Goal: Task Accomplishment & Management: Manage account settings

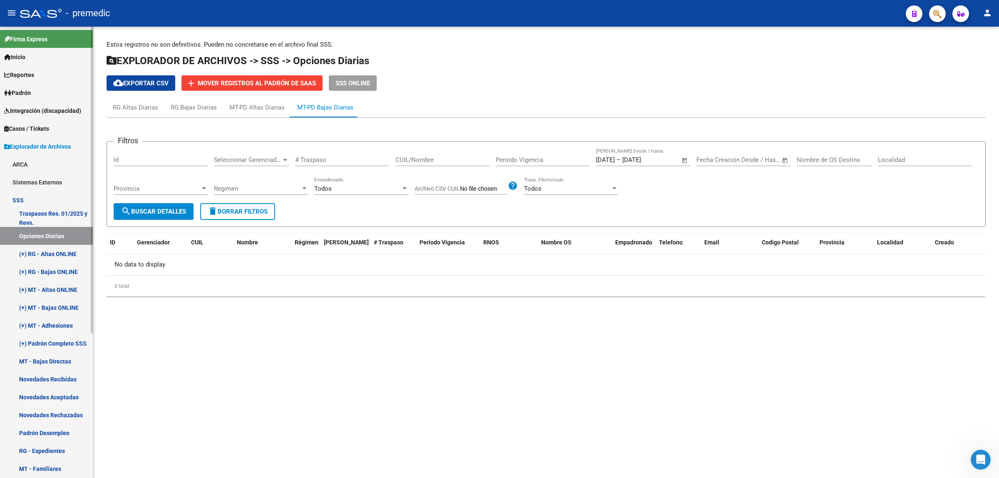
click at [37, 92] on link "Padrón" at bounding box center [46, 93] width 93 height 18
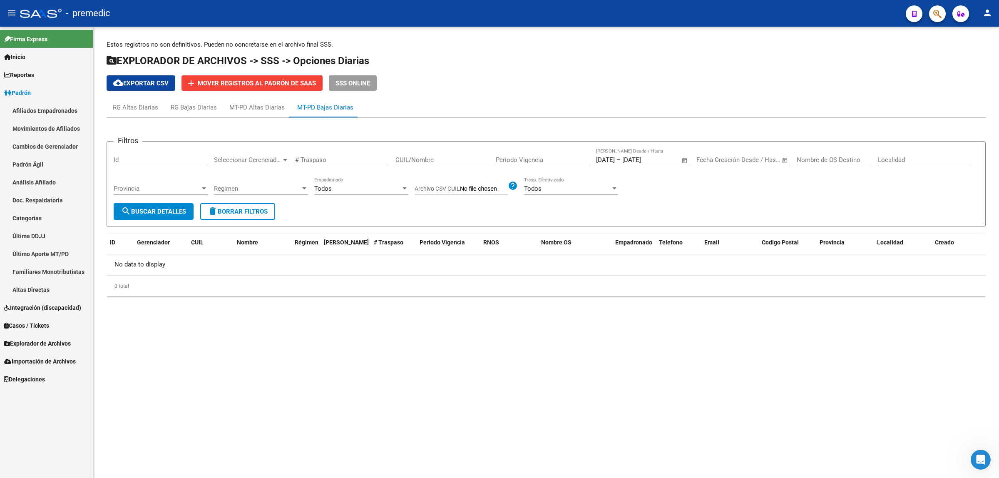
click at [24, 180] on link "Análisis Afiliado" at bounding box center [46, 182] width 93 height 18
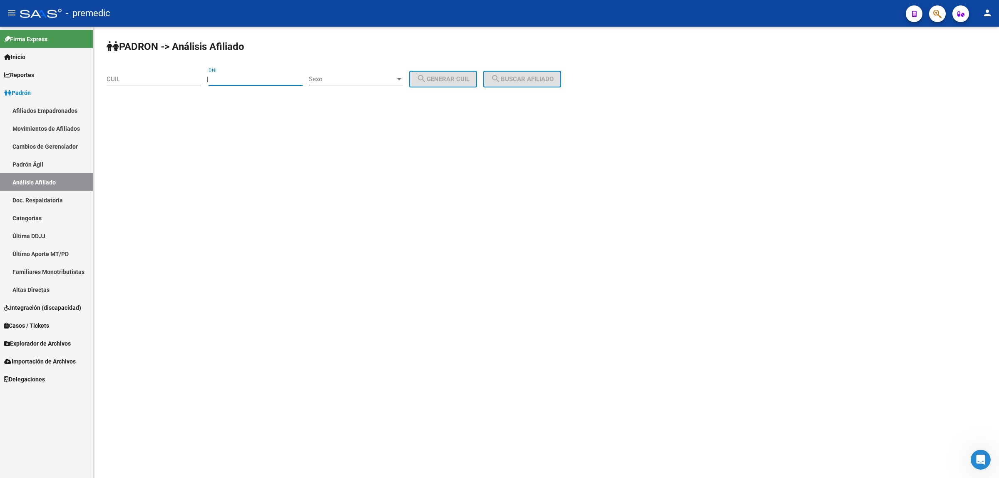
click at [246, 78] on input "DNI" at bounding box center [256, 78] width 94 height 7
paste input "24760886"
type input "24760886"
click at [353, 78] on span "Sexo" at bounding box center [352, 78] width 87 height 7
click at [358, 97] on span "Femenino" at bounding box center [365, 97] width 94 height 19
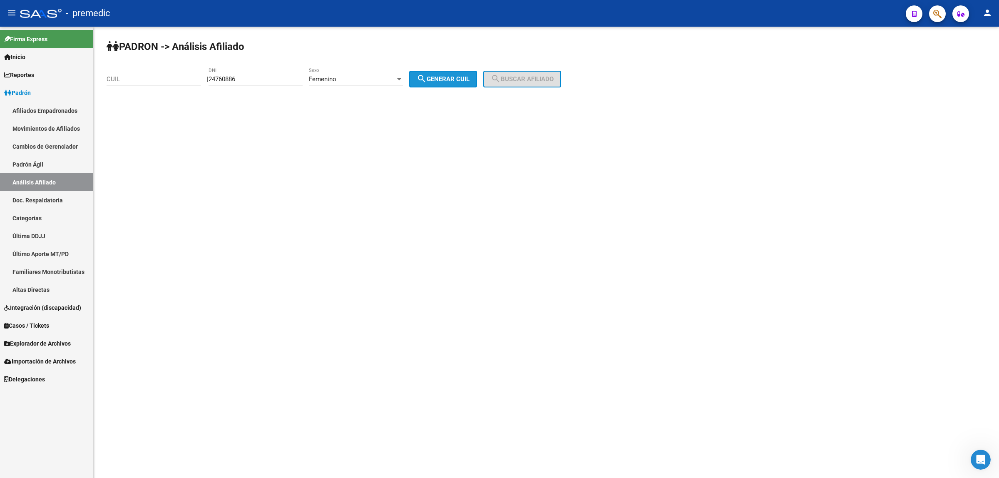
click at [442, 77] on span "search Generar CUIL" at bounding box center [443, 78] width 53 height 7
type input "27-24760886-4"
click at [516, 78] on span "search Buscar afiliado" at bounding box center [522, 78] width 63 height 7
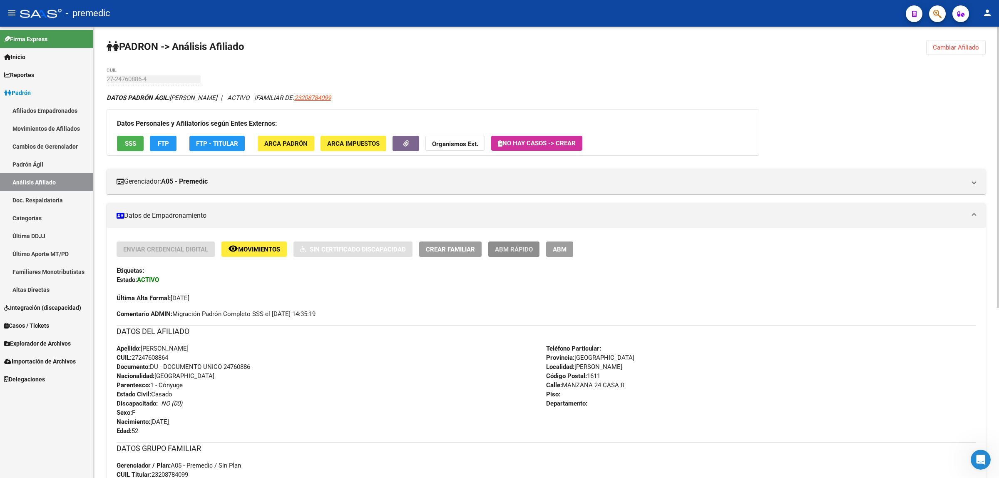
click at [506, 242] on button "ABM Rápido" at bounding box center [513, 248] width 51 height 15
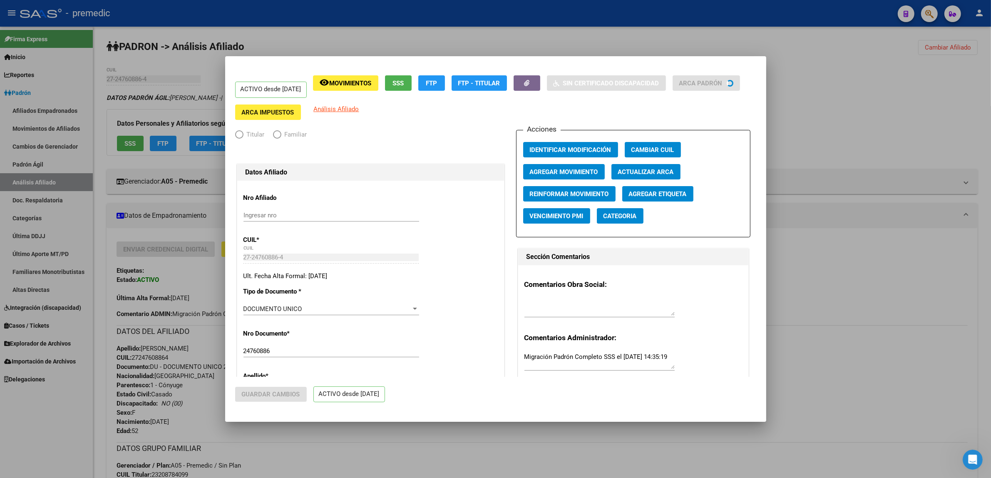
radio input "true"
type input "30-62116101-2"
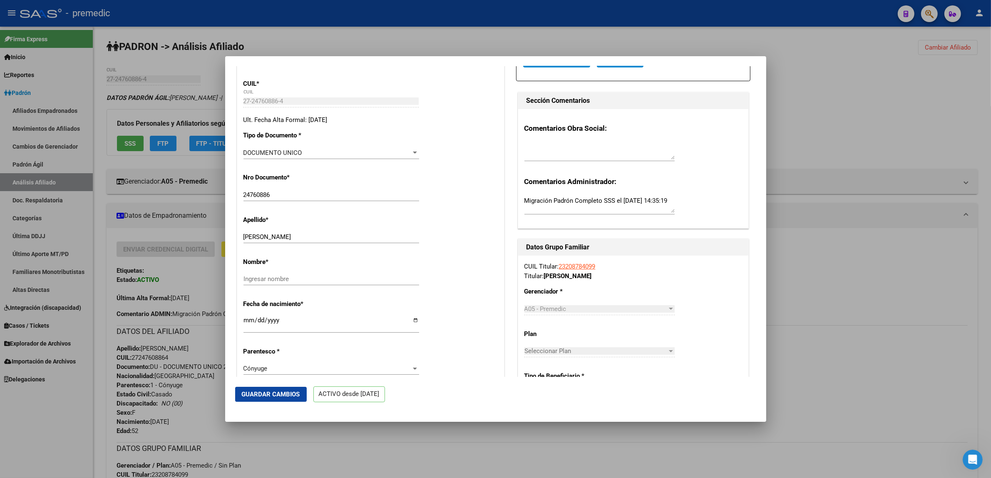
scroll to position [208, 0]
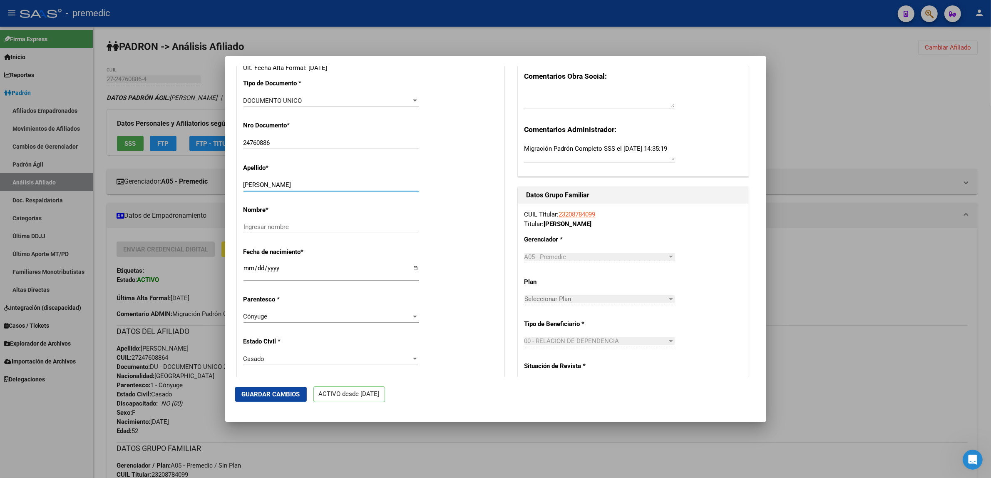
drag, startPoint x: 272, startPoint y: 186, endPoint x: 316, endPoint y: 184, distance: 43.8
click at [316, 184] on input "[PERSON_NAME]" at bounding box center [332, 184] width 176 height 7
type input "GALARZA"
click at [267, 226] on input "Ingresar nombre" at bounding box center [332, 226] width 176 height 7
paste input "[PERSON_NAME]"
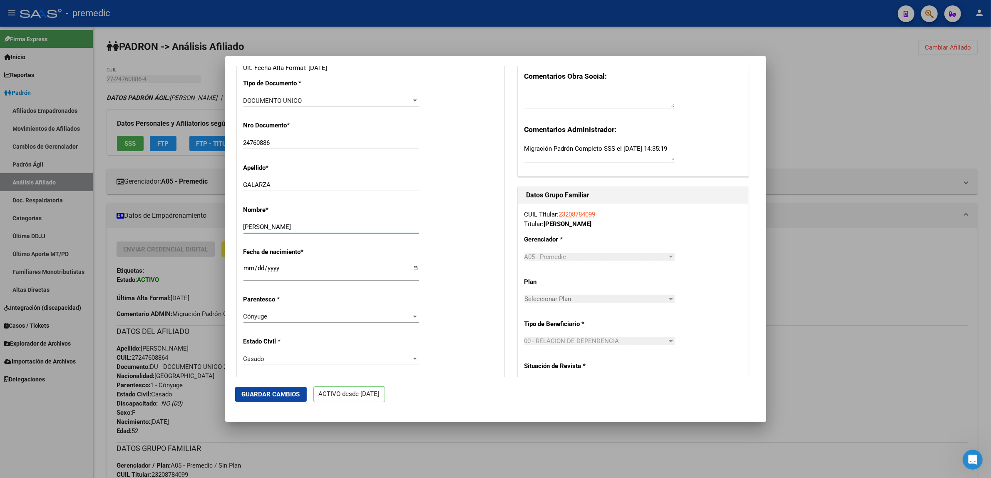
type input "[PERSON_NAME]"
click at [442, 227] on div "Nombre * [PERSON_NAME] nombre" at bounding box center [371, 220] width 254 height 42
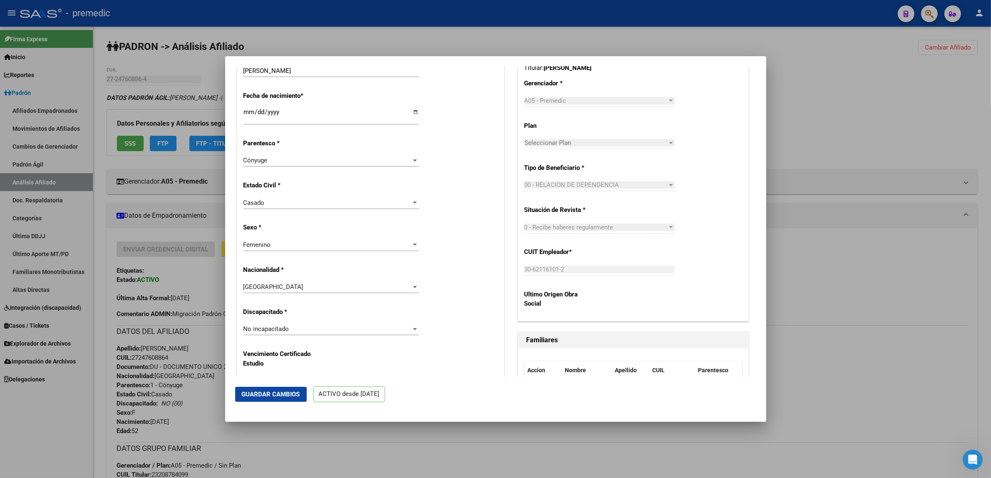
scroll to position [416, 0]
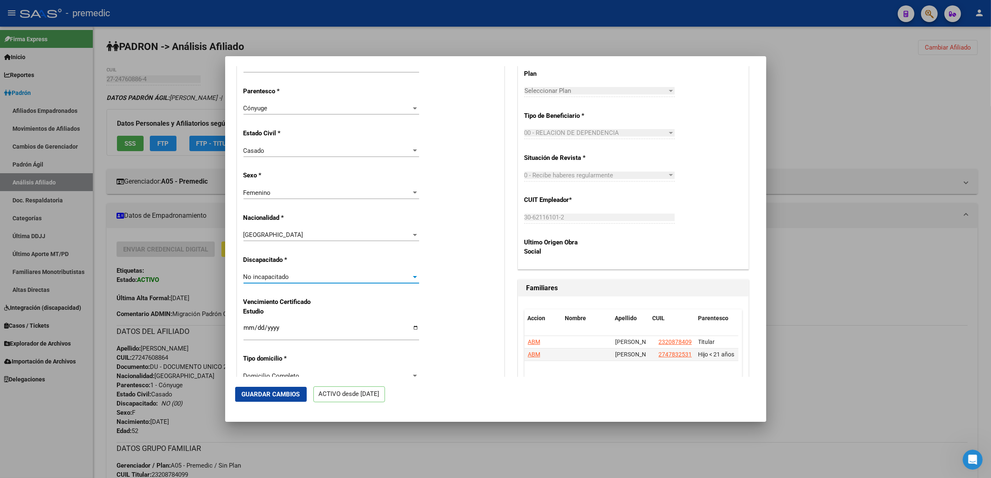
click at [261, 278] on span "No incapacitado" at bounding box center [267, 276] width 46 height 7
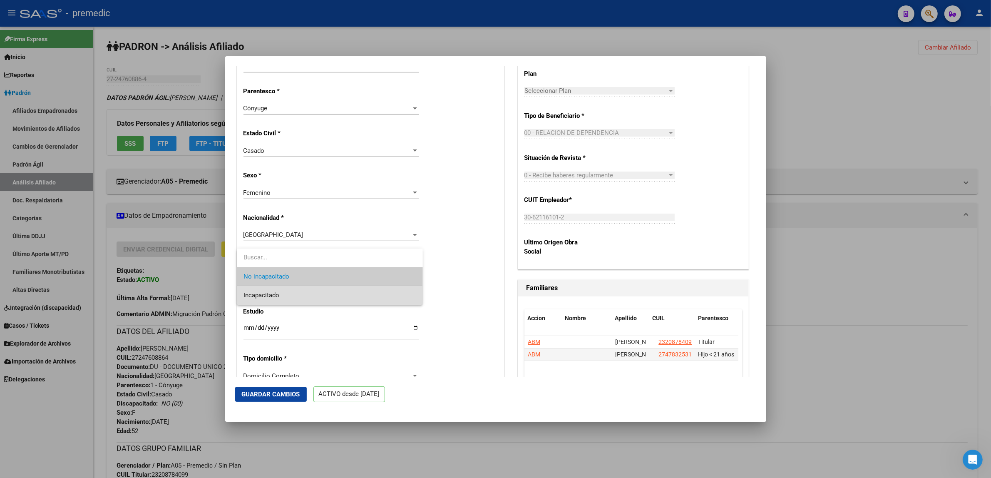
click at [266, 290] on span "Incapacitado" at bounding box center [330, 295] width 173 height 19
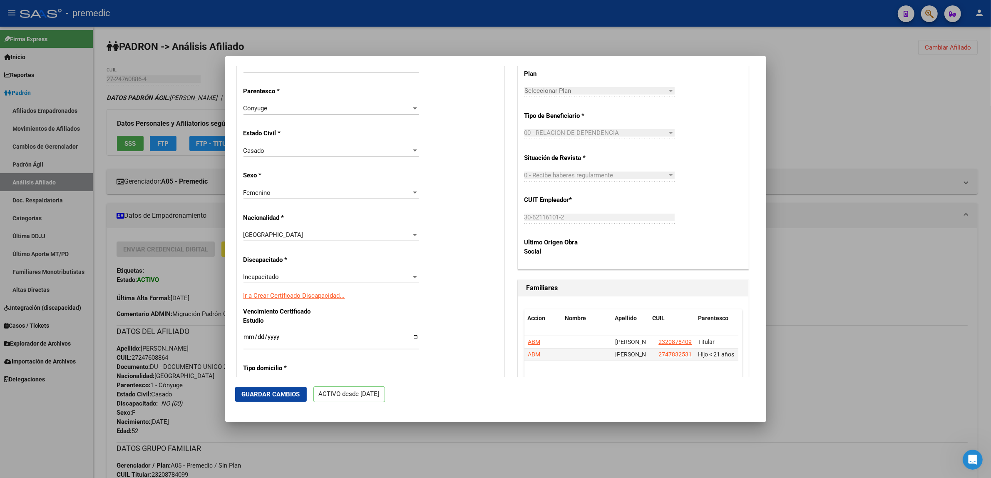
click at [471, 239] on div "Nro Afiliado Ingresar nro CUIL * 27-24760886-4 CUIL ARCA Padrón Ult. Fecha Alta…" at bounding box center [370, 316] width 267 height 1105
click at [272, 394] on span "Guardar Cambios" at bounding box center [271, 393] width 58 height 7
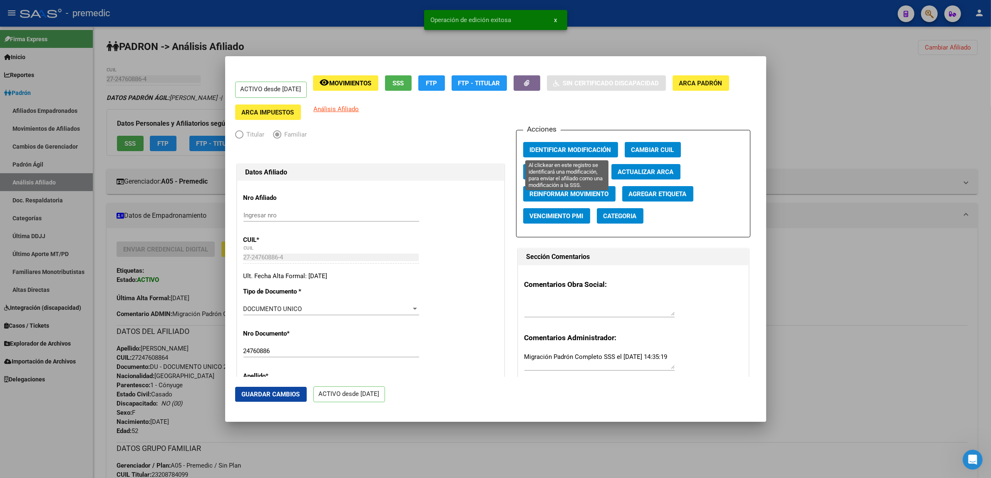
click at [545, 146] on span "Identificar Modificación" at bounding box center [571, 149] width 82 height 7
click at [659, 35] on div at bounding box center [495, 239] width 991 height 478
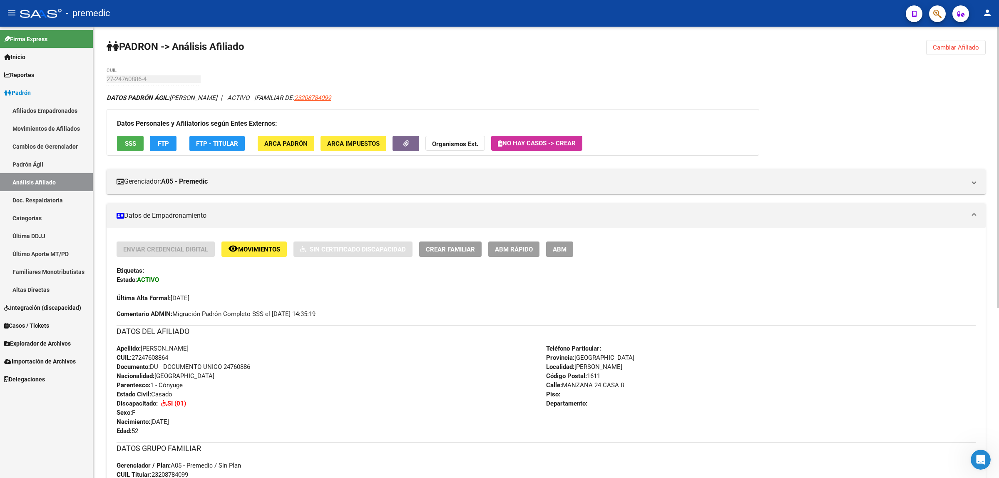
click at [945, 48] on span "Cambiar Afiliado" at bounding box center [956, 47] width 46 height 7
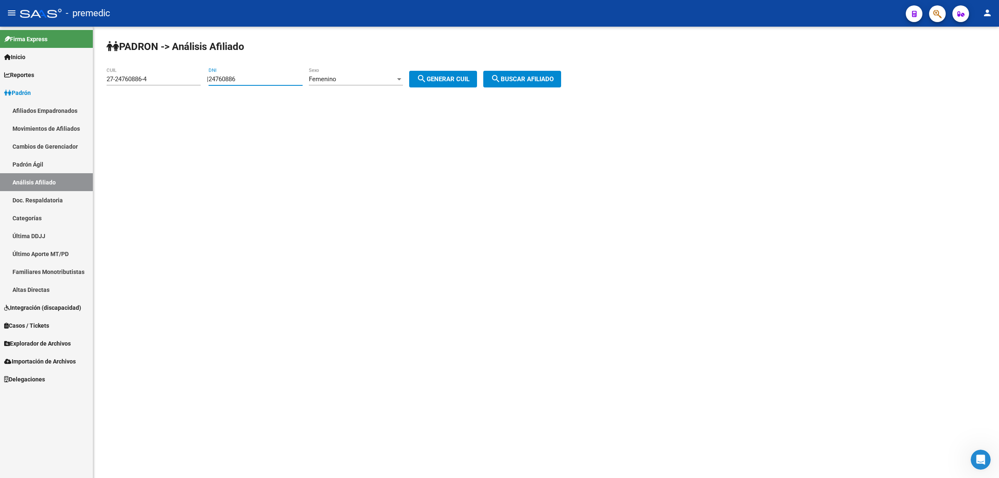
drag, startPoint x: 225, startPoint y: 80, endPoint x: 191, endPoint y: 83, distance: 34.7
click at [191, 83] on app-analisis-afiliado "PADRON -> Análisis Afiliado 27-24760886-4 CUIL | 24760886 DNI Femenino Sexo sea…" at bounding box center [337, 78] width 461 height 7
paste input "5805294"
type input "58052946"
click at [470, 78] on span "search Generar CUIL" at bounding box center [443, 78] width 53 height 7
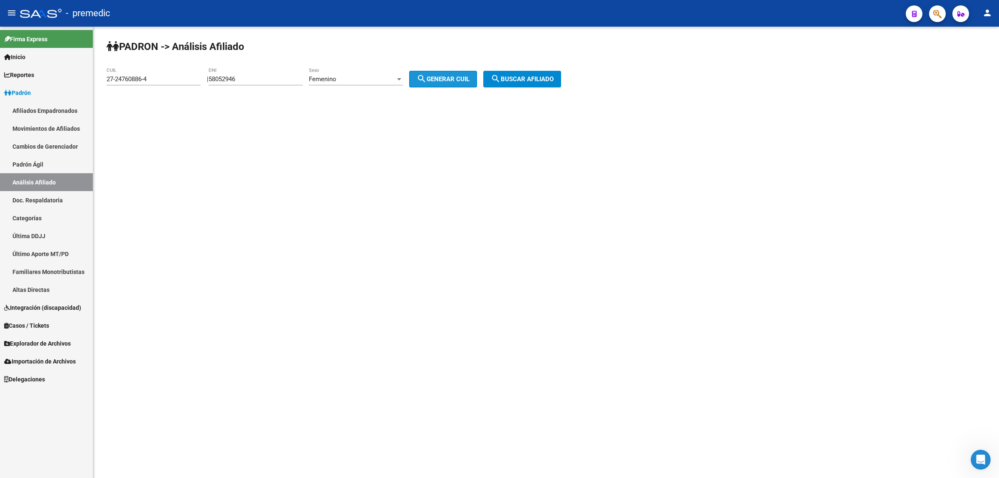
type input "27-58052946-7"
click at [522, 77] on span "search Buscar afiliado" at bounding box center [522, 78] width 63 height 7
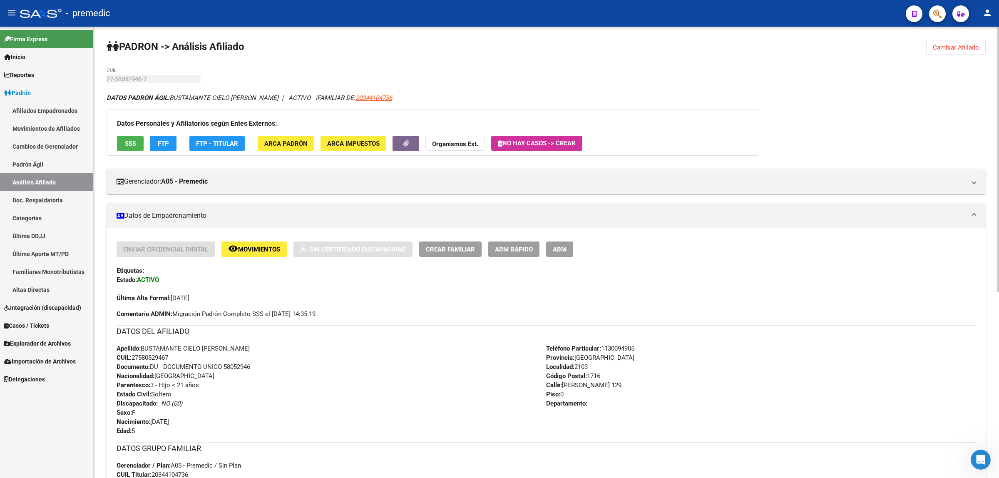
click at [500, 246] on span "ABM Rápido" at bounding box center [514, 249] width 38 height 7
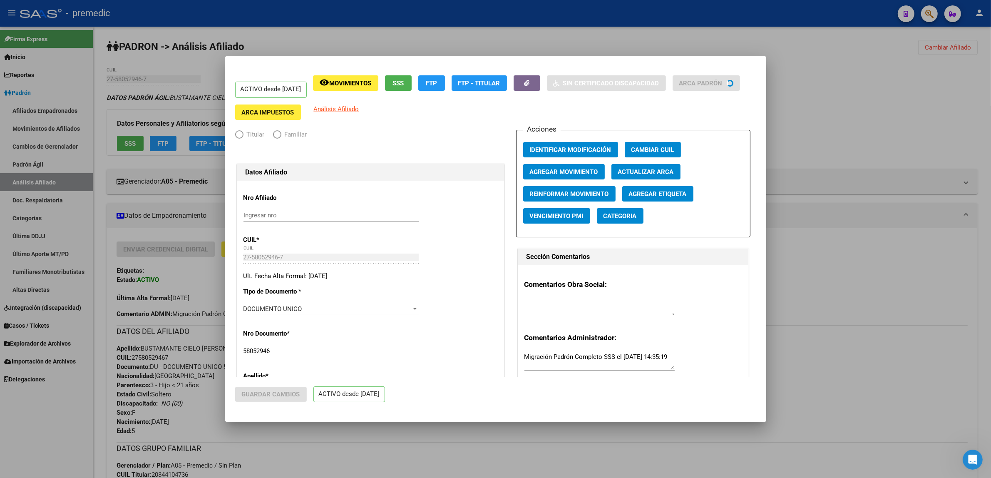
radio input "true"
type input "30-71068177-1"
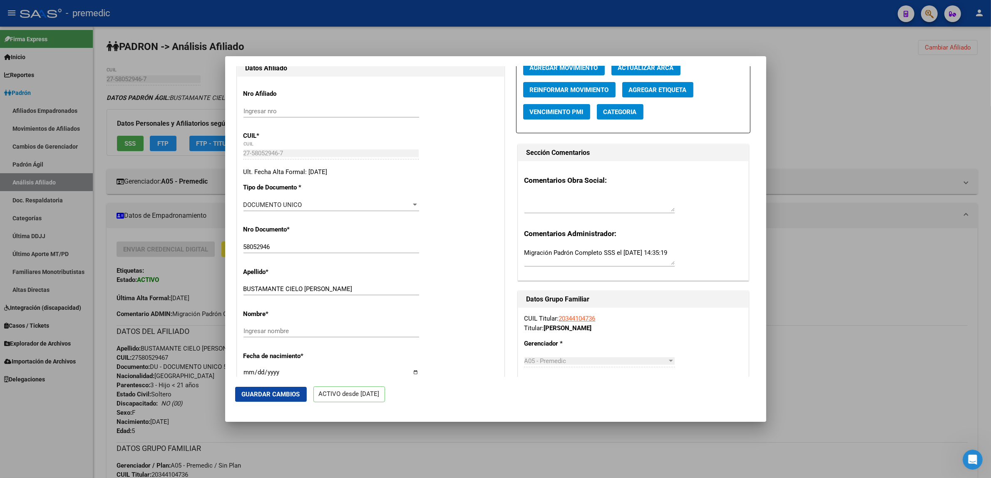
scroll to position [156, 0]
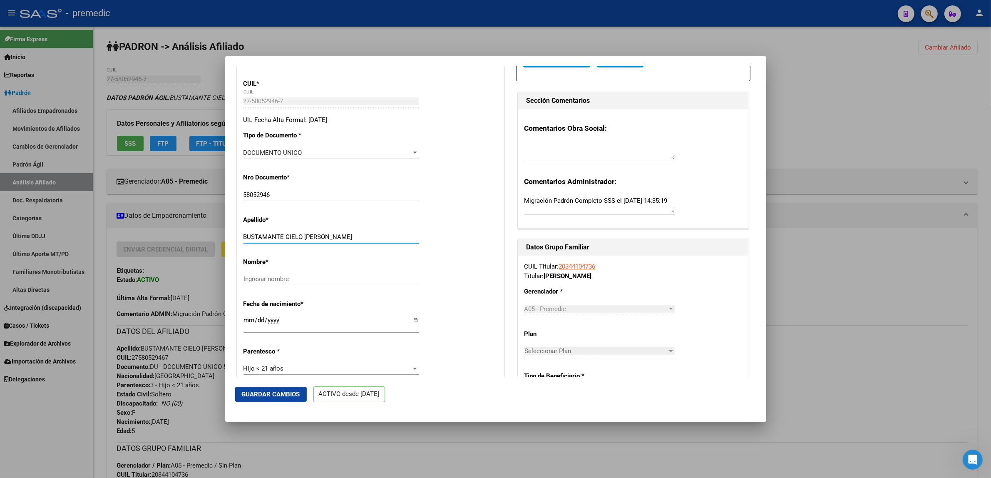
drag, startPoint x: 286, startPoint y: 237, endPoint x: 319, endPoint y: 238, distance: 33.3
click at [319, 238] on input "BUSTAMANTE CIELO [PERSON_NAME]" at bounding box center [332, 236] width 176 height 7
type input "BUSTAMANTE"
click at [271, 279] on input "Ingresar nombre" at bounding box center [332, 278] width 176 height 7
paste input "CIELO [PERSON_NAME]"
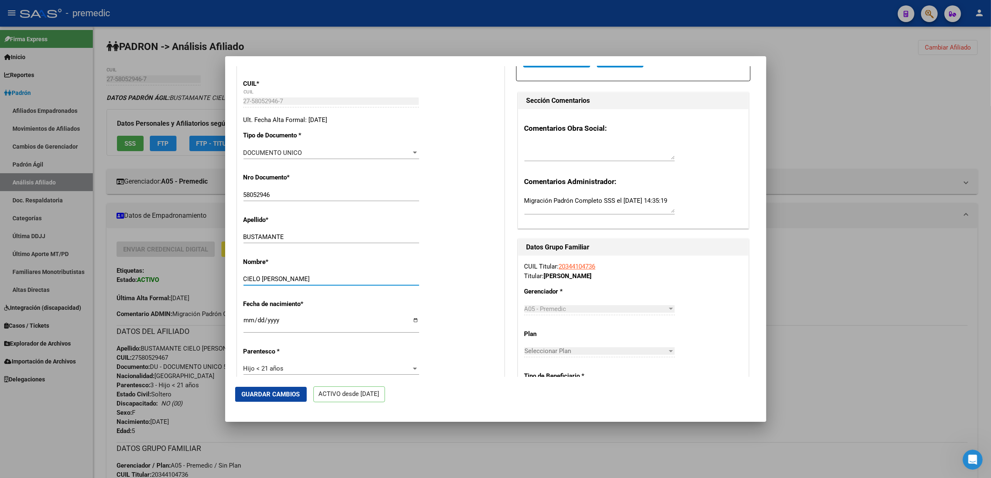
type input "CIELO [PERSON_NAME]"
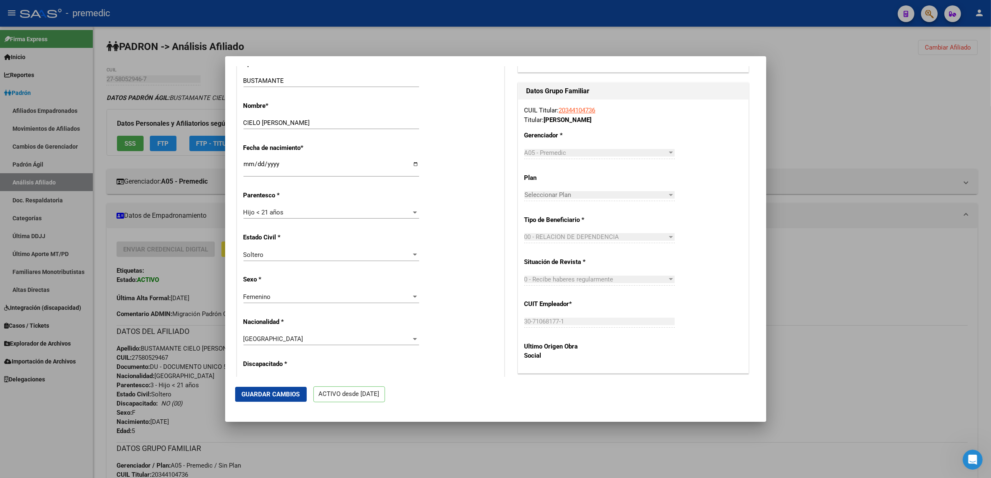
scroll to position [364, 0]
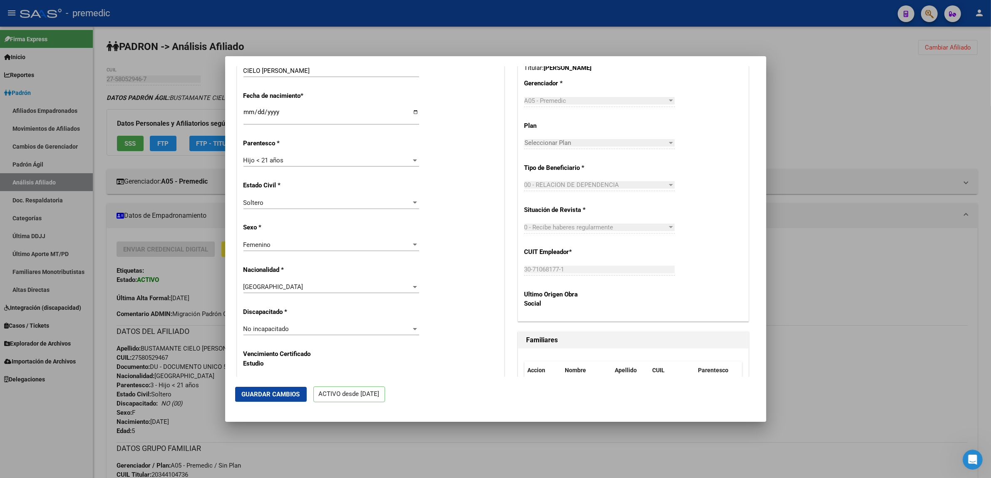
click at [278, 329] on span "No incapacitado" at bounding box center [267, 328] width 46 height 7
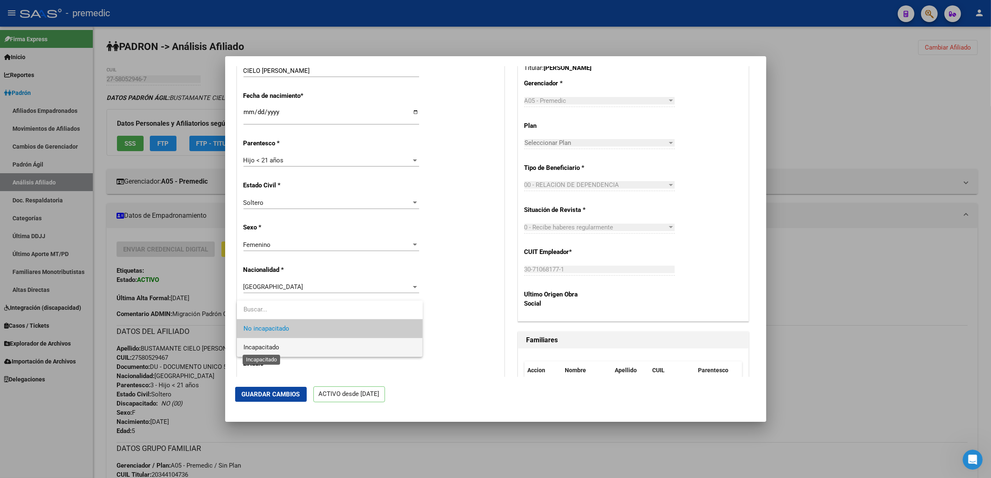
click at [274, 345] on span "Incapacitado" at bounding box center [262, 346] width 36 height 7
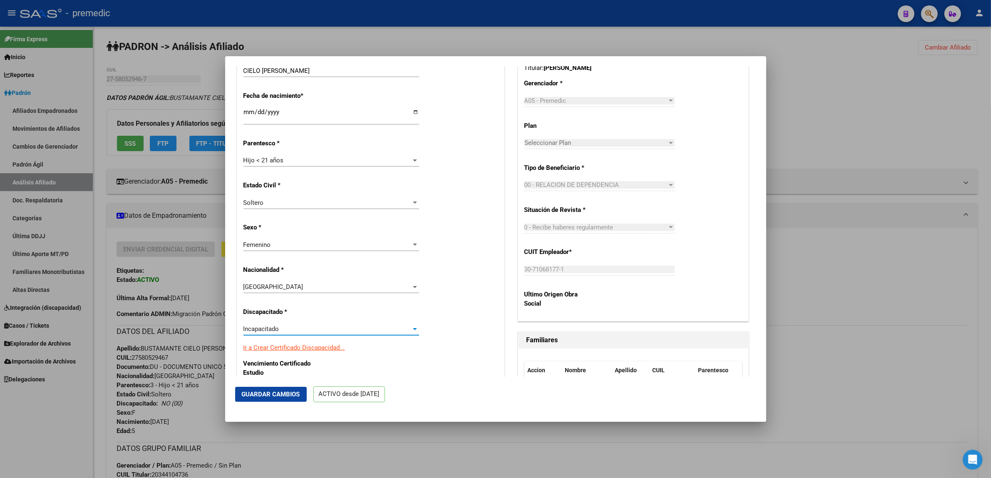
click at [274, 391] on span "Guardar Cambios" at bounding box center [271, 393] width 58 height 7
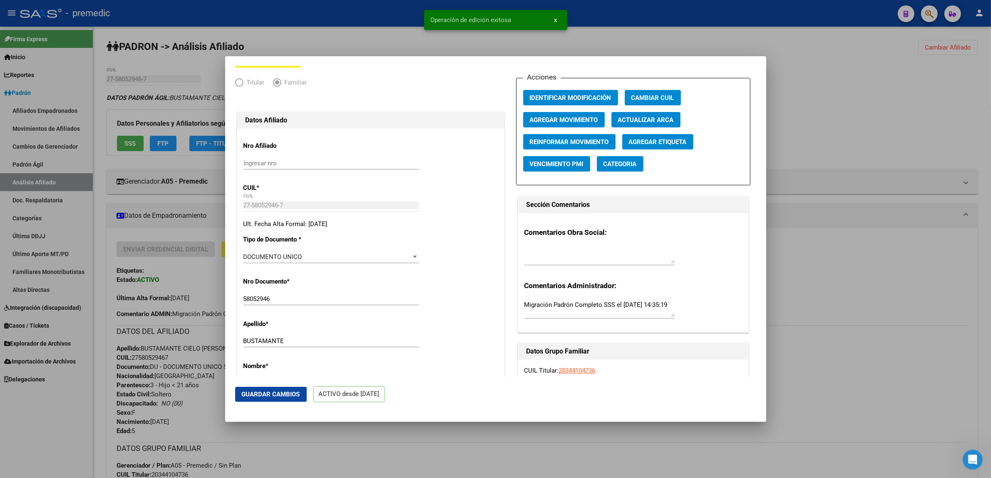
scroll to position [0, 0]
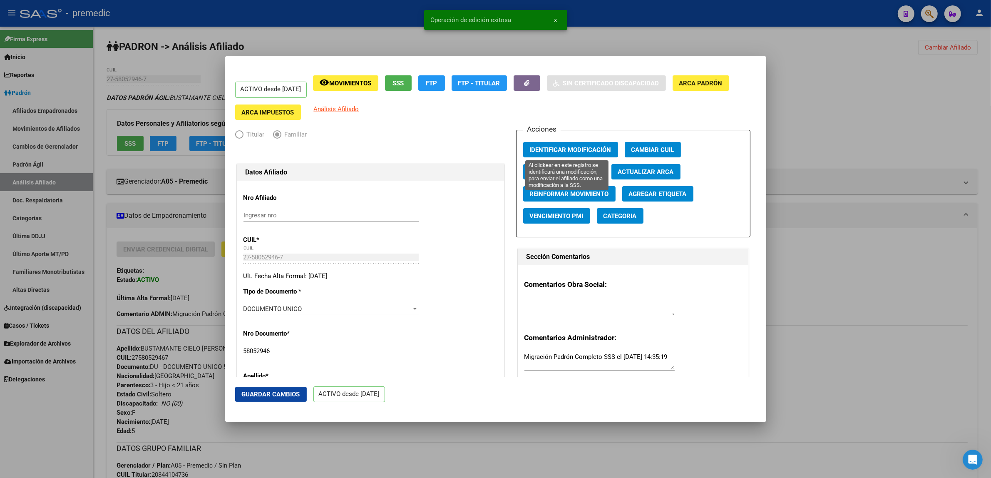
click at [542, 152] on span "Identificar Modificación" at bounding box center [571, 149] width 82 height 7
click at [411, 465] on div at bounding box center [495, 239] width 991 height 478
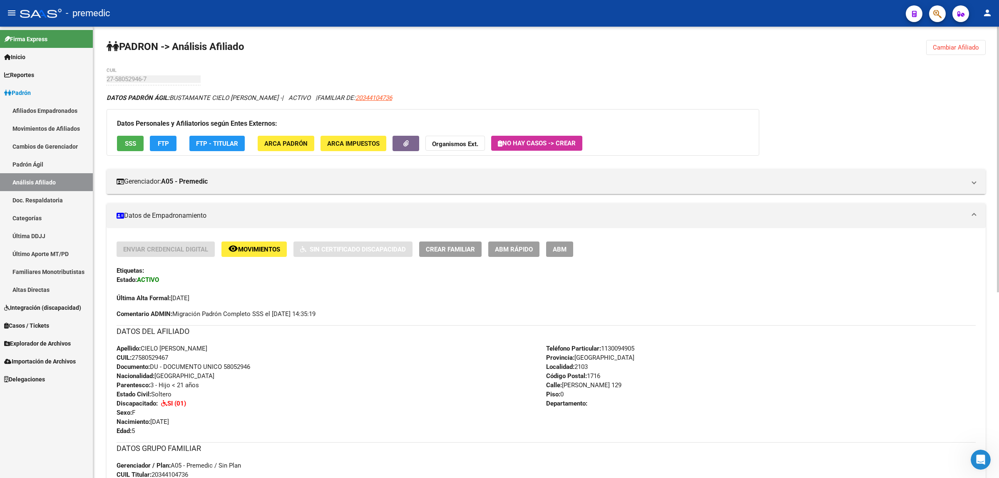
click at [954, 47] on span "Cambiar Afiliado" at bounding box center [956, 47] width 46 height 7
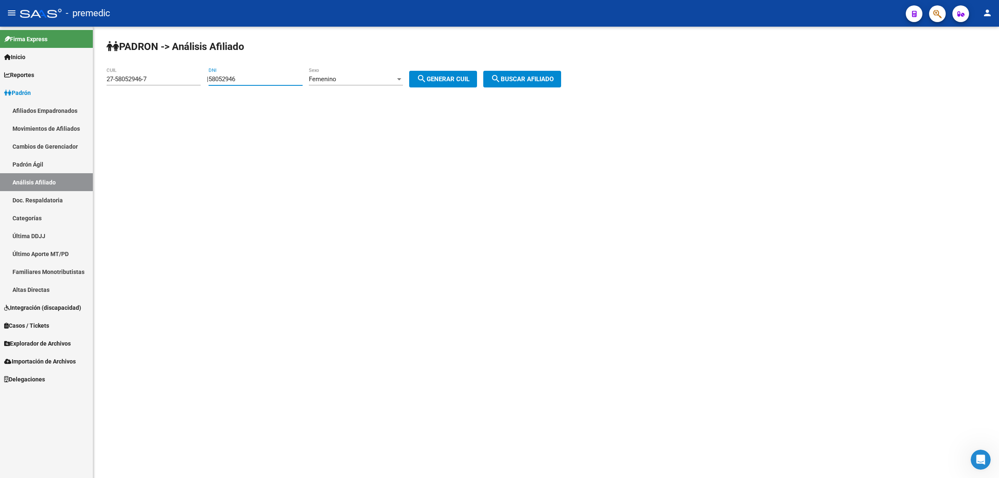
drag, startPoint x: 246, startPoint y: 78, endPoint x: 186, endPoint y: 78, distance: 59.9
click at [186, 78] on app-analisis-afiliado "PADRON -> Análisis Afiliado 27-58052946-7 CUIL | 58052946 DNI Femenino Sexo sea…" at bounding box center [337, 78] width 461 height 7
paste input "29718681"
type input "29718681"
click at [427, 75] on mat-icon "search" at bounding box center [422, 79] width 10 height 10
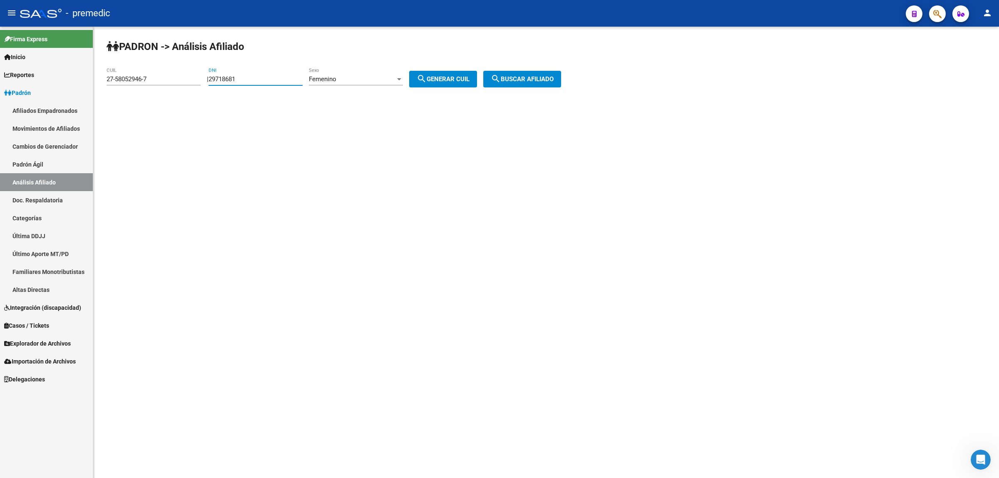
type input "27-29718681-2"
click at [510, 74] on button "search Buscar afiliado" at bounding box center [522, 79] width 78 height 17
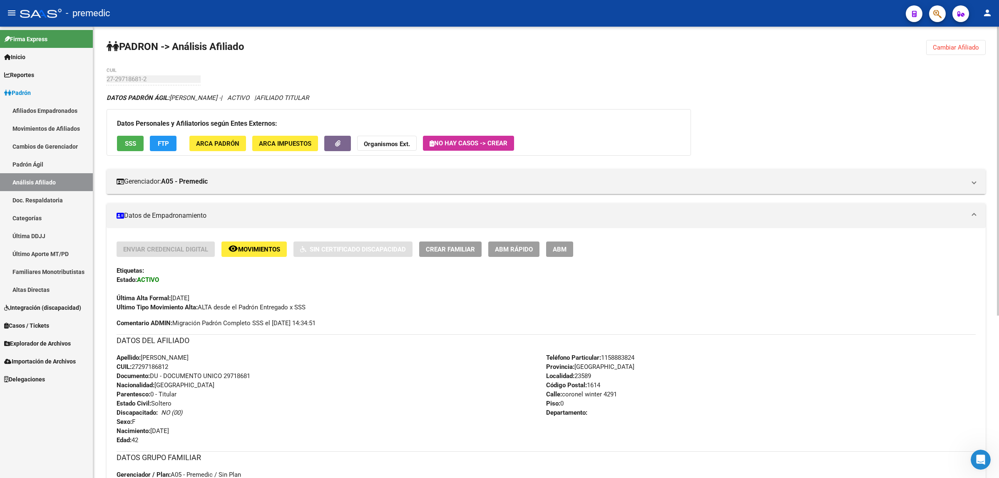
click at [802, 283] on div "Enviar Credencial Digital remove_red_eye Movimientos Sin Certificado Discapacid…" at bounding box center [546, 276] width 859 height 70
click at [510, 253] on button "ABM Rápido" at bounding box center [513, 248] width 51 height 15
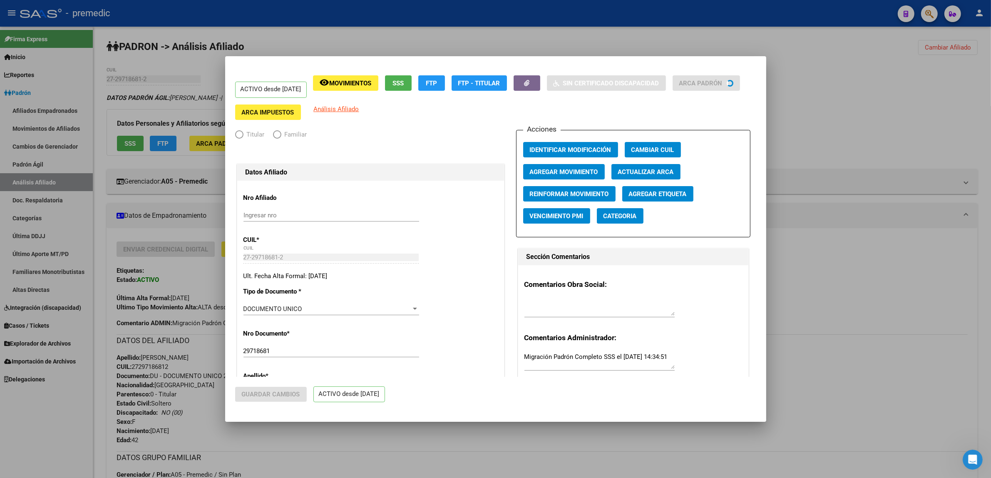
radio input "true"
type input "30-71068177-1"
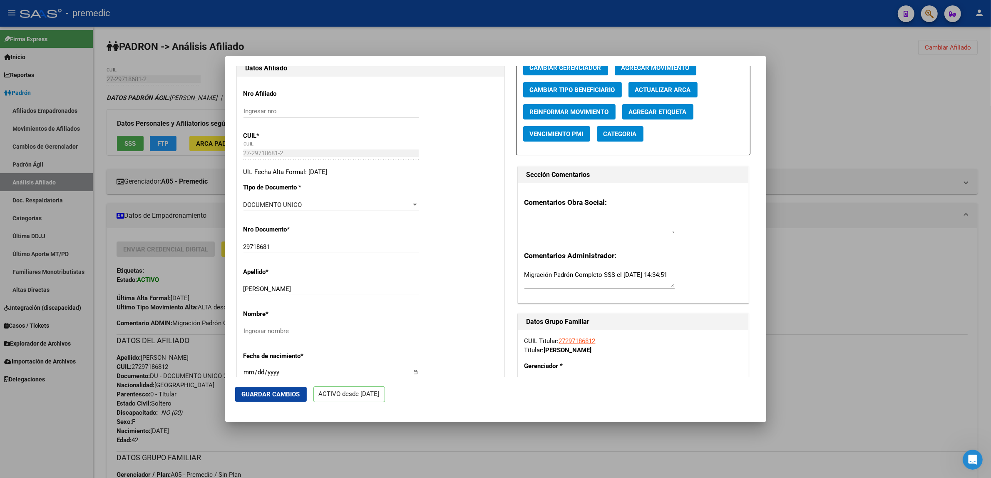
scroll to position [156, 0]
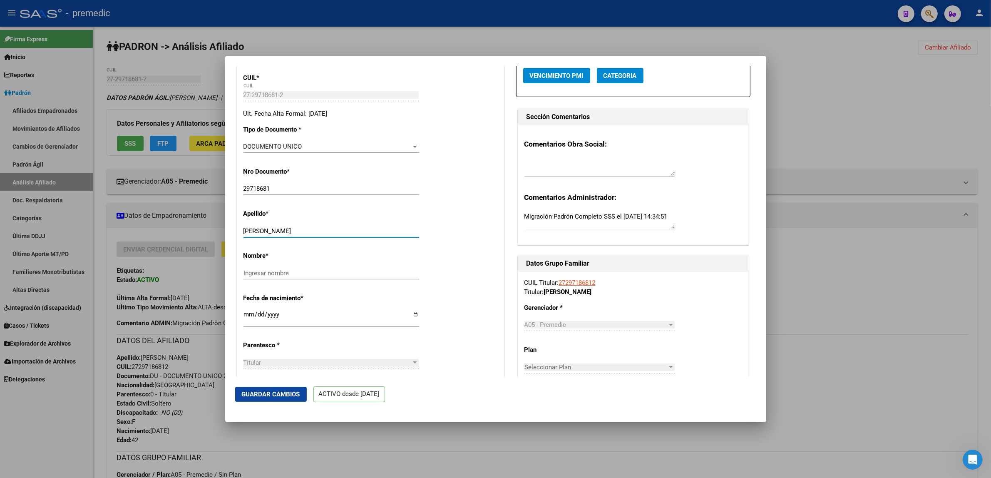
click at [268, 235] on input "[PERSON_NAME]" at bounding box center [332, 230] width 176 height 7
drag, startPoint x: 266, startPoint y: 236, endPoint x: 317, endPoint y: 236, distance: 50.8
click at [317, 235] on input "[PERSON_NAME]" at bounding box center [332, 230] width 176 height 7
type input "PESOA"
click at [313, 277] on input "Ingresar nombre" at bounding box center [332, 272] width 176 height 7
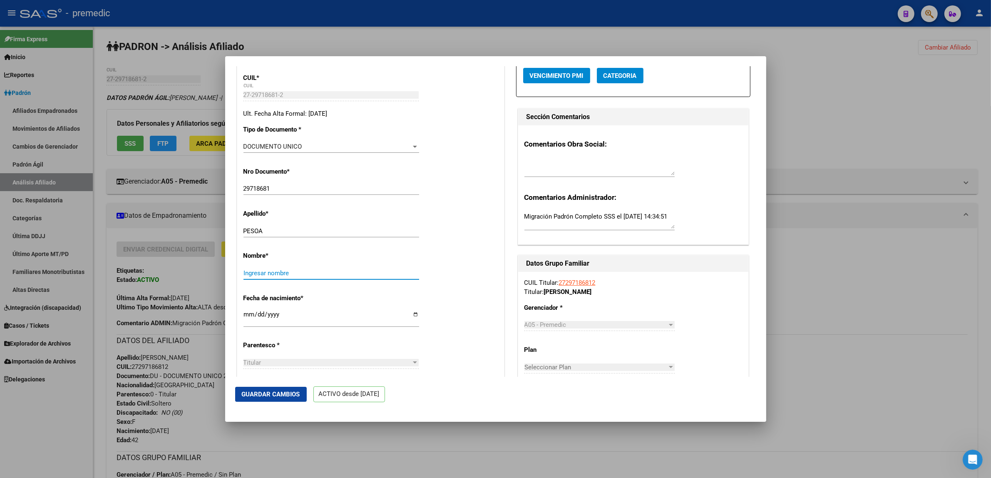
paste input "[PERSON_NAME]"
type input "[PERSON_NAME]"
click at [344, 309] on div "Fecha de nacimiento * [DEMOGRAPHIC_DATA] Ingresar fecha" at bounding box center [371, 310] width 254 height 47
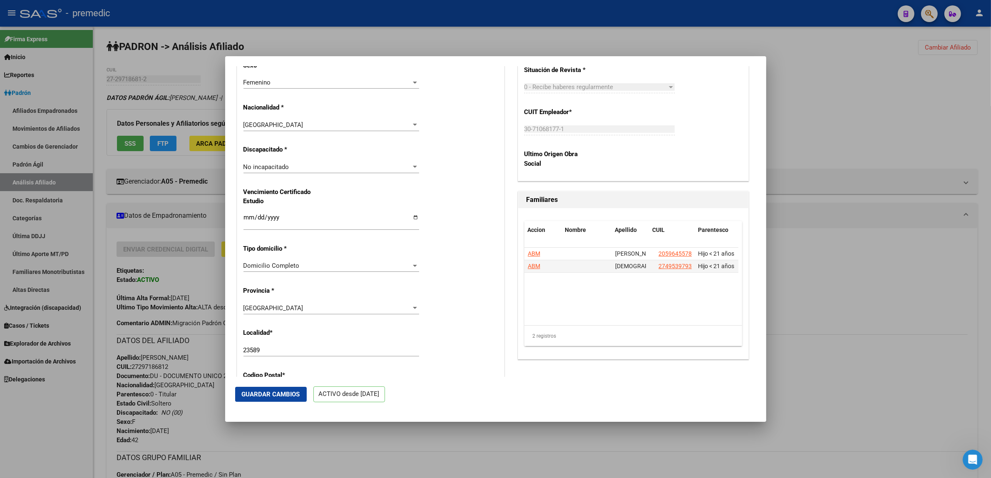
scroll to position [572, 0]
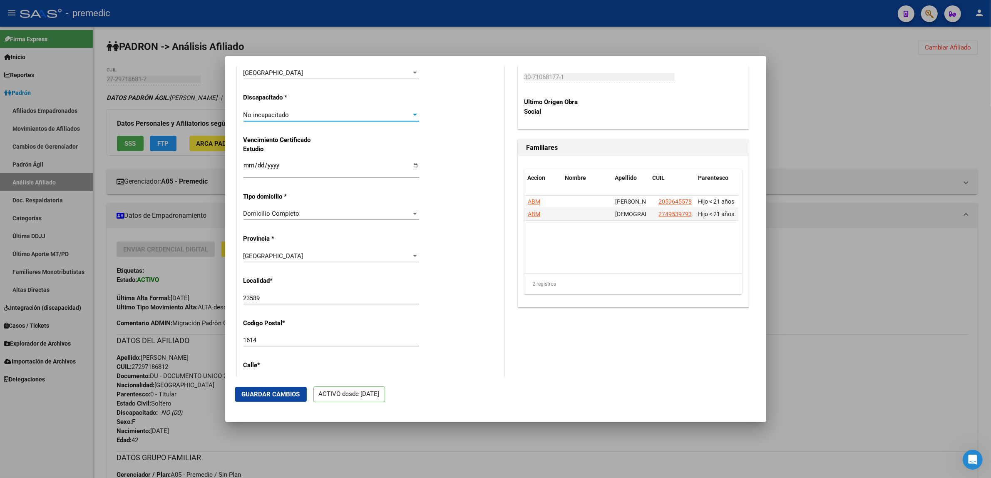
click at [287, 118] on span "No incapacitado" at bounding box center [267, 114] width 46 height 7
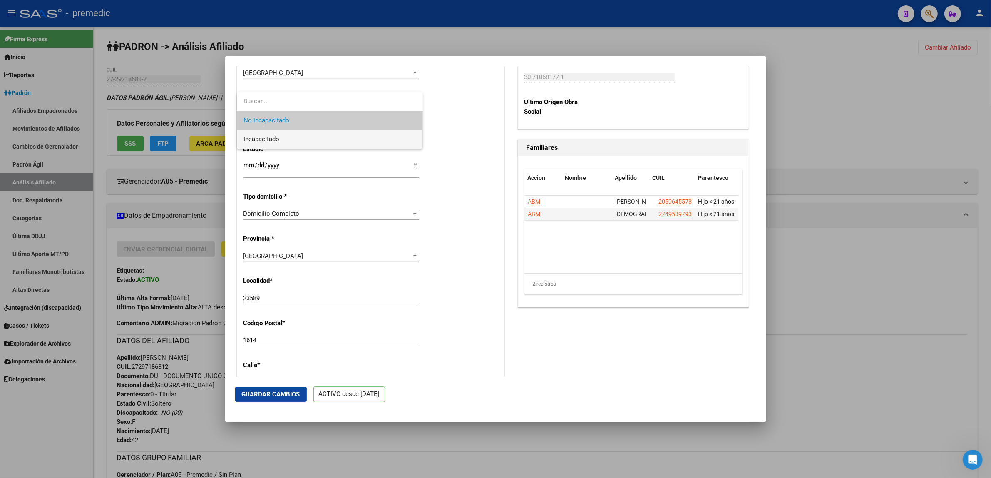
click at [290, 138] on span "Incapacitado" at bounding box center [330, 139] width 173 height 19
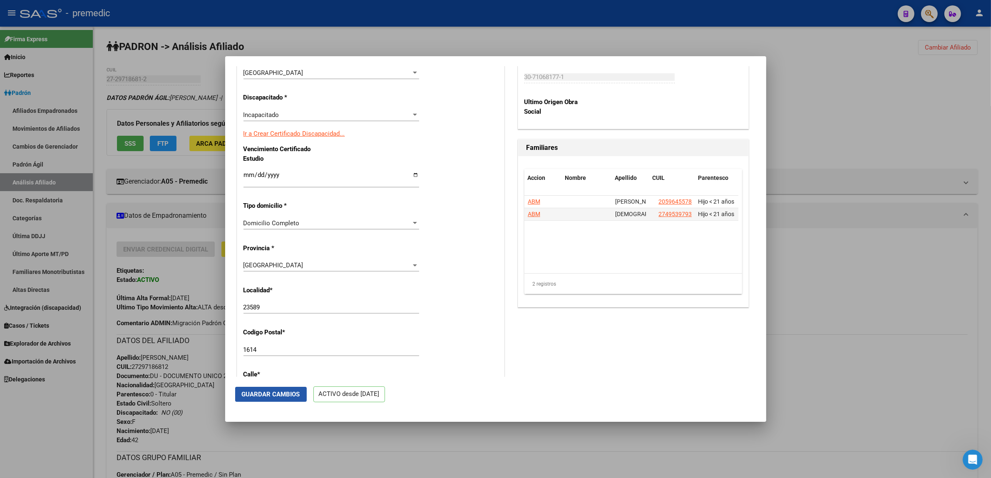
click at [272, 392] on span "Guardar Cambios" at bounding box center [271, 393] width 58 height 7
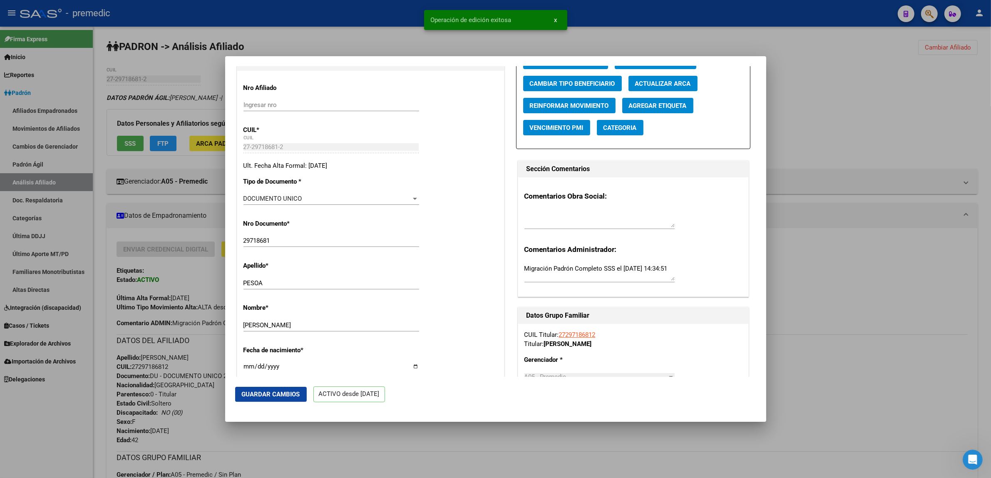
scroll to position [0, 0]
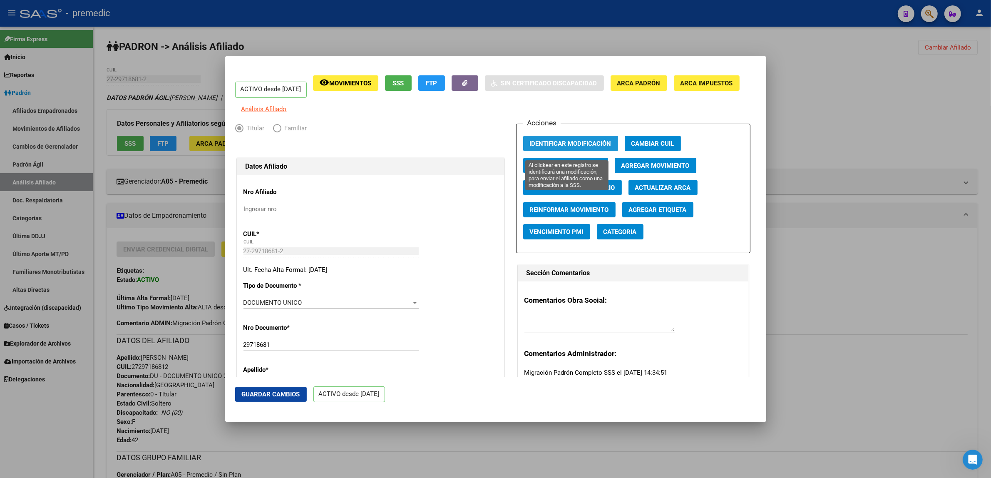
click at [569, 147] on span "Identificar Modificación" at bounding box center [571, 143] width 82 height 7
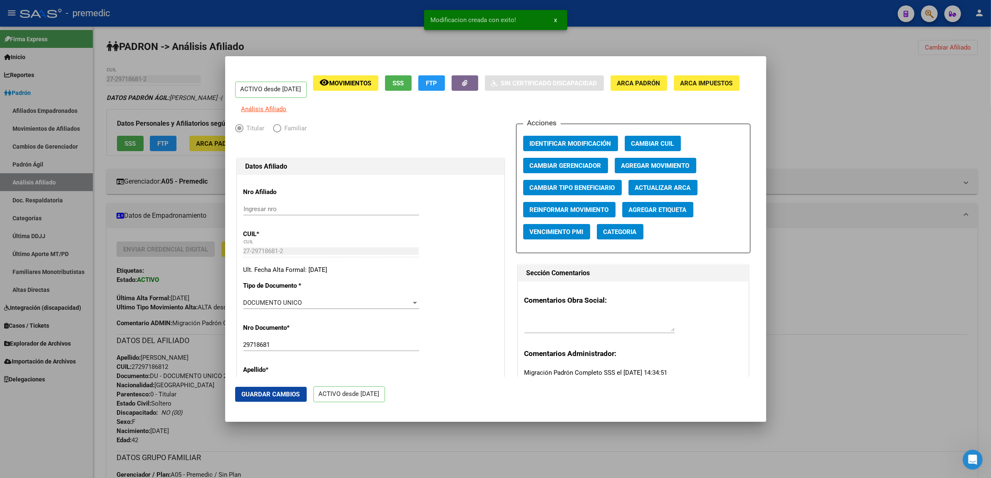
click at [453, 437] on div at bounding box center [495, 239] width 991 height 478
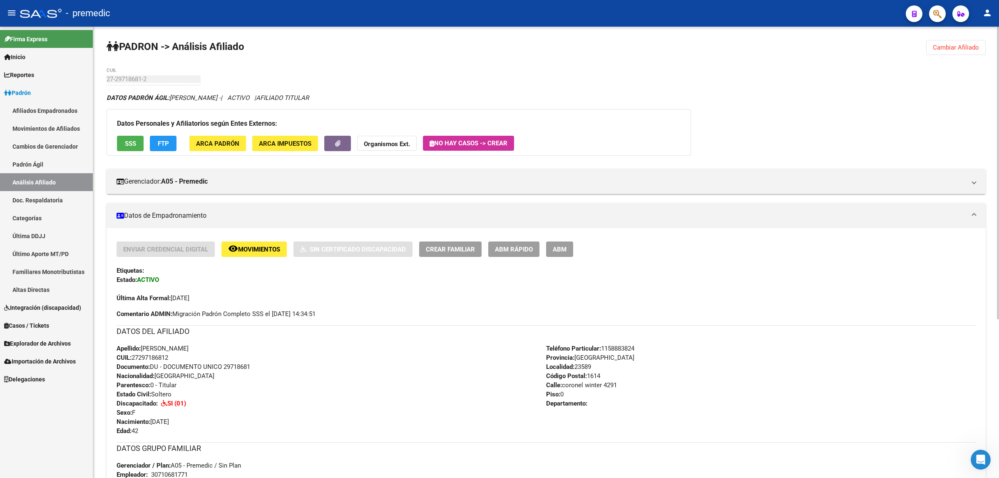
drag, startPoint x: 885, startPoint y: 128, endPoint x: 909, endPoint y: 102, distance: 34.8
click at [885, 128] on div "DATOS PADRÓN ÁGIL: [PERSON_NAME] - | ACTIVO | AFILIADO TITULAR Datos Personales…" at bounding box center [546, 397] width 879 height 609
click at [934, 52] on button "Cambiar Afiliado" at bounding box center [956, 47] width 60 height 15
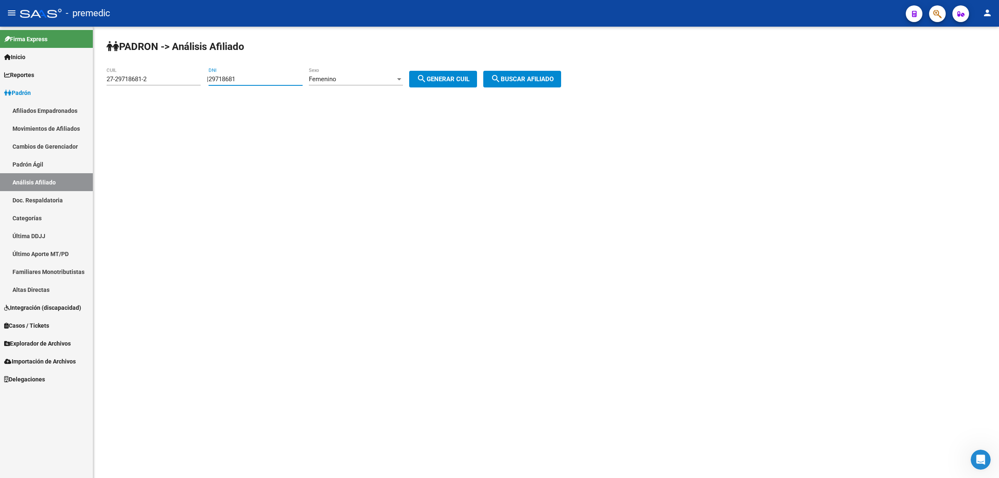
drag, startPoint x: 260, startPoint y: 81, endPoint x: 201, endPoint y: 80, distance: 59.1
click at [201, 80] on app-analisis-afiliado "PADRON -> Análisis Afiliado 27-29718681-2 CUIL | 29718681 DNI Femenino Sexo sea…" at bounding box center [337, 78] width 461 height 7
paste input "58359315"
type input "58359315"
click at [336, 75] on span "Femenino" at bounding box center [322, 78] width 27 height 7
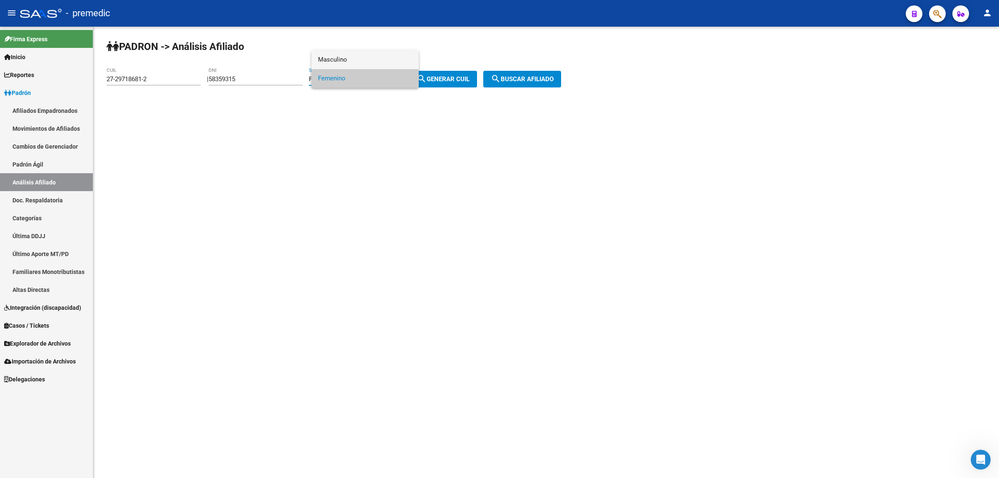
click at [349, 55] on span "Masculino" at bounding box center [365, 59] width 94 height 19
click at [443, 78] on span "search Generar CUIL" at bounding box center [443, 78] width 53 height 7
type input "20-58359315-3"
click at [529, 77] on span "search Buscar afiliado" at bounding box center [522, 78] width 63 height 7
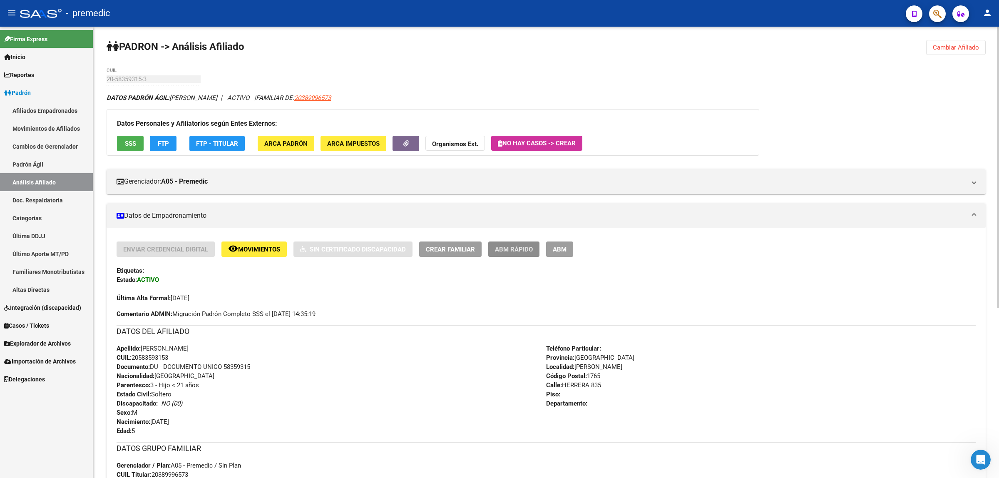
click at [510, 249] on span "ABM Rápido" at bounding box center [514, 249] width 38 height 7
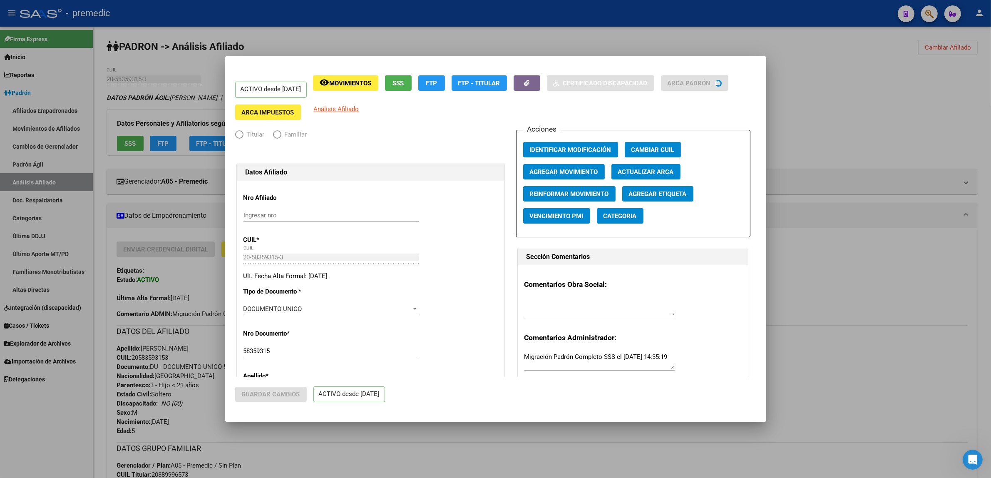
radio input "true"
type input "30-62739371-3"
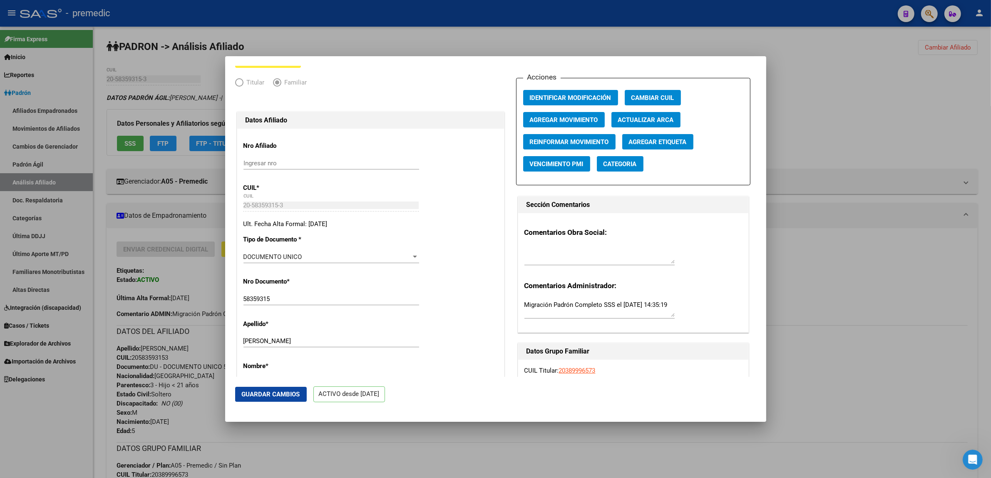
scroll to position [104, 0]
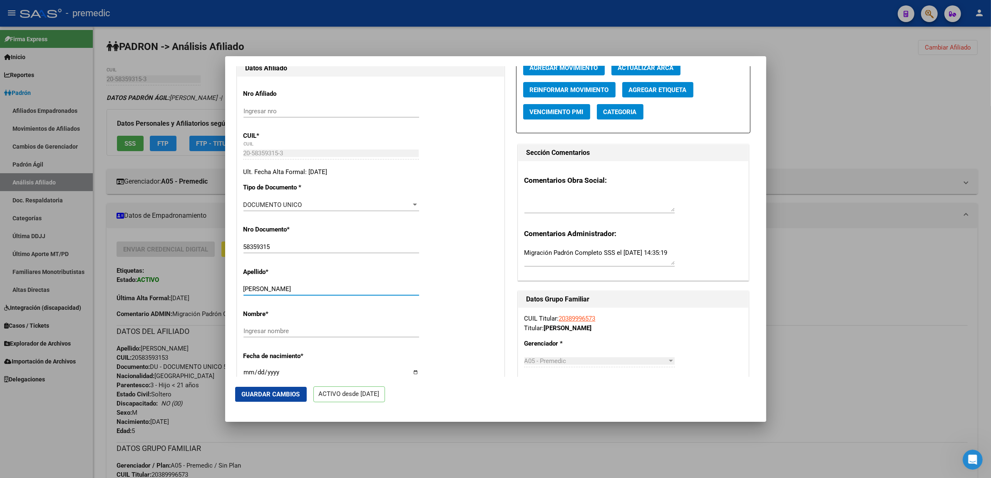
drag, startPoint x: 272, startPoint y: 288, endPoint x: 323, endPoint y: 288, distance: 51.2
click at [323, 288] on input "[PERSON_NAME]" at bounding box center [332, 288] width 176 height 7
type input "DRAGANI"
paste input "[PERSON_NAME]"
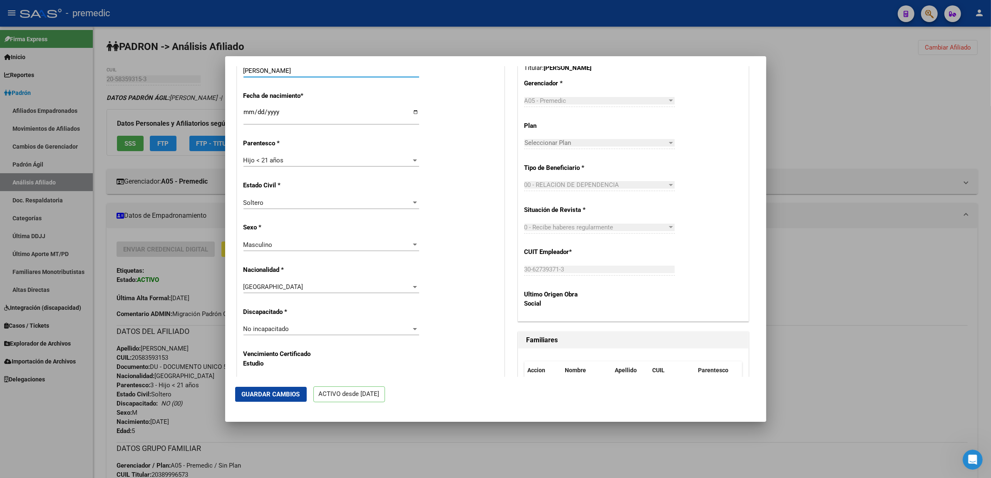
scroll to position [416, 0]
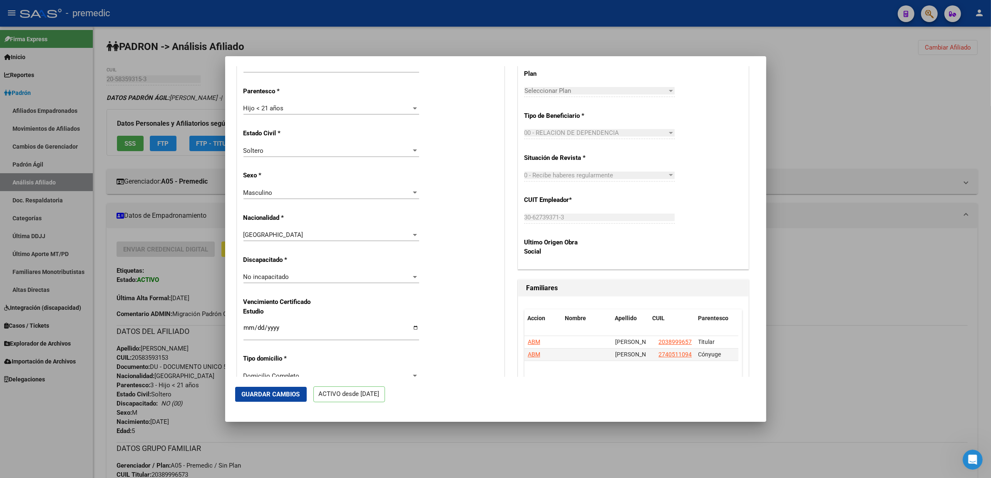
type input "[PERSON_NAME]"
click at [288, 277] on span "No incapacitado" at bounding box center [267, 276] width 46 height 7
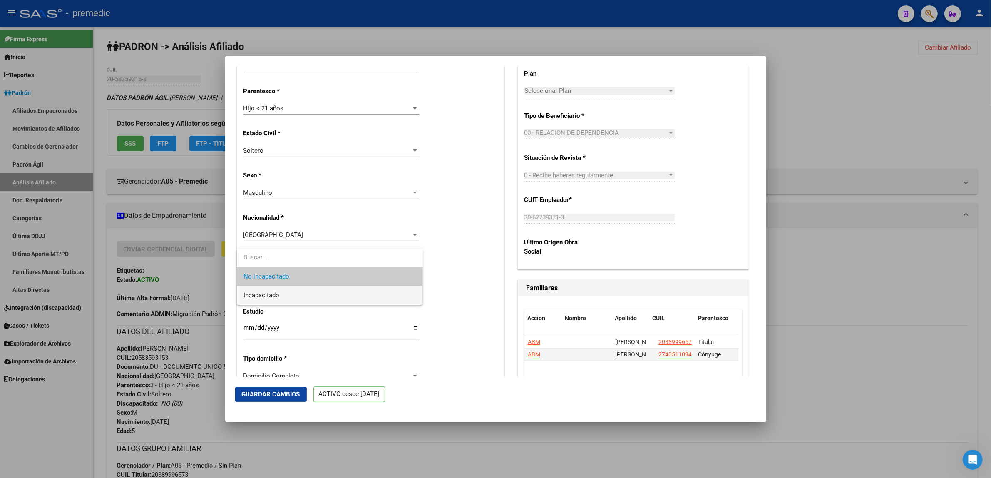
click at [292, 292] on span "Incapacitado" at bounding box center [330, 295] width 173 height 19
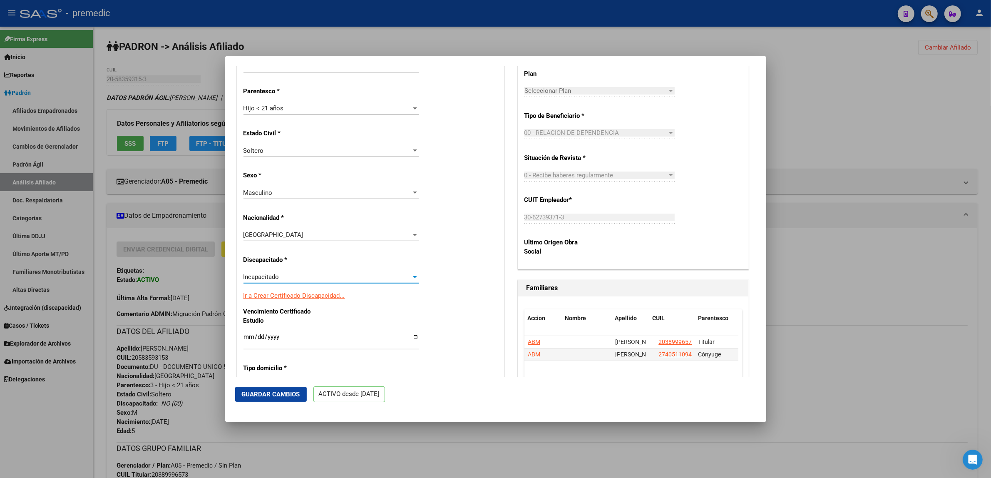
click at [273, 392] on span "Guardar Cambios" at bounding box center [271, 393] width 58 height 7
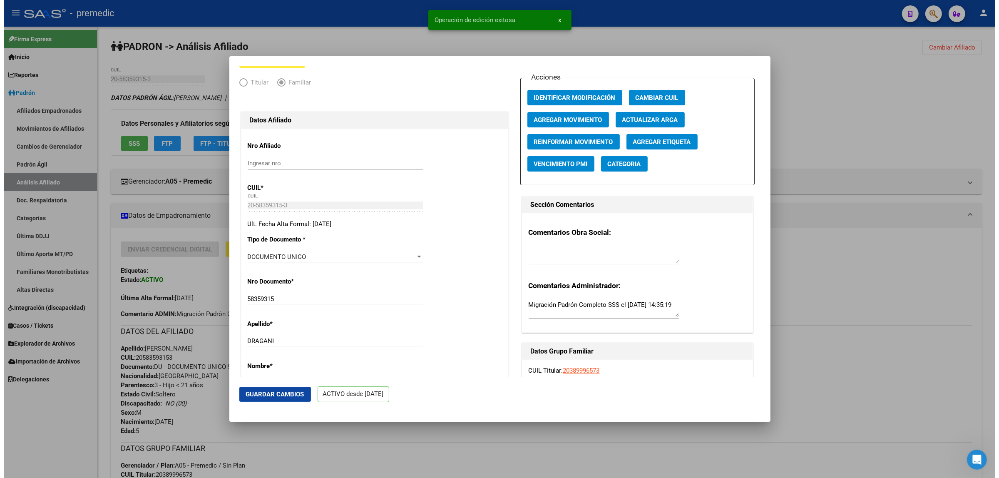
scroll to position [0, 0]
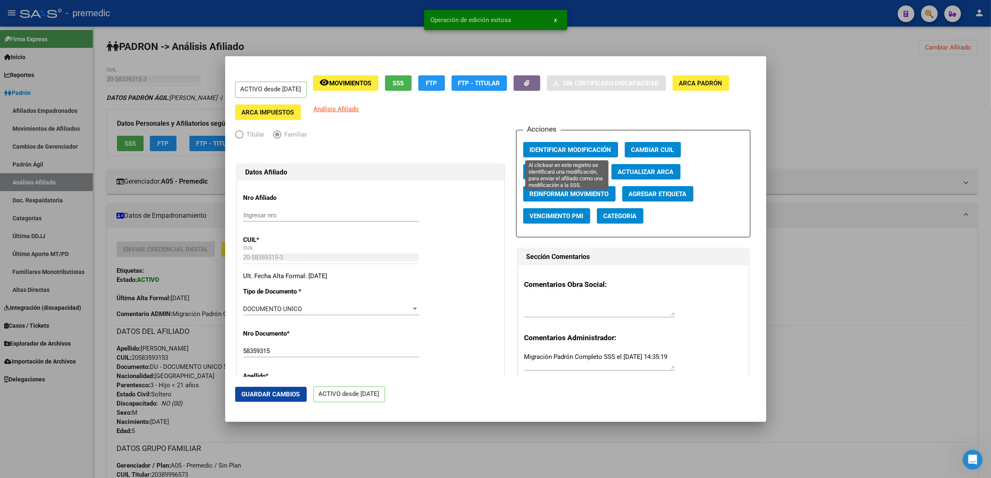
click at [558, 150] on span "Identificar Modificación" at bounding box center [571, 149] width 82 height 7
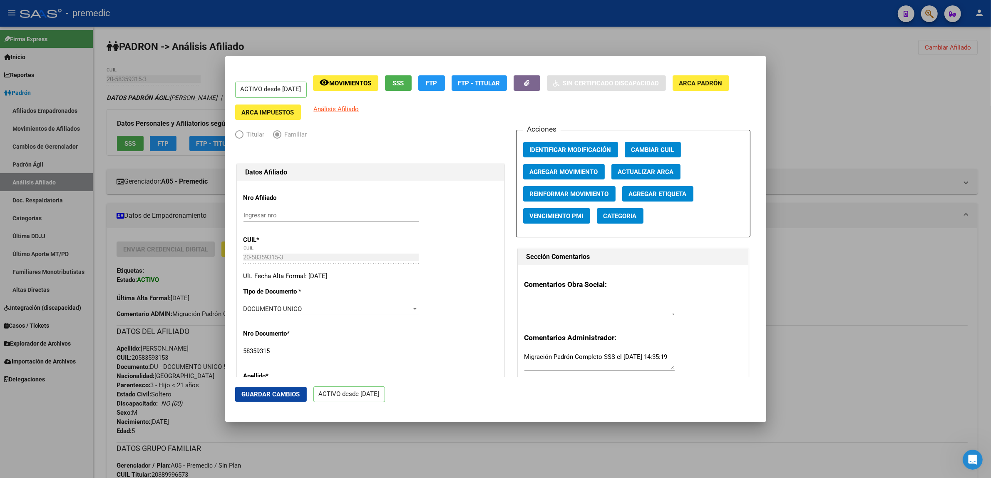
click at [930, 117] on div at bounding box center [495, 239] width 991 height 478
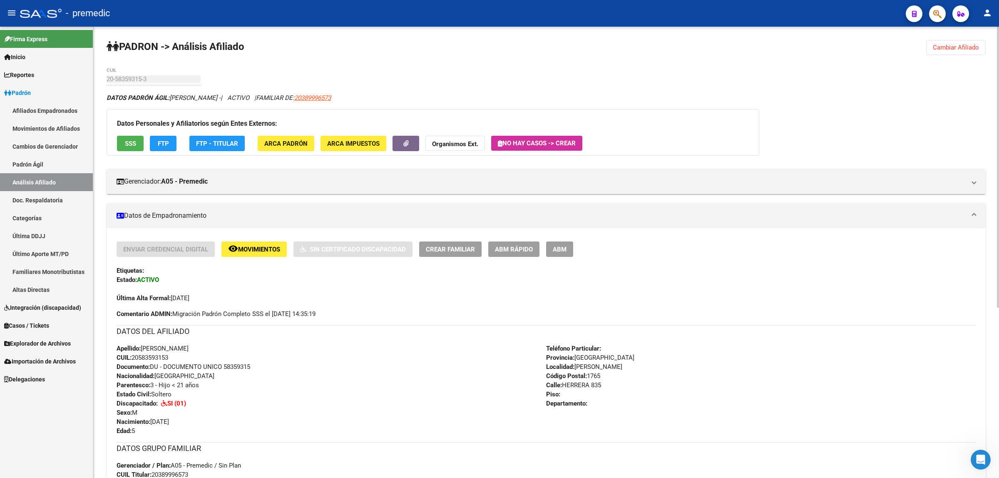
click at [843, 72] on div "PADRON -> Análisis Afiliado Cambiar Afiliado 20-58359315-3 CUIL DATOS PADRÓN ÁG…" at bounding box center [546, 389] width 906 height 725
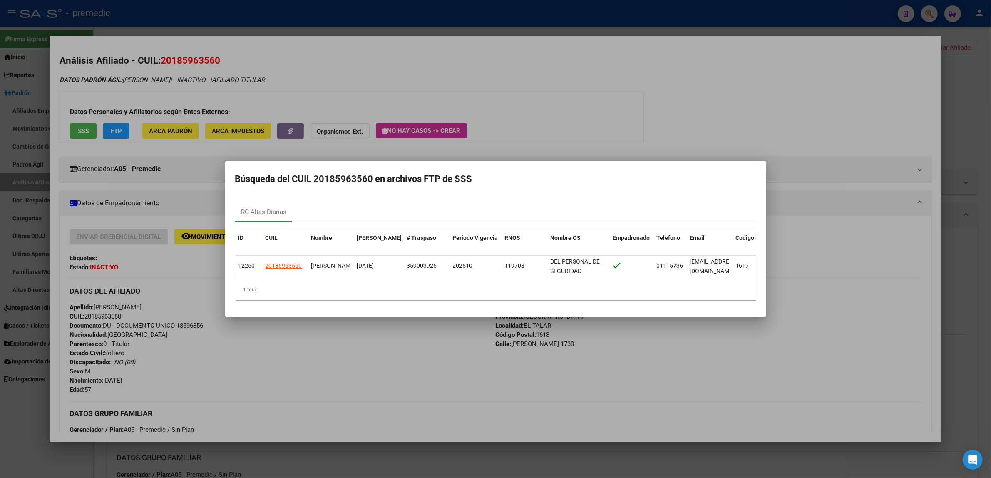
click at [343, 77] on div at bounding box center [495, 239] width 991 height 478
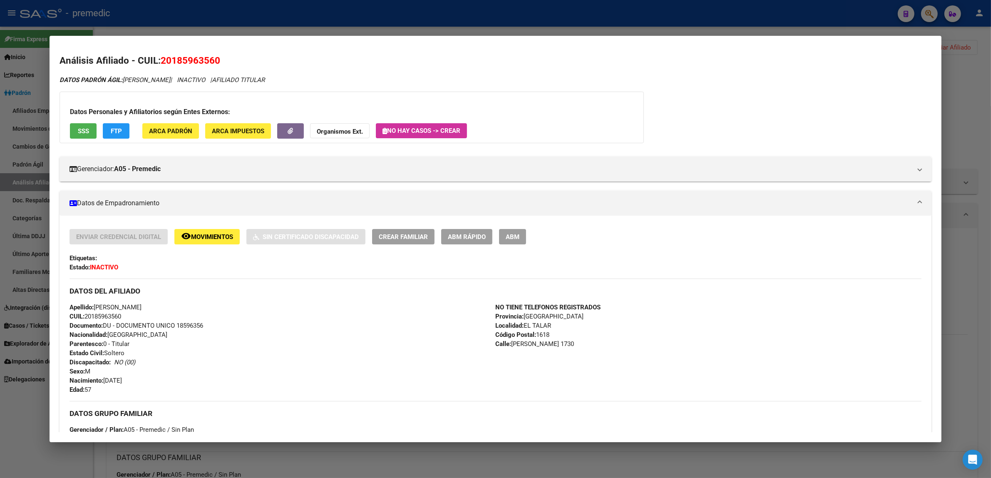
click at [804, 53] on mat-dialog-content "Análisis Afiliado - CUIL: 20185963560 DATOS PADRÓN ÁGIL: [PERSON_NAME] | INACTI…" at bounding box center [496, 239] width 892 height 386
drag, startPoint x: 703, startPoint y: 204, endPoint x: 714, endPoint y: 200, distance: 11.6
click at [703, 204] on mat-panel-title "Datos de Empadronamiento" at bounding box center [491, 203] width 842 height 10
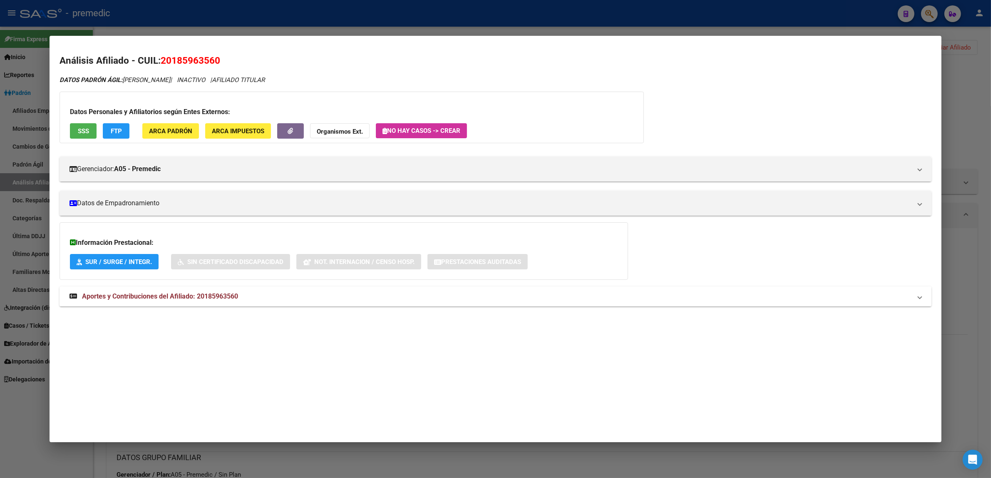
click at [969, 71] on div at bounding box center [495, 239] width 991 height 478
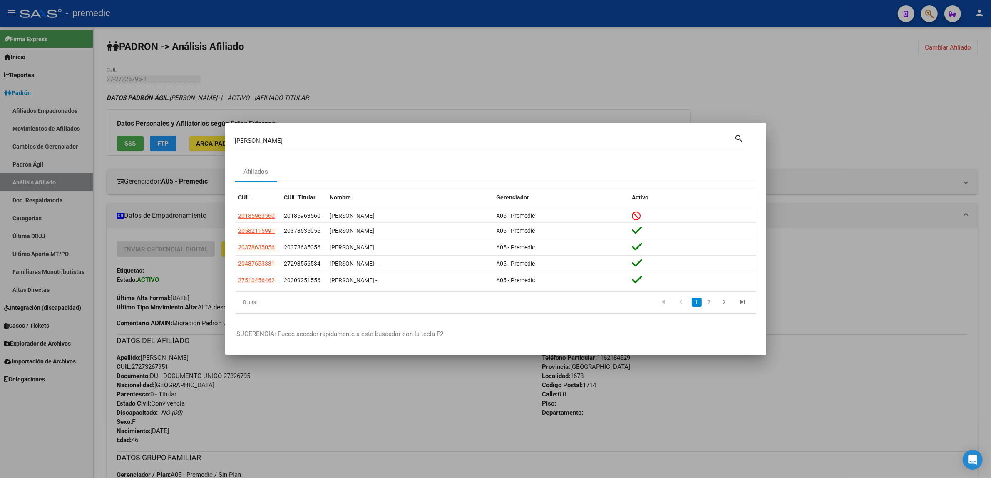
click at [927, 53] on div at bounding box center [495, 239] width 991 height 478
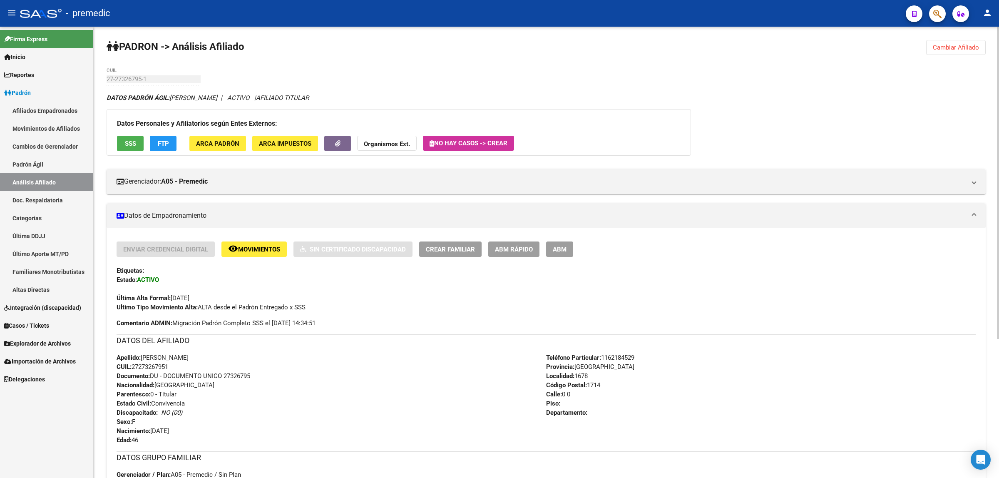
click at [945, 50] on span "Cambiar Afiliado" at bounding box center [956, 47] width 46 height 7
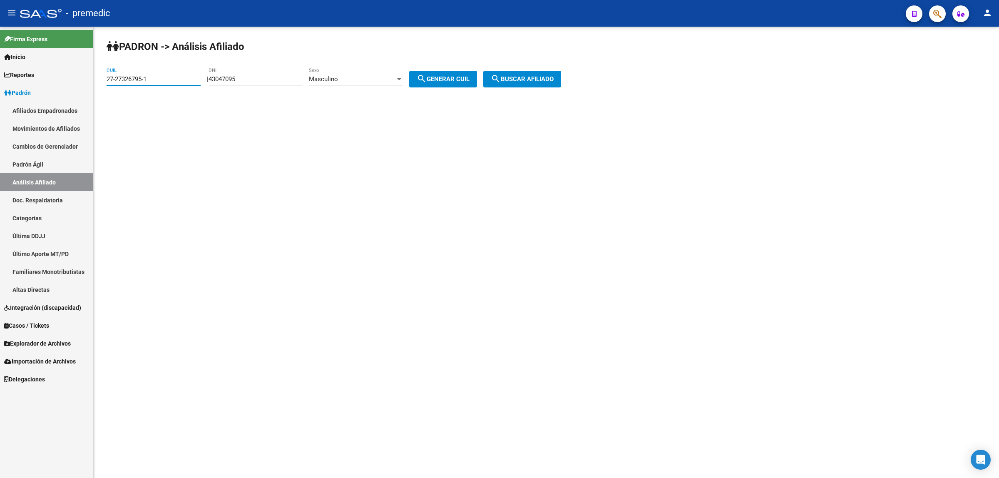
drag, startPoint x: 153, startPoint y: 79, endPoint x: 72, endPoint y: 80, distance: 80.8
click at [72, 80] on mat-sidenav-container "Firma Express Inicio Calendario SSS Instructivos Contacto OS Reportes Padrón Tr…" at bounding box center [499, 252] width 999 height 451
paste input "3-46586200-9"
type input "23-46586200-9"
click at [551, 77] on span "search Buscar afiliado" at bounding box center [522, 78] width 63 height 7
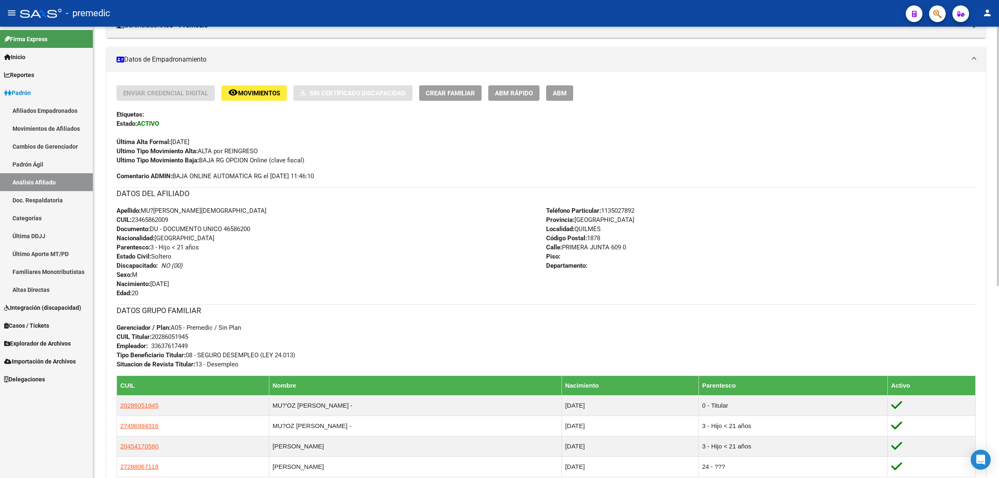
scroll to position [208, 0]
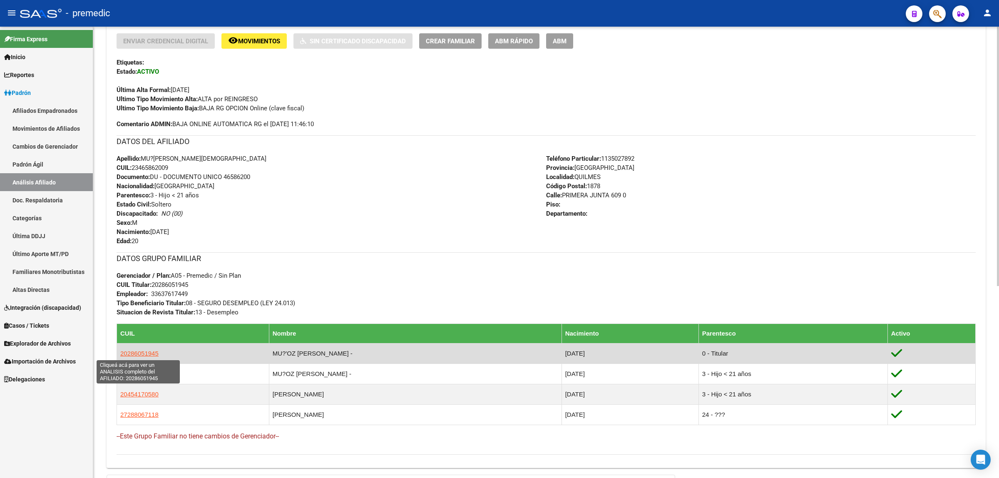
drag, startPoint x: 126, startPoint y: 353, endPoint x: 152, endPoint y: 350, distance: 26.0
click at [152, 350] on span "20286051945" at bounding box center [139, 353] width 38 height 7
copy span "28605194"
type textarea "20286051945"
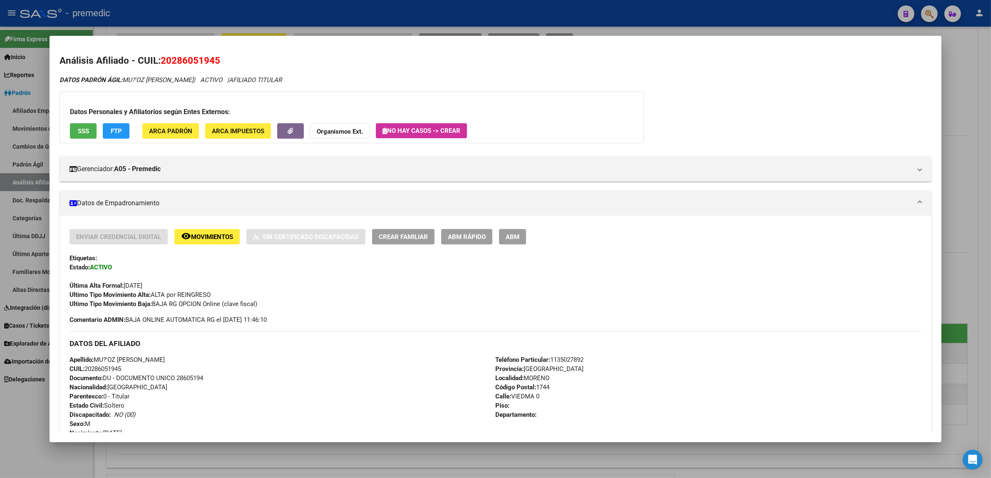
drag, startPoint x: 171, startPoint y: 60, endPoint x: 207, endPoint y: 60, distance: 36.6
click at [211, 63] on span "20286051945" at bounding box center [191, 60] width 60 height 11
click at [969, 49] on div at bounding box center [495, 239] width 991 height 478
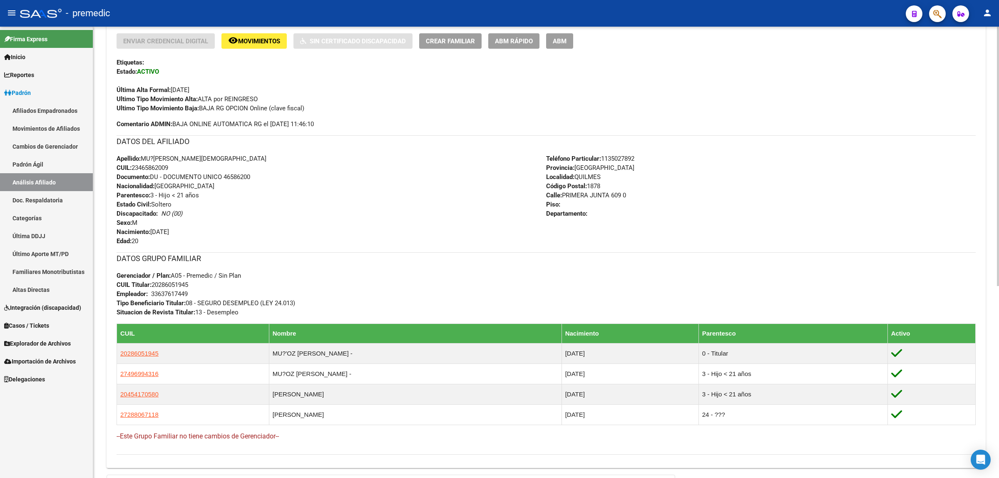
scroll to position [0, 0]
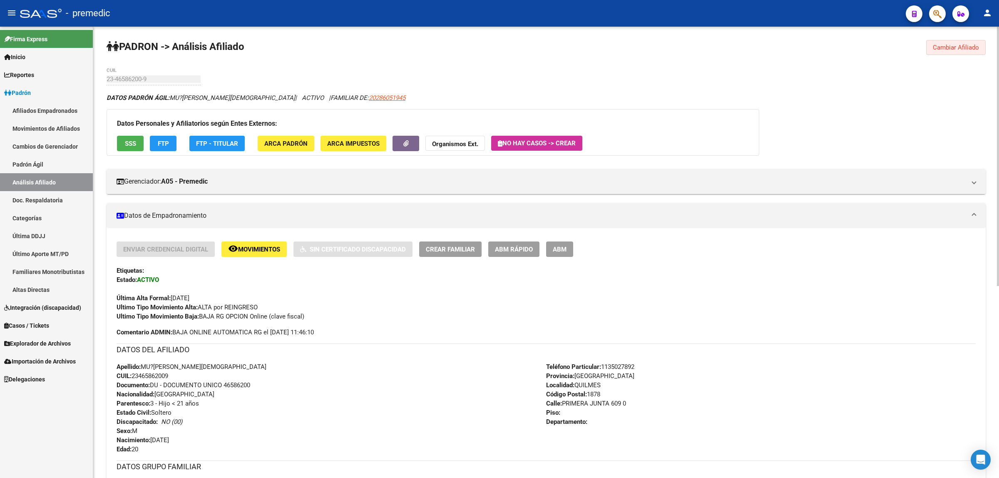
click at [931, 46] on button "Cambiar Afiliado" at bounding box center [956, 47] width 60 height 15
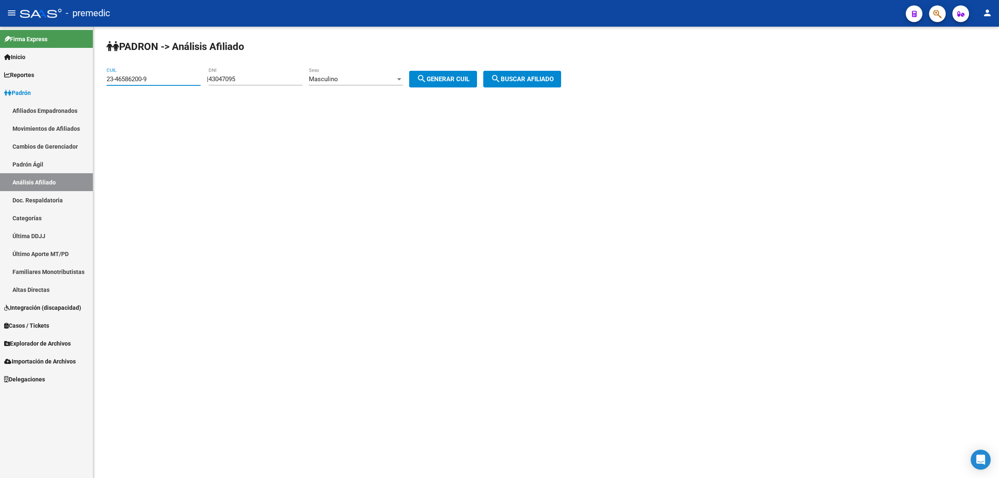
drag, startPoint x: 148, startPoint y: 76, endPoint x: 77, endPoint y: 85, distance: 71.4
click at [77, 76] on mat-sidenav-container "Firma Express Inicio Calendario SSS Instructivos Contacto OS Reportes Padrón Tr…" at bounding box center [499, 252] width 999 height 451
paste input "7-49699431-6"
click at [538, 78] on span "search Buscar afiliado" at bounding box center [522, 78] width 63 height 7
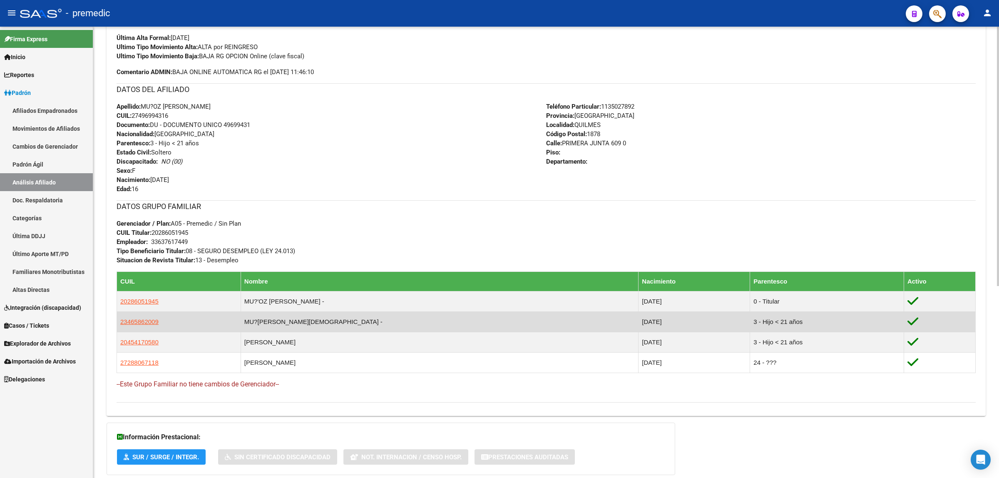
scroll to position [312, 0]
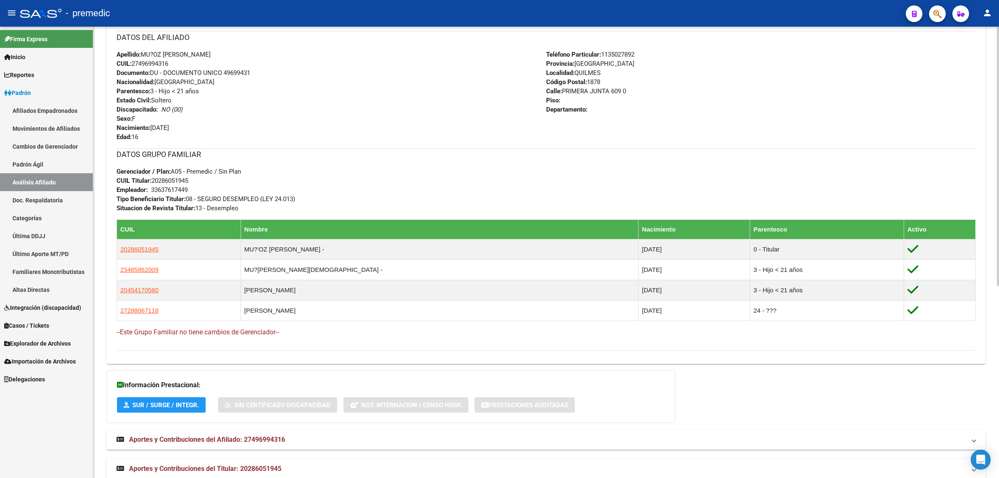
click at [629, 342] on div "DATOS GRUPO FAMILIAR Gerenciador / Plan: A05 - Premedic / Sin Plan CUIL Titular…" at bounding box center [546, 245] width 859 height 195
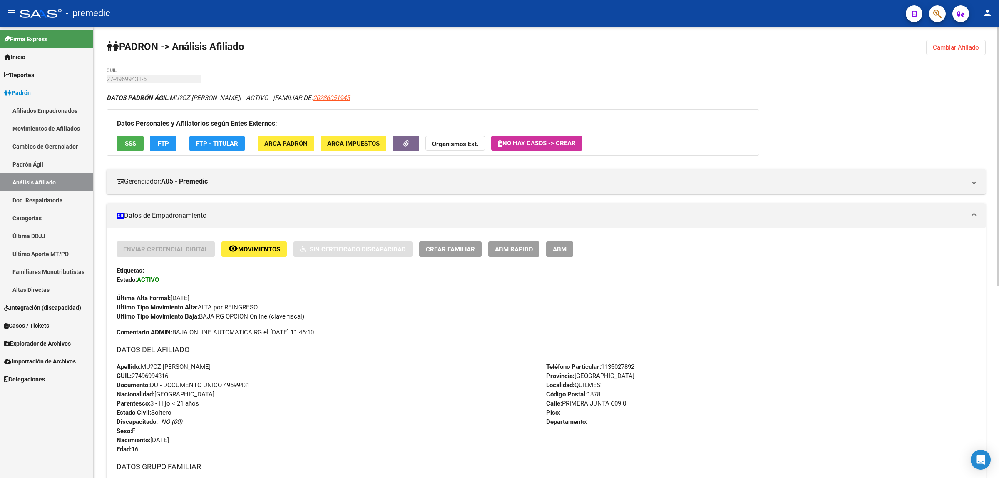
click at [941, 47] on span "Cambiar Afiliado" at bounding box center [956, 47] width 46 height 7
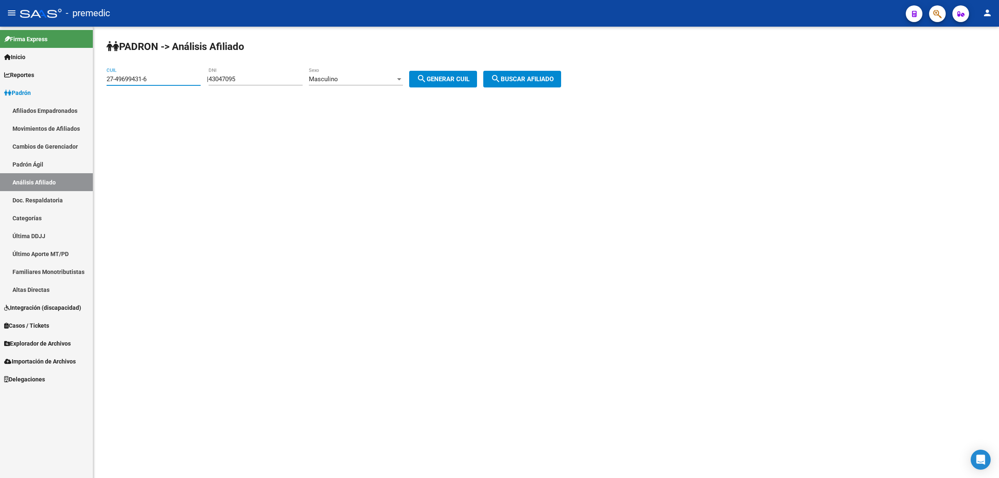
drag, startPoint x: 154, startPoint y: 81, endPoint x: 99, endPoint y: 80, distance: 55.0
click at [99, 80] on div "PADRON -> Análisis Afiliado 27-49699431-6 CUIL | 43047095 DNI Masculino Sexo se…" at bounding box center [546, 70] width 906 height 87
paste input "0-30054443-7"
click at [516, 77] on span "search Buscar afiliado" at bounding box center [522, 78] width 63 height 7
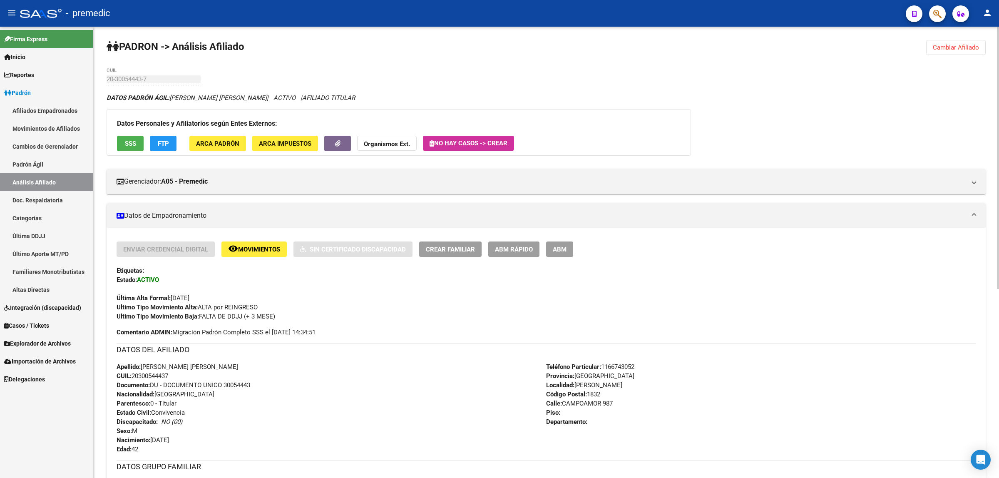
click at [964, 48] on span "Cambiar Afiliado" at bounding box center [956, 47] width 46 height 7
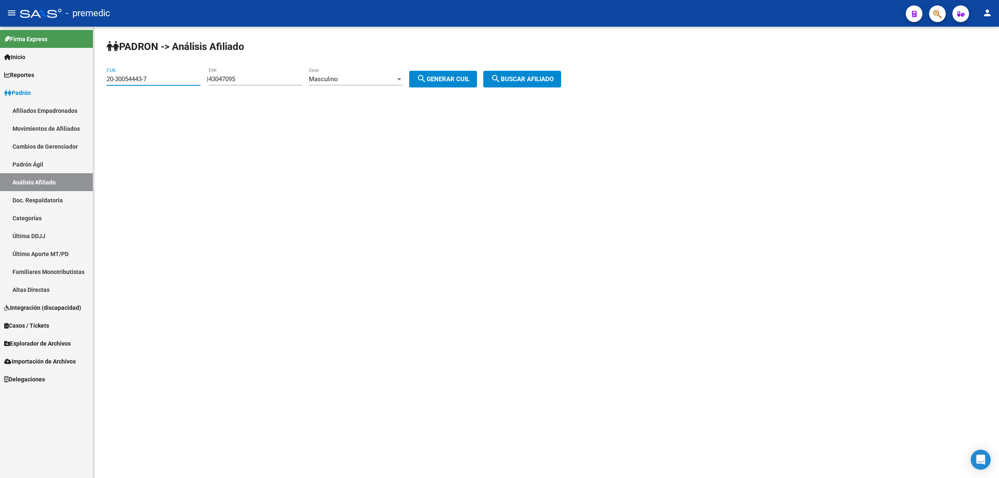
drag, startPoint x: 151, startPoint y: 77, endPoint x: 69, endPoint y: 84, distance: 81.9
click at [69, 84] on mat-sidenav-container "Firma Express Inicio Calendario SSS Instructivos Contacto OS Reportes Padrón Tr…" at bounding box center [499, 252] width 999 height 451
paste input "61386-2"
type input "20-30061386-2"
click at [518, 76] on span "search Buscar afiliado" at bounding box center [522, 78] width 63 height 7
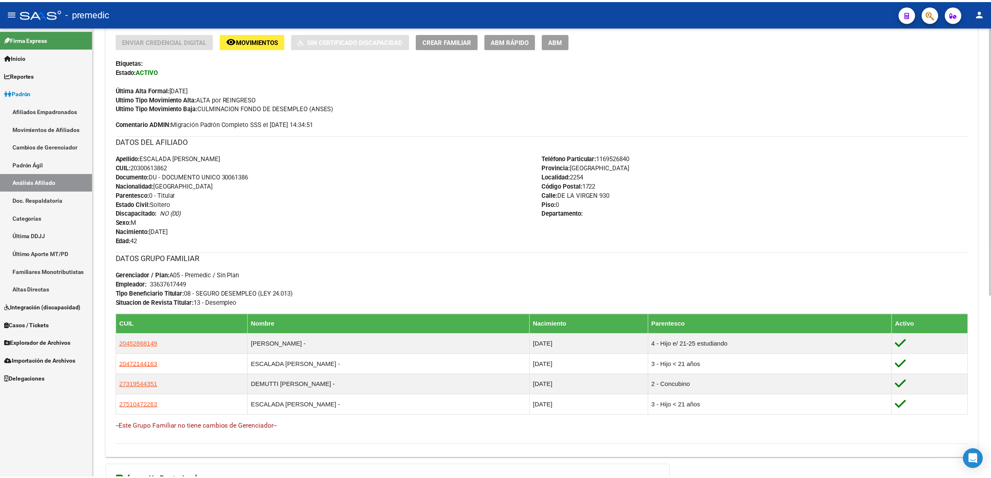
scroll to position [306, 0]
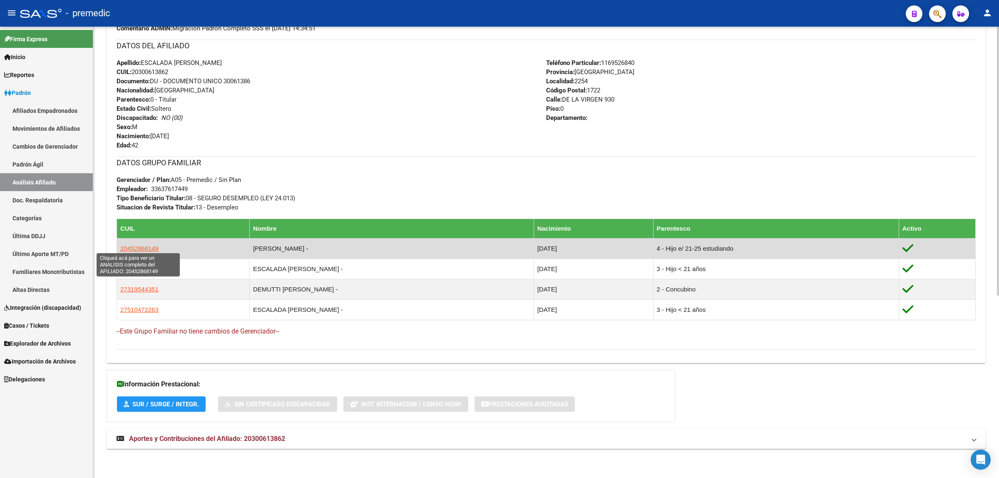
click at [136, 246] on span "20452868149" at bounding box center [139, 248] width 38 height 7
type textarea "20452868149"
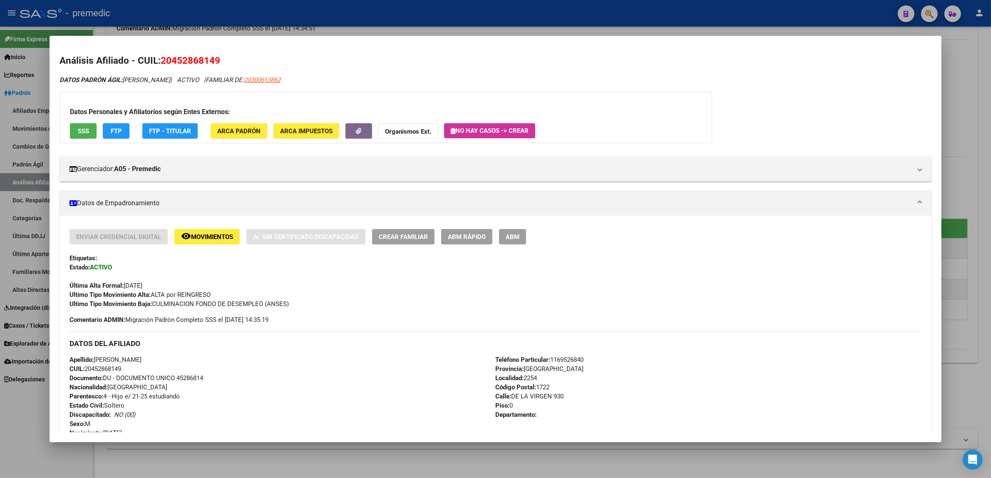
click at [192, 239] on span "Movimientos" at bounding box center [212, 236] width 42 height 7
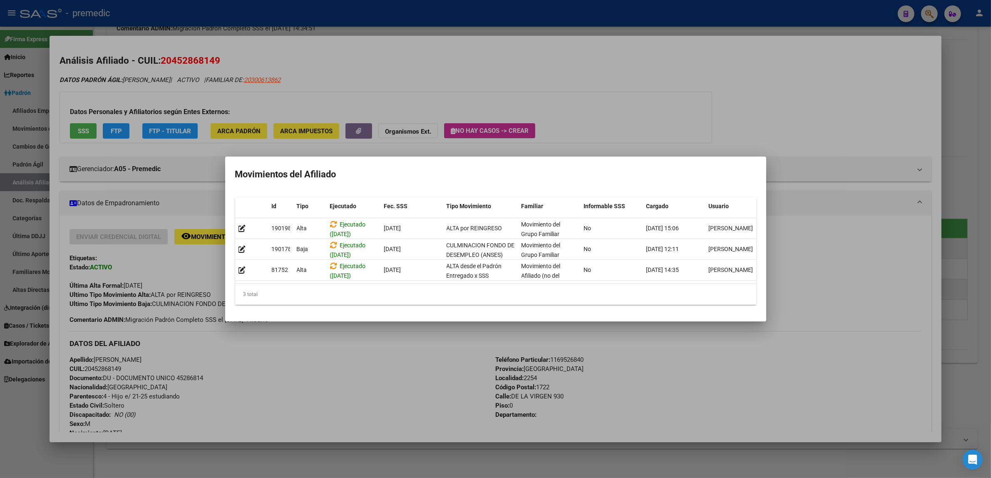
click at [197, 344] on div at bounding box center [495, 239] width 991 height 478
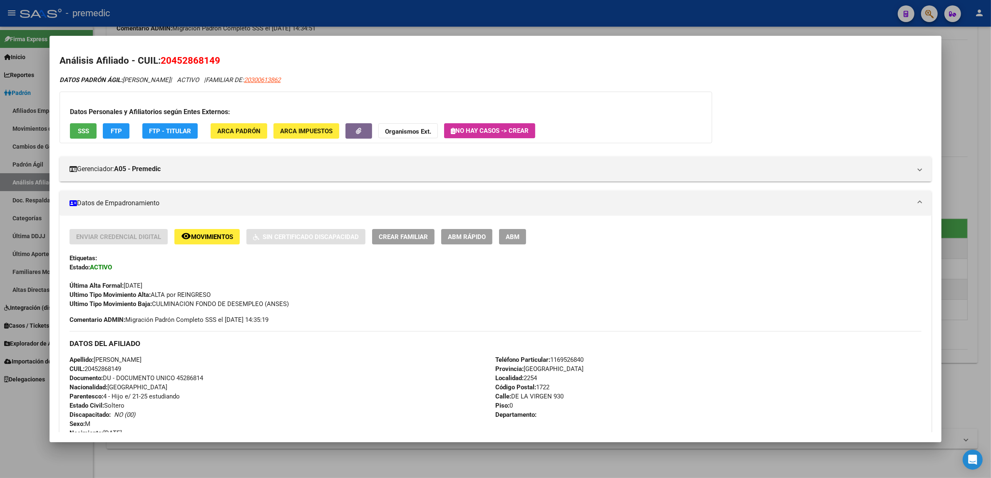
drag, startPoint x: 157, startPoint y: 61, endPoint x: 215, endPoint y: 59, distance: 57.9
click at [215, 59] on span "20452868149" at bounding box center [191, 60] width 60 height 11
copy span "20452868149"
click at [111, 128] on span "FTP" at bounding box center [116, 130] width 11 height 7
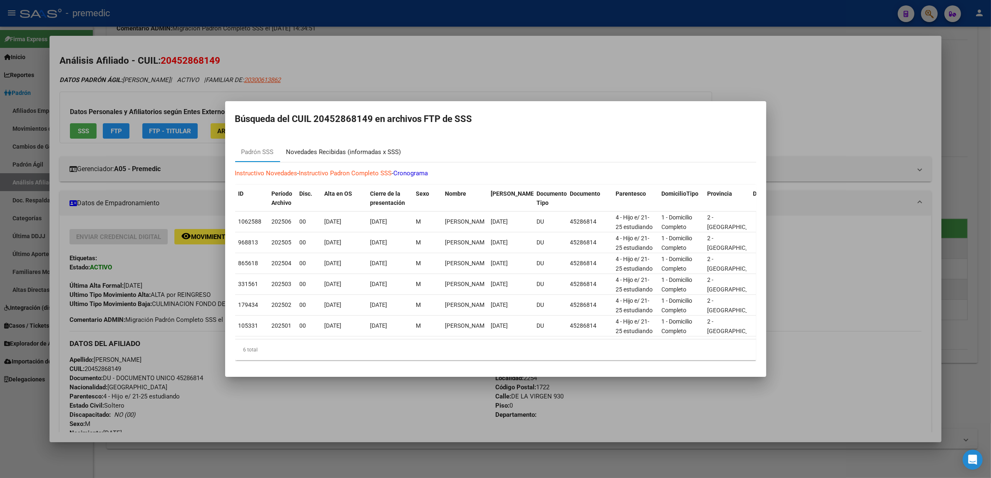
click at [337, 150] on div "Novedades Recibidas (informadas x SSS)" at bounding box center [343, 152] width 115 height 10
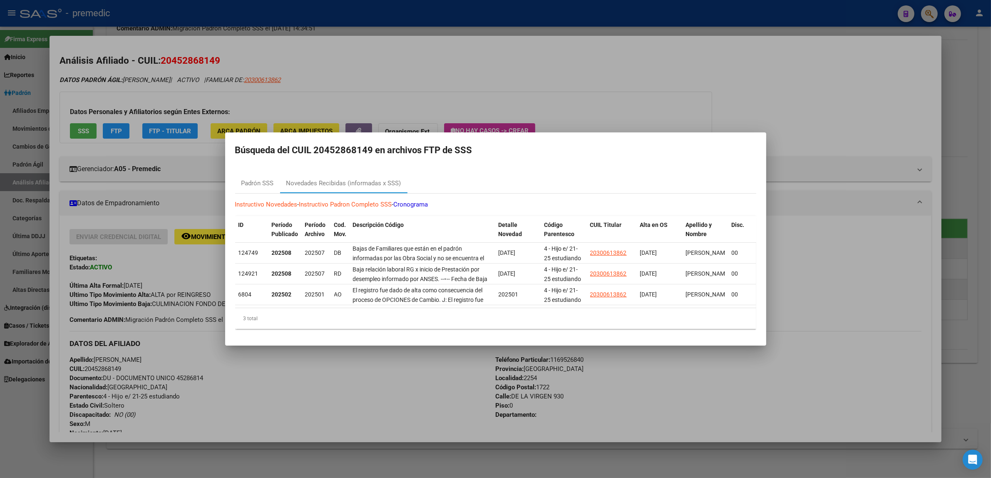
click at [207, 364] on div at bounding box center [495, 239] width 991 height 478
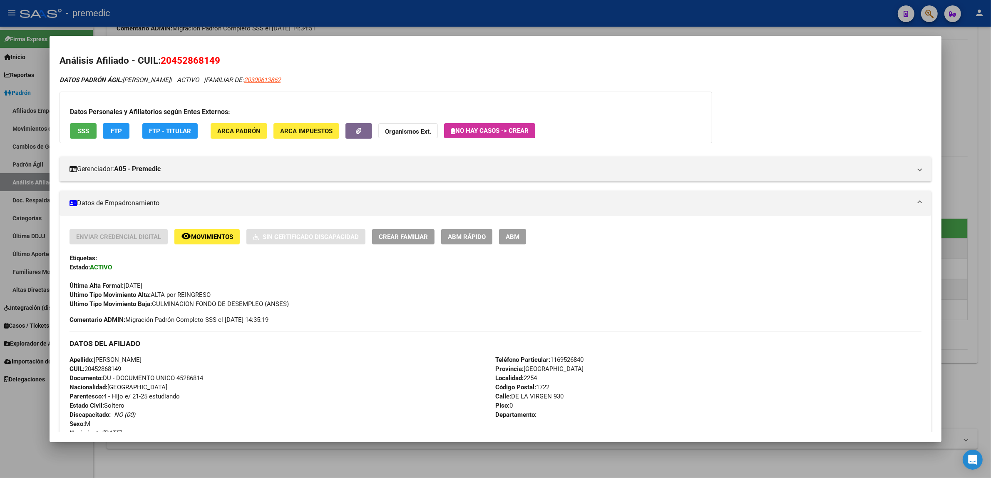
click at [452, 240] on span "ABM Rápido" at bounding box center [467, 236] width 38 height 7
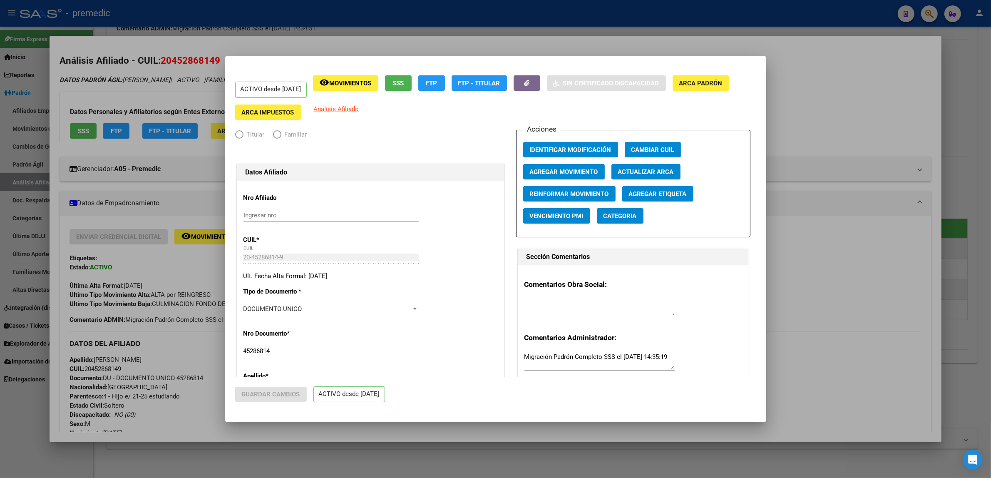
radio input "true"
type input "33-63761744-9"
click at [199, 153] on div at bounding box center [495, 239] width 991 height 478
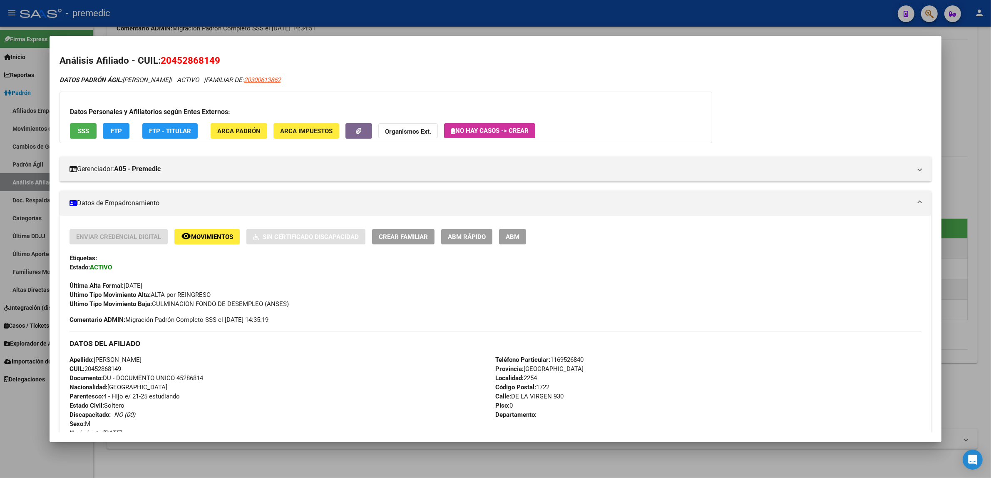
click at [123, 132] on button "FTP" at bounding box center [116, 130] width 27 height 15
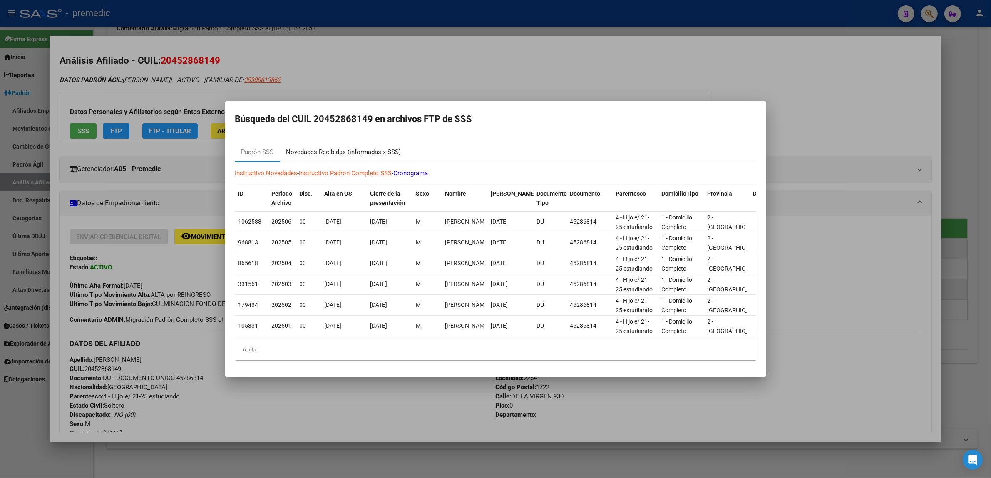
click at [308, 150] on div "Novedades Recibidas (informadas x SSS)" at bounding box center [343, 152] width 115 height 10
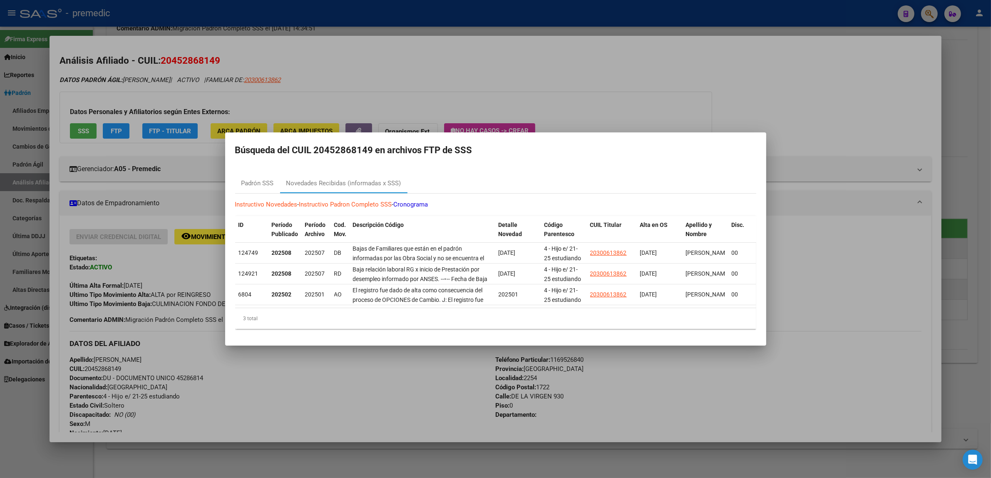
click at [358, 440] on div at bounding box center [495, 239] width 991 height 478
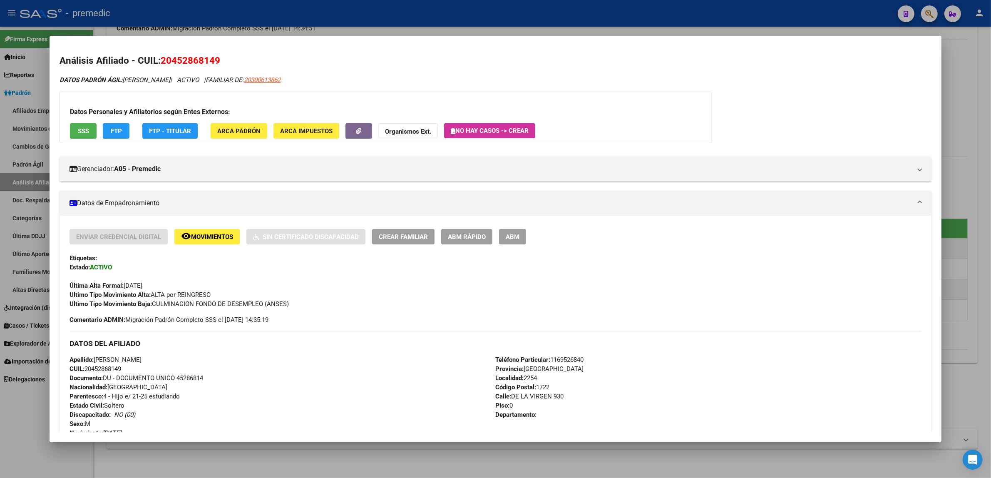
click at [365, 409] on div "Apellido: ESCALADA FRANCO JAVIER CUIL: 20452868149 Documento: DU - DOCUMENTO UN…" at bounding box center [283, 401] width 426 height 92
click at [204, 246] on div "Enviar Credencial Digital remove_red_eye Movimientos Sin Certificado Discapacid…" at bounding box center [496, 269] width 852 height 80
click at [205, 241] on button "remove_red_eye Movimientos" at bounding box center [206, 236] width 65 height 15
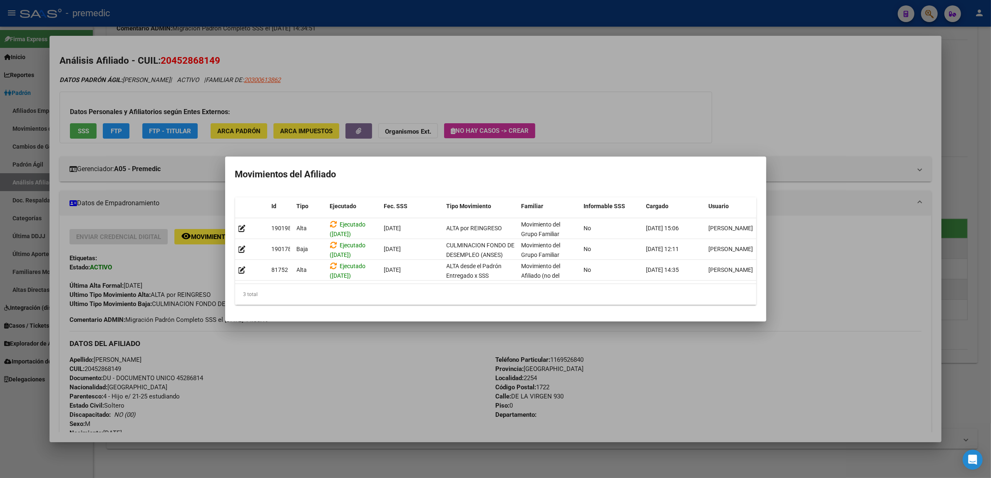
click at [378, 350] on div at bounding box center [495, 239] width 991 height 478
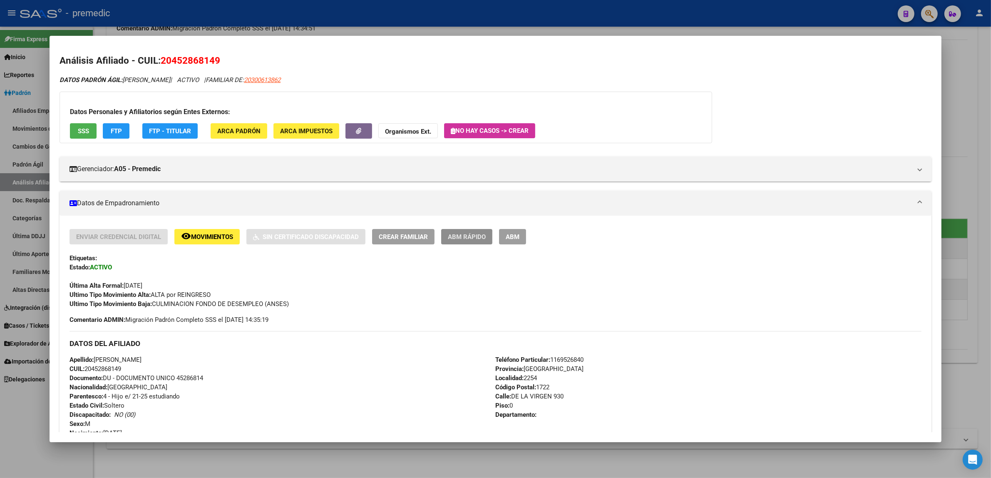
click at [473, 244] on button "ABM Rápido" at bounding box center [466, 236] width 51 height 15
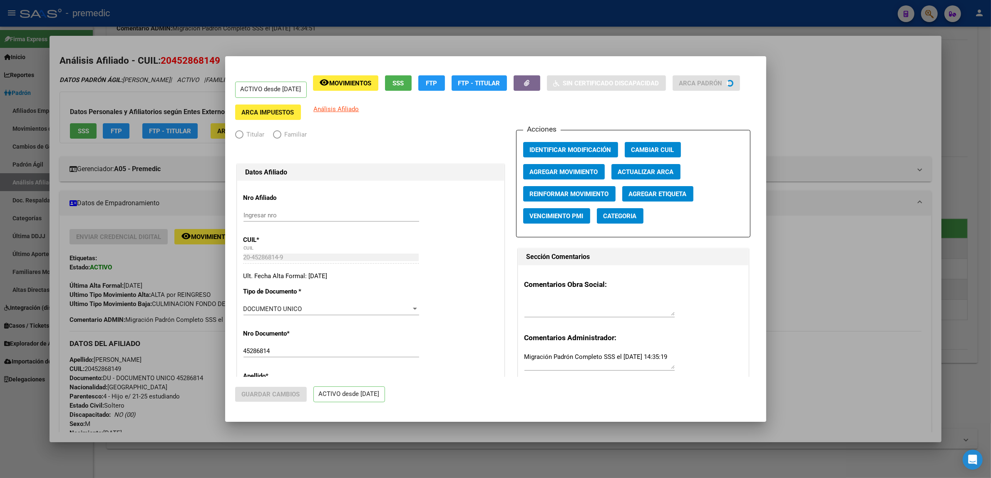
radio input "true"
type input "33-63761744-9"
click at [565, 171] on span "Agregar Movimiento" at bounding box center [564, 171] width 68 height 7
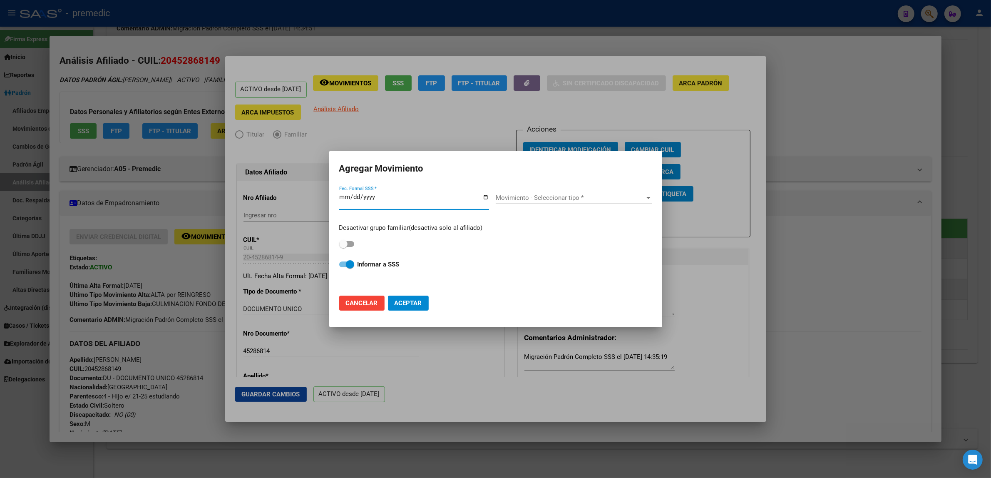
click at [353, 197] on input "Fec. Formal SSS *" at bounding box center [414, 200] width 150 height 13
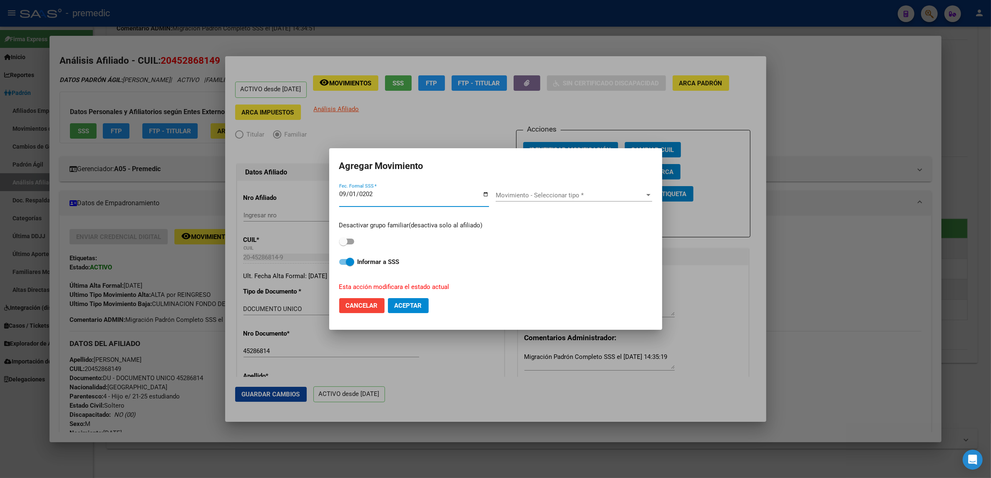
type input "2025-09-01"
click at [532, 194] on span "Movimiento - Seleccionar tipo *" at bounding box center [570, 194] width 149 height 7
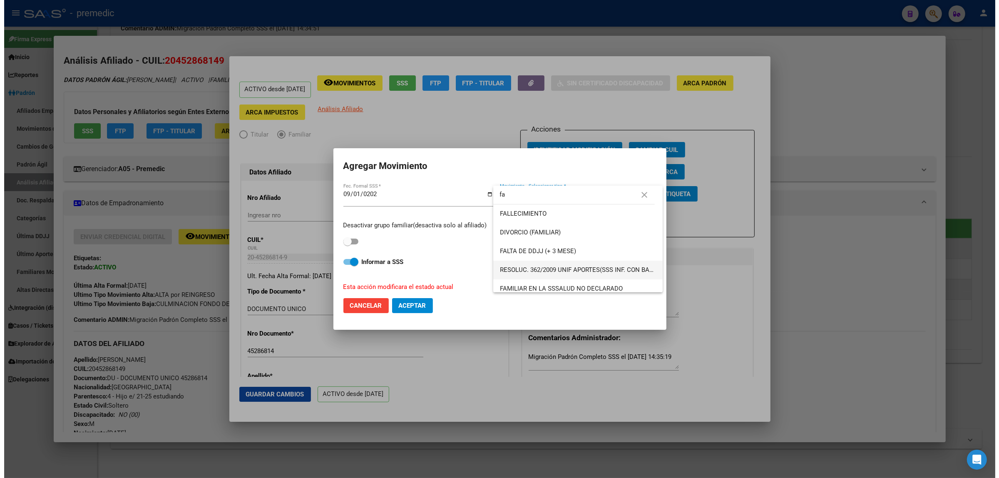
scroll to position [24, 0]
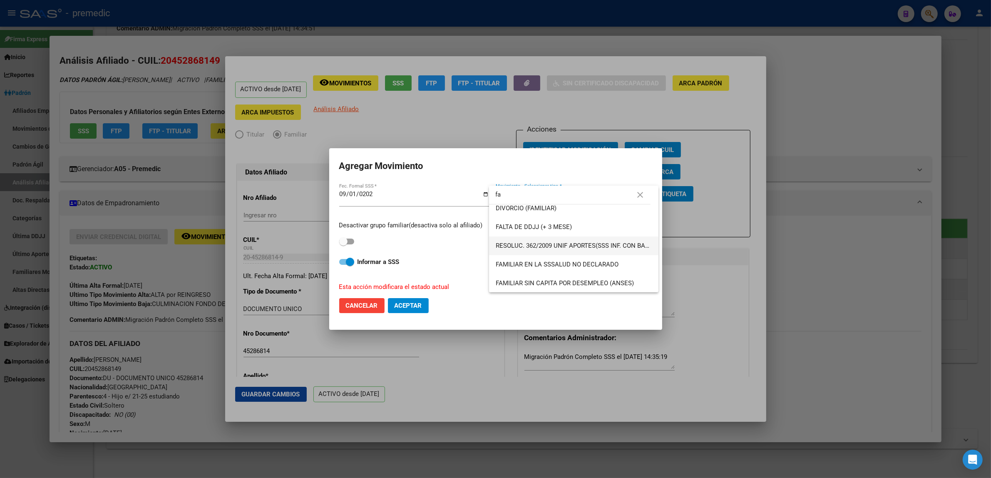
type input "fa"
click at [570, 277] on span "FAMILIAR SIN CAPITA POR DESEMPLEO (ANSES)" at bounding box center [574, 283] width 156 height 19
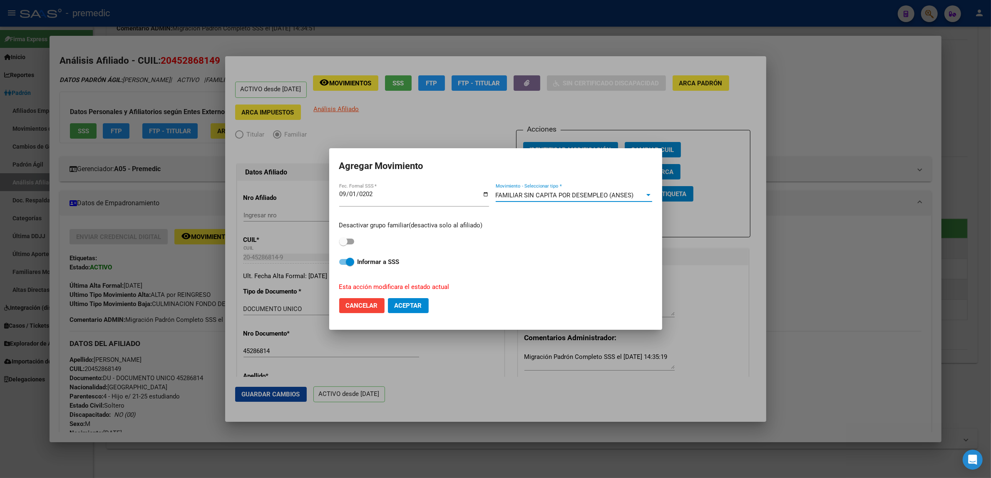
click at [351, 242] on span at bounding box center [346, 242] width 15 height 6
click at [343, 244] on input "checkbox" at bounding box center [343, 244] width 0 height 0
checkbox input "true"
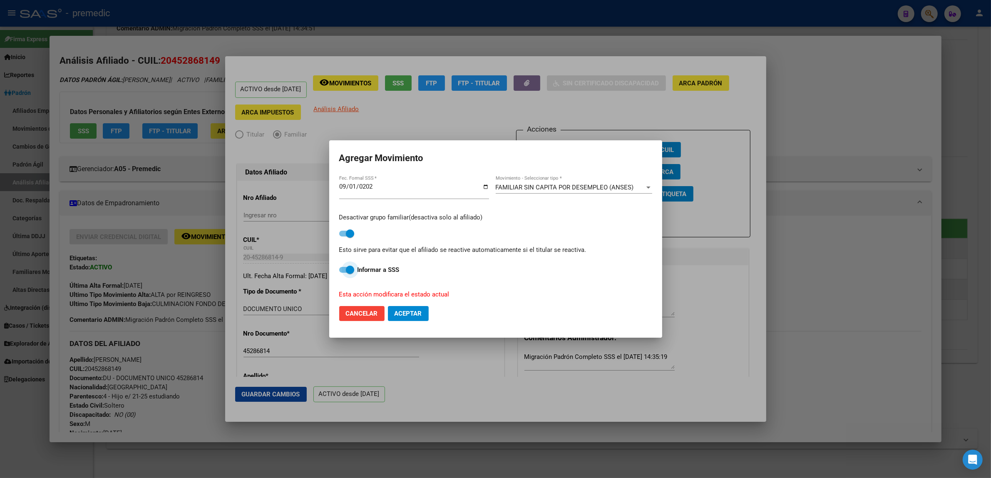
click at [348, 267] on span at bounding box center [350, 270] width 8 height 8
click at [343, 273] on input "Informar a SSS" at bounding box center [343, 273] width 0 height 0
checkbox input "false"
click at [405, 313] on span "Aceptar" at bounding box center [408, 313] width 27 height 7
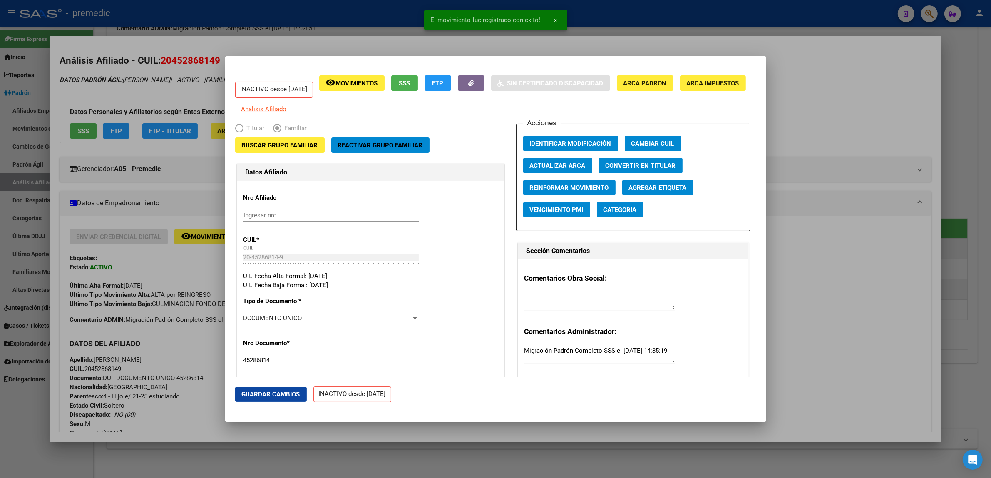
click at [204, 349] on div at bounding box center [495, 239] width 991 height 478
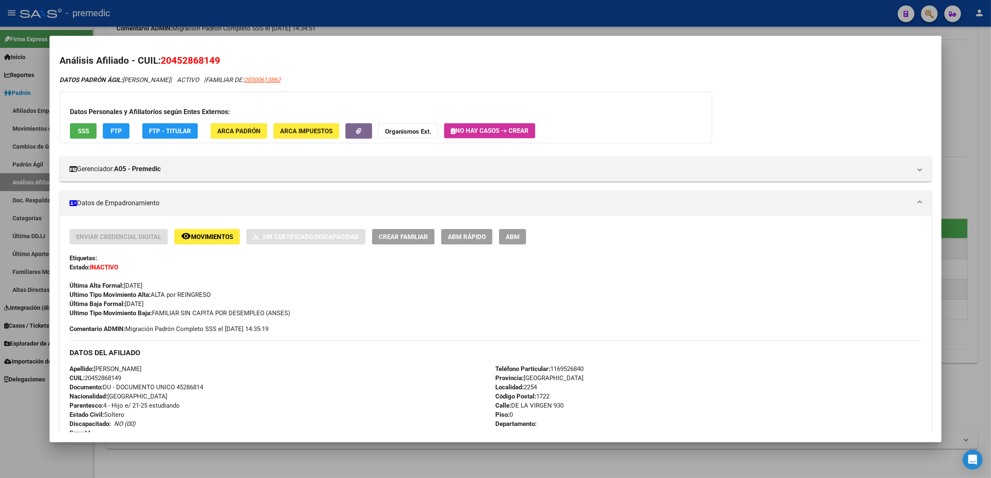
click at [978, 72] on div at bounding box center [495, 239] width 991 height 478
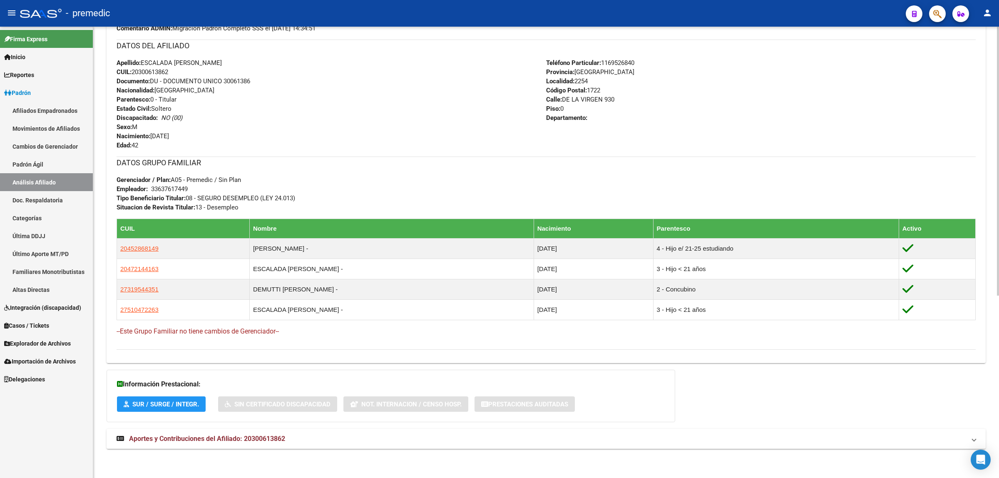
scroll to position [0, 0]
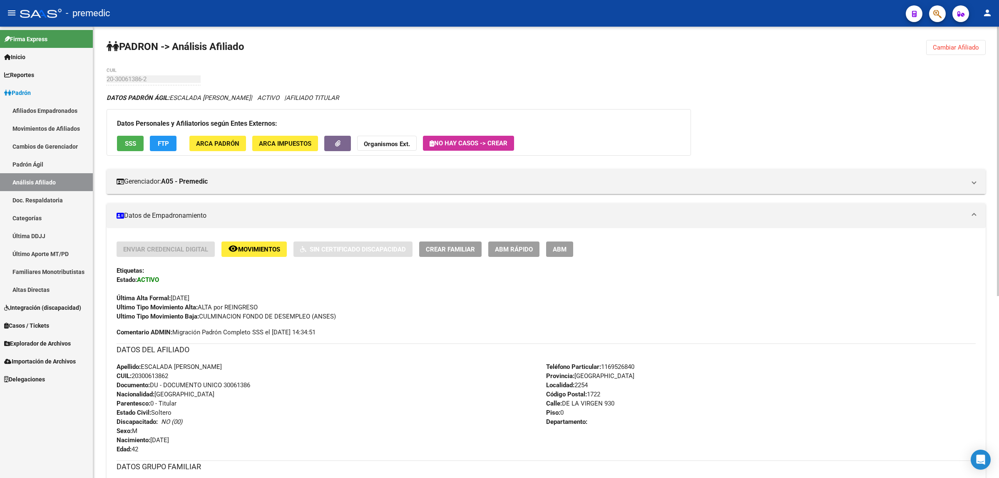
click at [937, 49] on span "Cambiar Afiliado" at bounding box center [956, 47] width 46 height 7
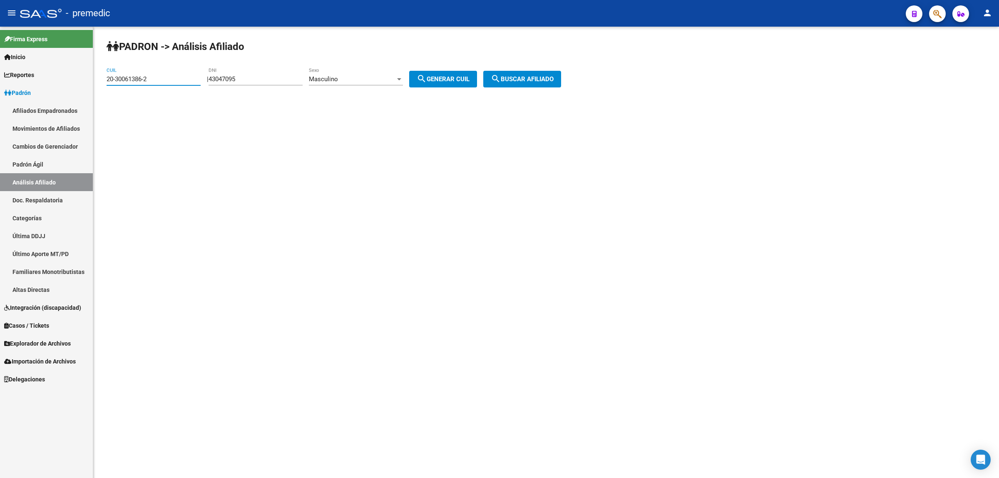
drag, startPoint x: 137, startPoint y: 82, endPoint x: 76, endPoint y: 85, distance: 61.7
click at [76, 85] on mat-sidenav-container "Firma Express Inicio Calendario SSS Instructivos Contacto OS Reportes Padrón Tr…" at bounding box center [499, 252] width 999 height 451
paste input "158328"
type input "20-30158328-2"
click at [536, 75] on span "search Buscar afiliado" at bounding box center [522, 78] width 63 height 7
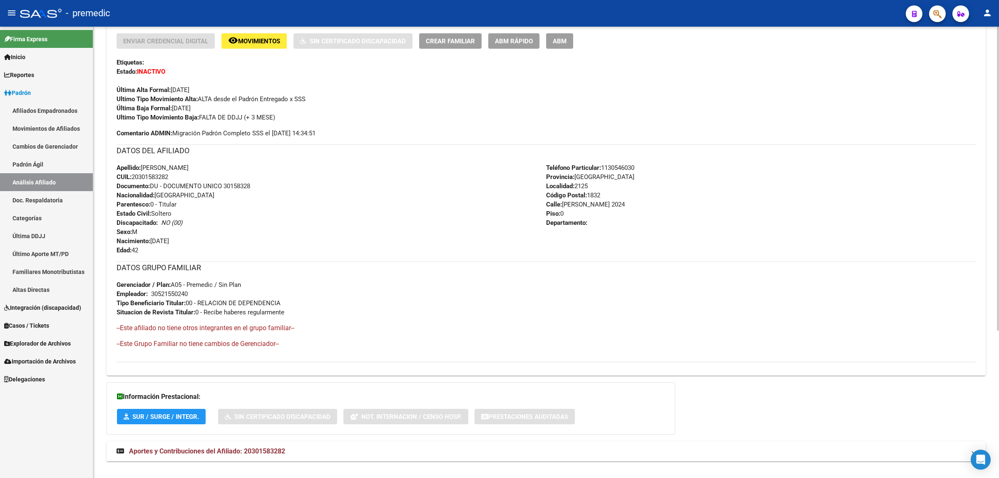
scroll to position [220, 0]
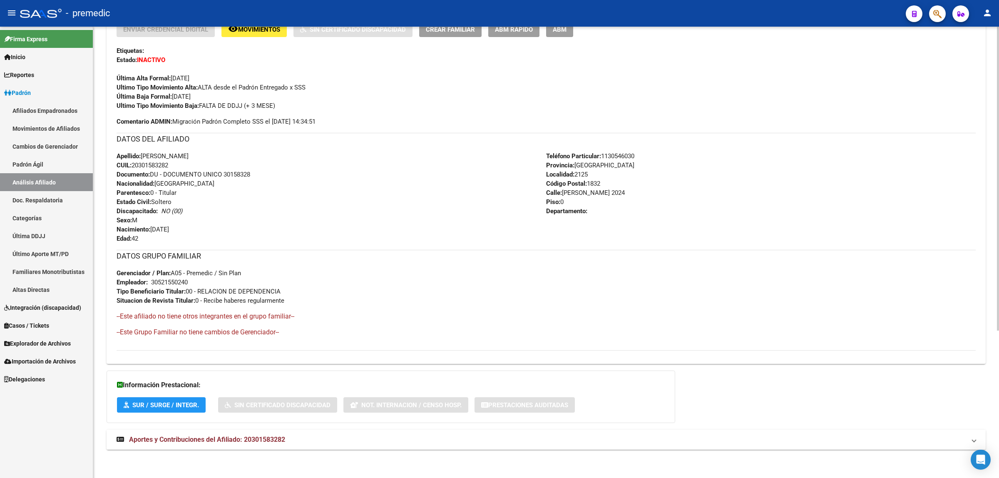
click at [211, 440] on span "Aportes y Contribuciones del Afiliado: 20301583282" at bounding box center [207, 439] width 156 height 8
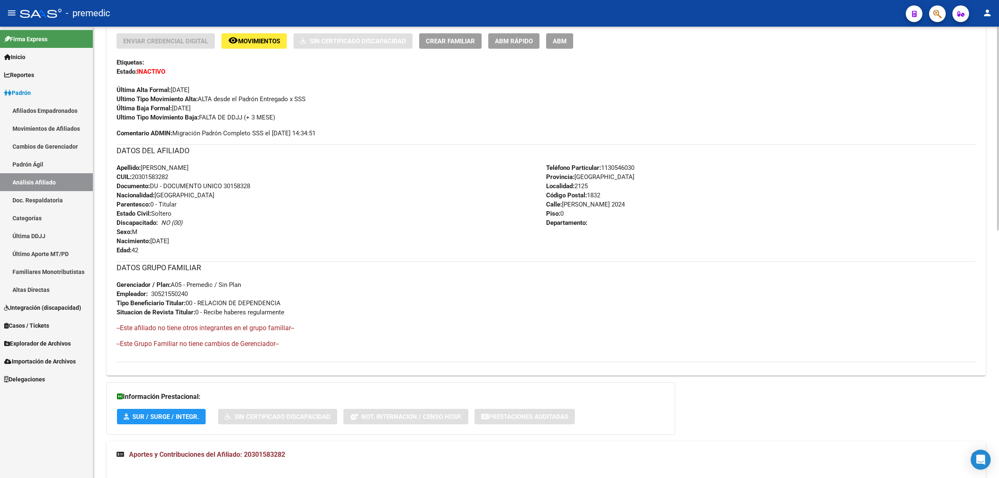
scroll to position [0, 0]
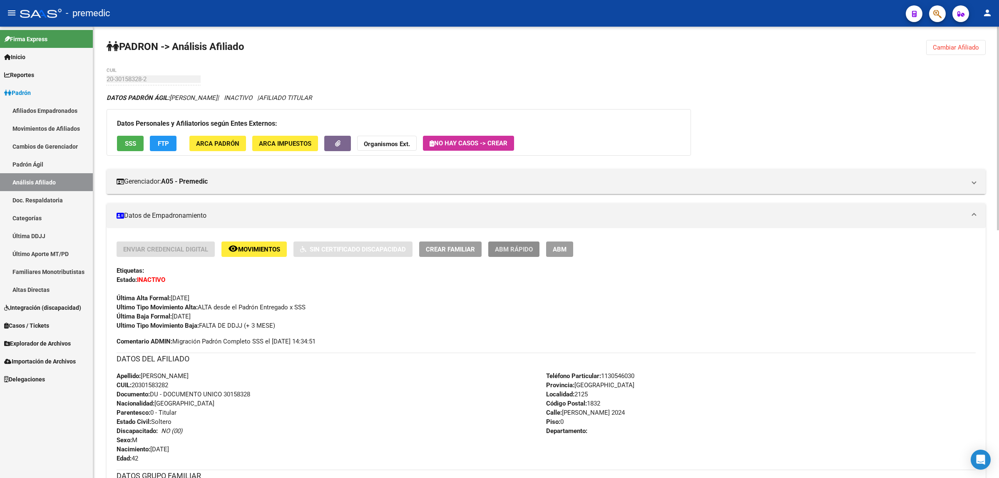
click at [516, 246] on span "ABM Rápido" at bounding box center [514, 249] width 38 height 7
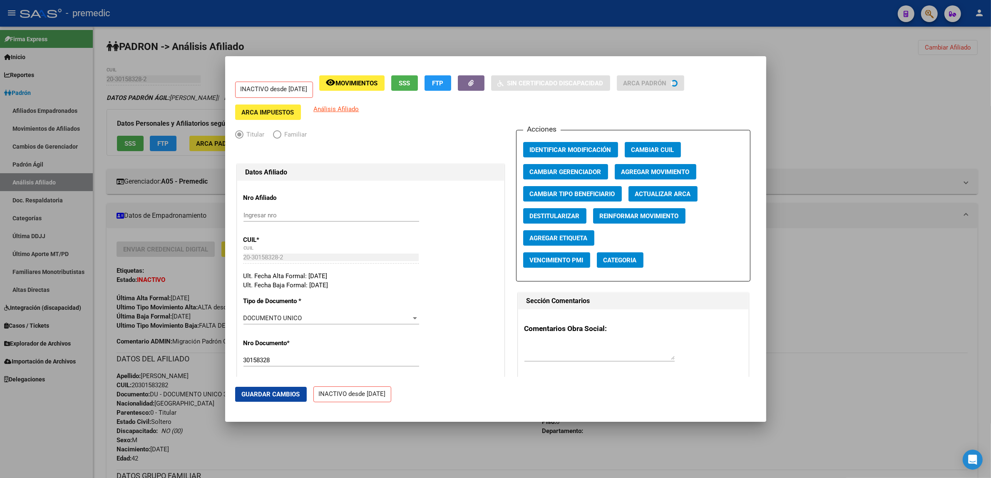
radio input "true"
type input "30-52155024-0"
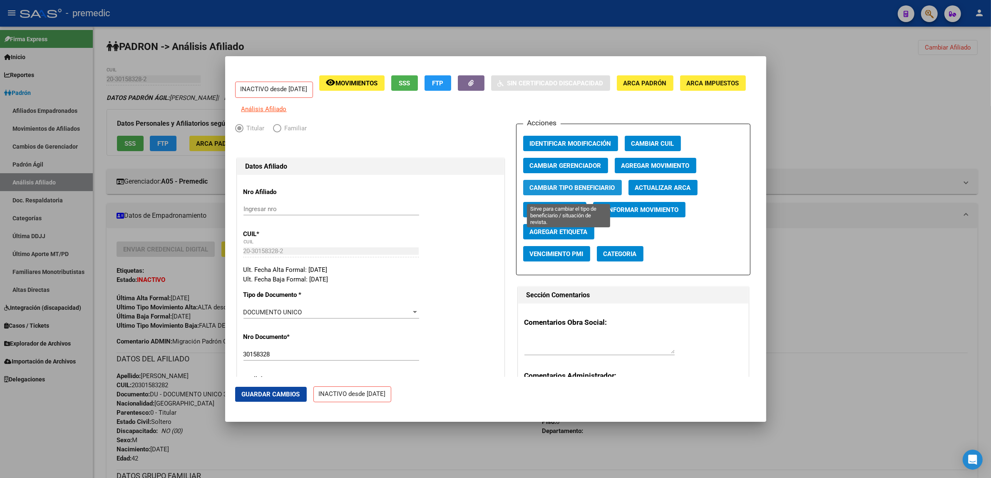
click at [563, 191] on span "Cambiar Tipo Beneficiario" at bounding box center [572, 187] width 85 height 7
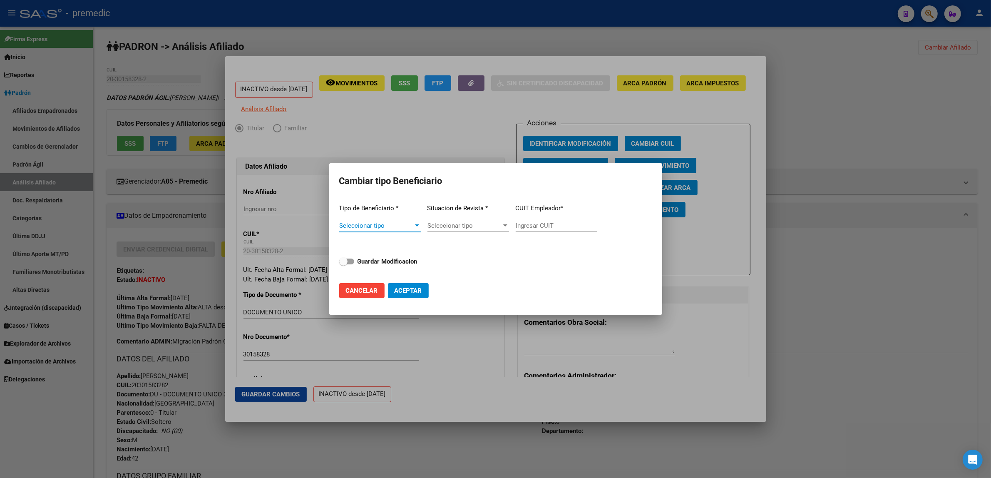
click at [378, 226] on span "Seleccionar tipo" at bounding box center [376, 225] width 74 height 7
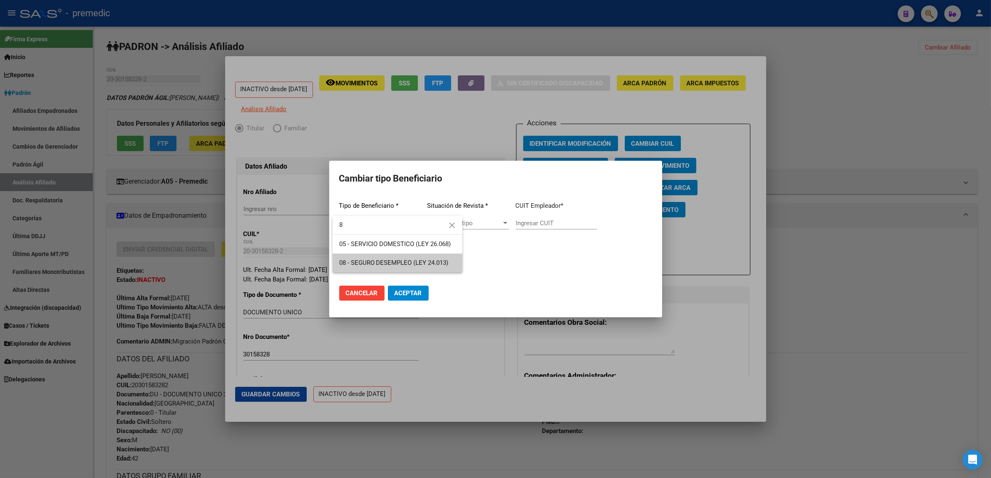
type input "8"
type input "33-63761744-9"
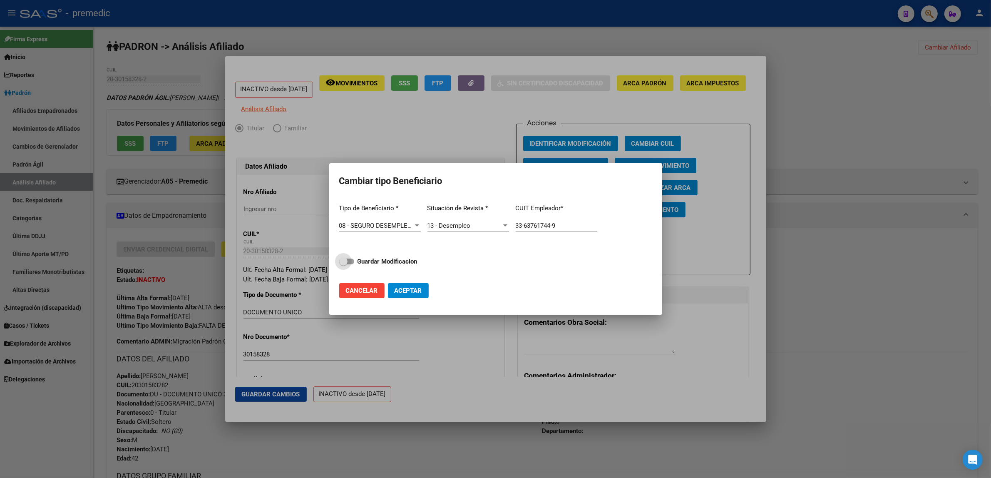
click at [388, 283] on button "Aceptar" at bounding box center [408, 290] width 41 height 15
type input "33-63761744-9"
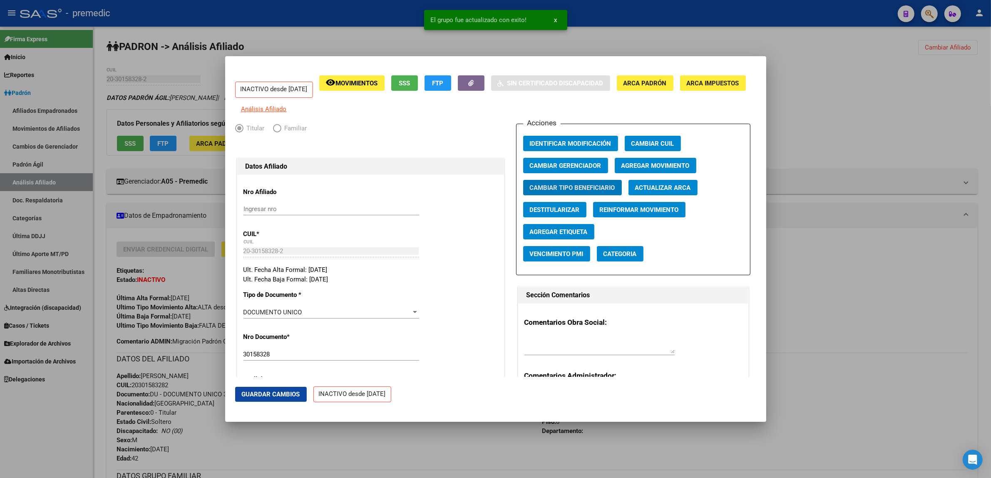
click at [668, 173] on button "Agregar Movimiento" at bounding box center [656, 165] width 82 height 15
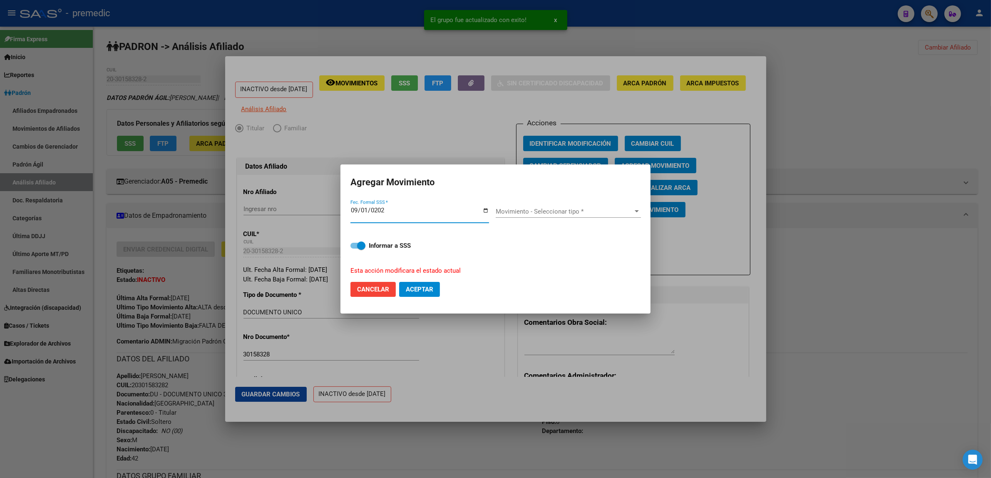
type input "2025-09-01"
click at [510, 213] on span "Movimiento - Seleccionar tipo *" at bounding box center [565, 211] width 138 height 7
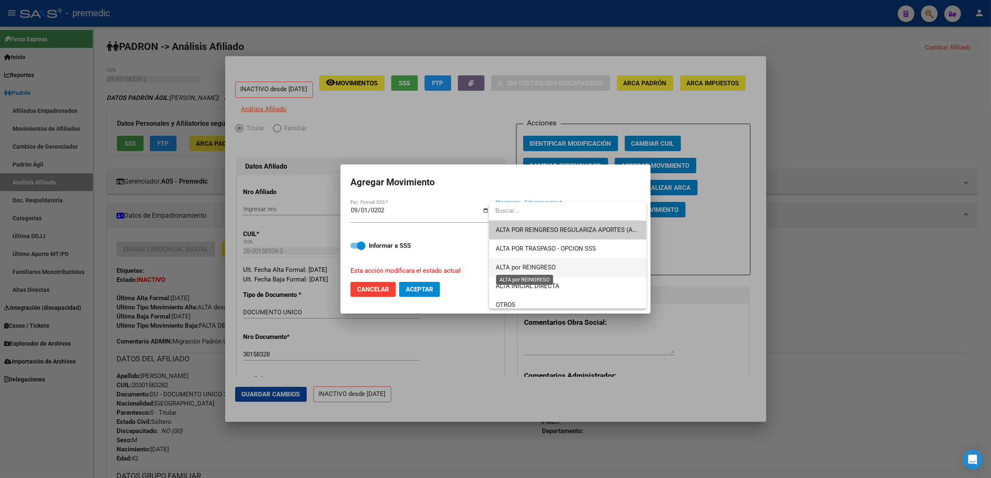
click at [527, 264] on span "ALTA por REINGRESO" at bounding box center [526, 266] width 60 height 7
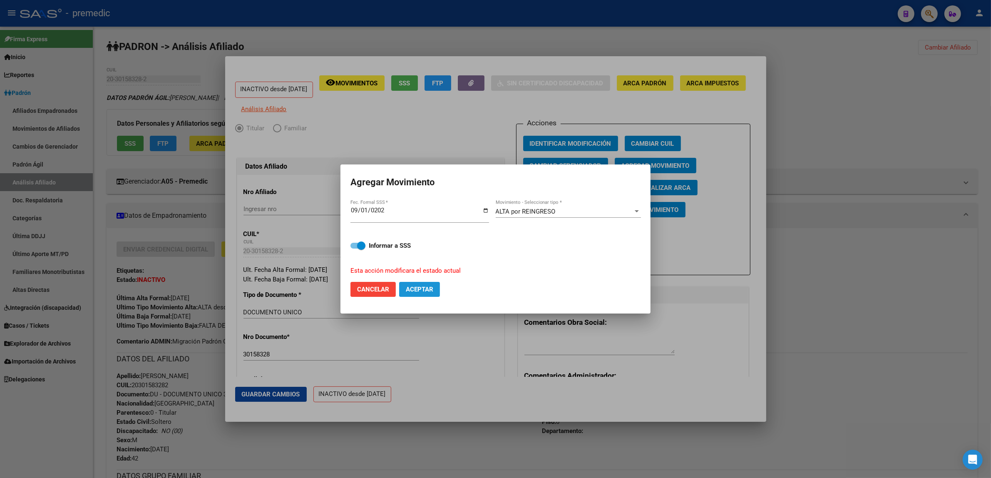
click at [420, 292] on span "Aceptar" at bounding box center [419, 289] width 27 height 7
checkbox input "false"
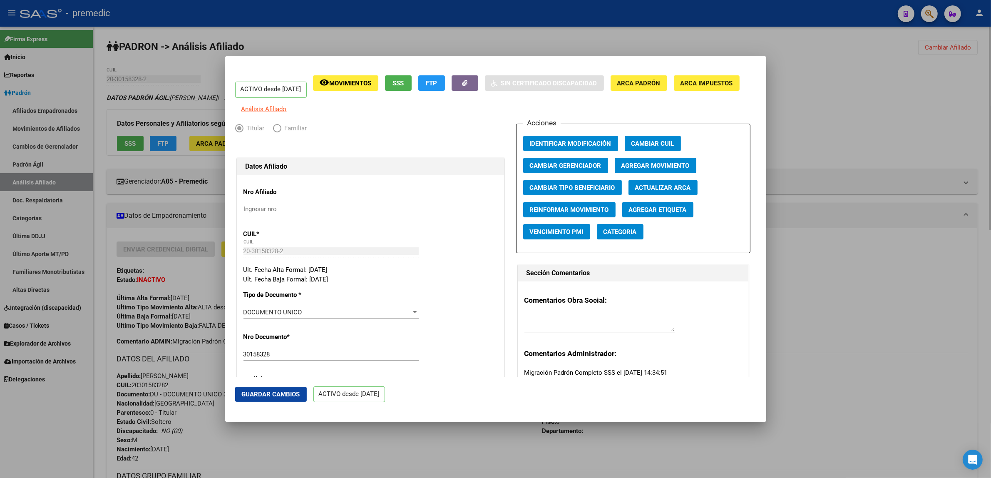
drag, startPoint x: 852, startPoint y: 98, endPoint x: 910, endPoint y: 49, distance: 76.2
click at [852, 97] on div at bounding box center [495, 239] width 991 height 478
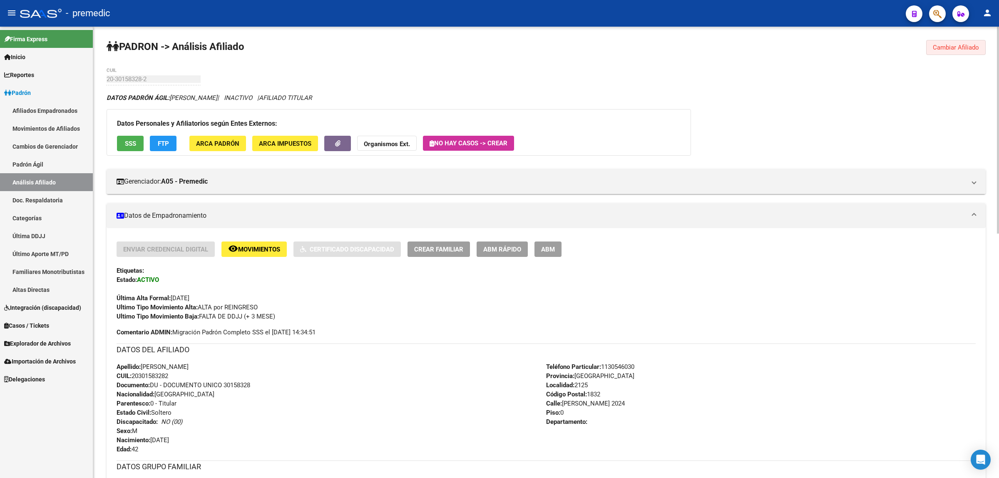
click at [940, 42] on button "Cambiar Afiliado" at bounding box center [956, 47] width 60 height 15
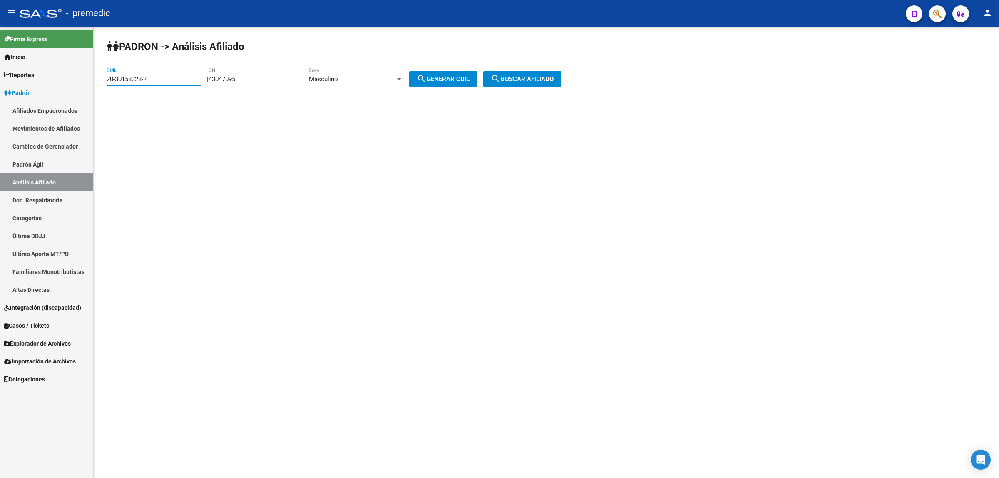
drag, startPoint x: 152, startPoint y: 77, endPoint x: 87, endPoint y: 80, distance: 65.4
click at [87, 80] on mat-sidenav-container "Firma Express Inicio Calendario SSS Instructivos Contacto OS Reportes Padrón Tr…" at bounding box center [499, 252] width 999 height 451
paste input "628434-8"
click at [501, 74] on mat-icon "search" at bounding box center [496, 79] width 10 height 10
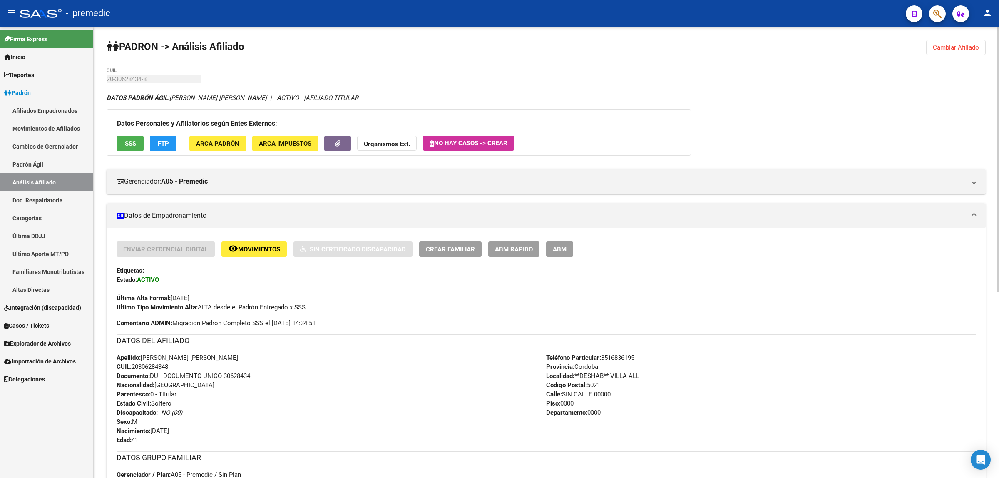
click at [676, 89] on div "PADRON -> Análisis Afiliado Cambiar Afiliado 20-30628434-8 CUIL DATOS PADRÓN ÁG…" at bounding box center [546, 410] width 906 height 766
click at [955, 48] on span "Cambiar Afiliado" at bounding box center [956, 47] width 46 height 7
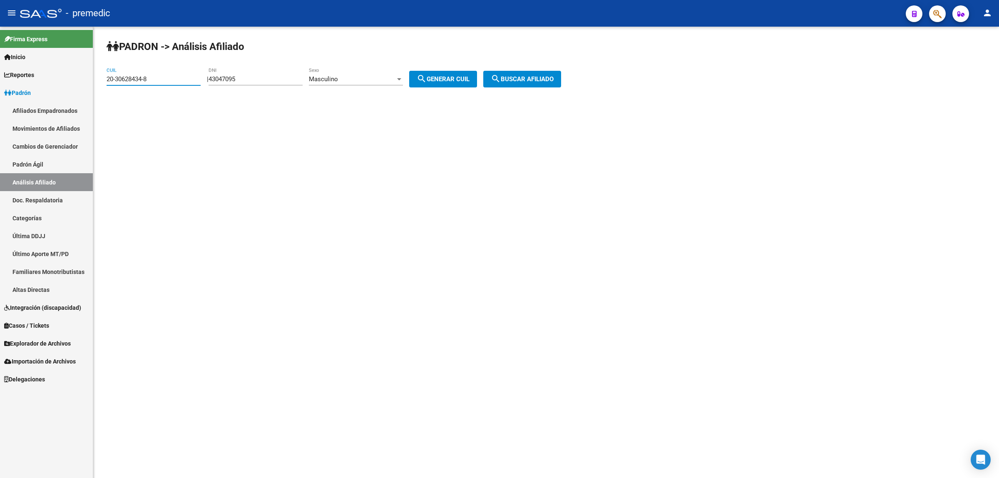
drag, startPoint x: 102, startPoint y: 81, endPoint x: 84, endPoint y: 81, distance: 17.9
click at [84, 81] on mat-sidenav-container "Firma Express Inicio Calendario SSS Instructivos Contacto OS Reportes Padrón Tr…" at bounding box center [499, 252] width 999 height 451
paste input "64360-7"
type input "20-30664360-7"
click at [511, 75] on span "search Buscar afiliado" at bounding box center [522, 78] width 63 height 7
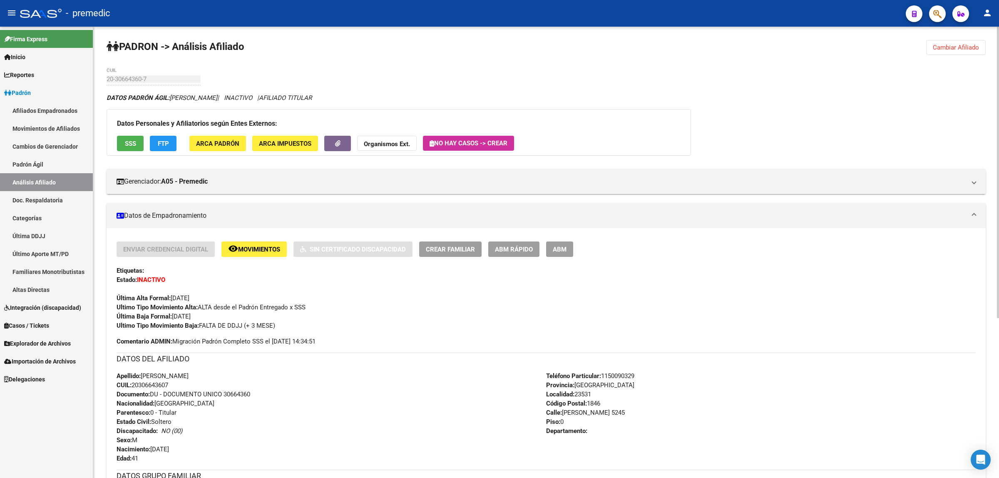
click at [508, 246] on span "ABM Rápido" at bounding box center [514, 249] width 38 height 7
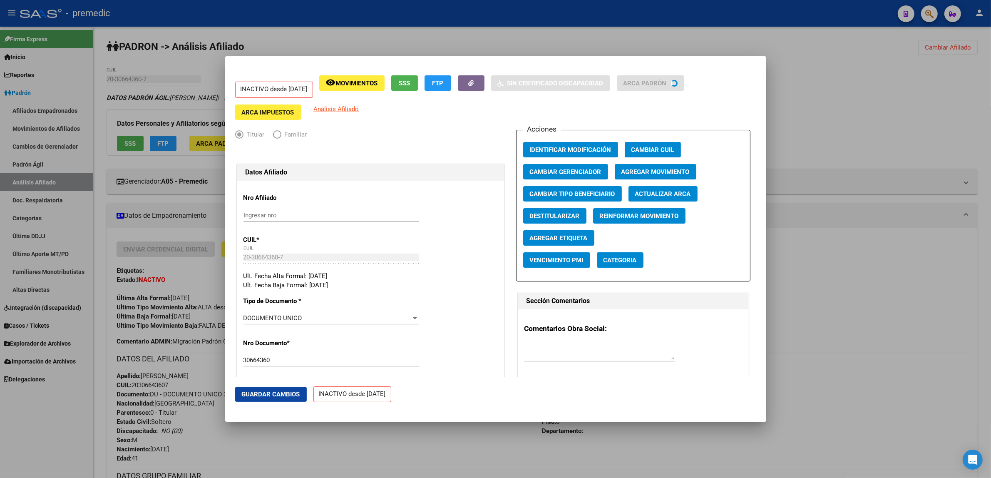
radio input "true"
type input "30-70857483-6"
click at [536, 194] on span "Cambiar Tipo Beneficiario" at bounding box center [572, 193] width 85 height 7
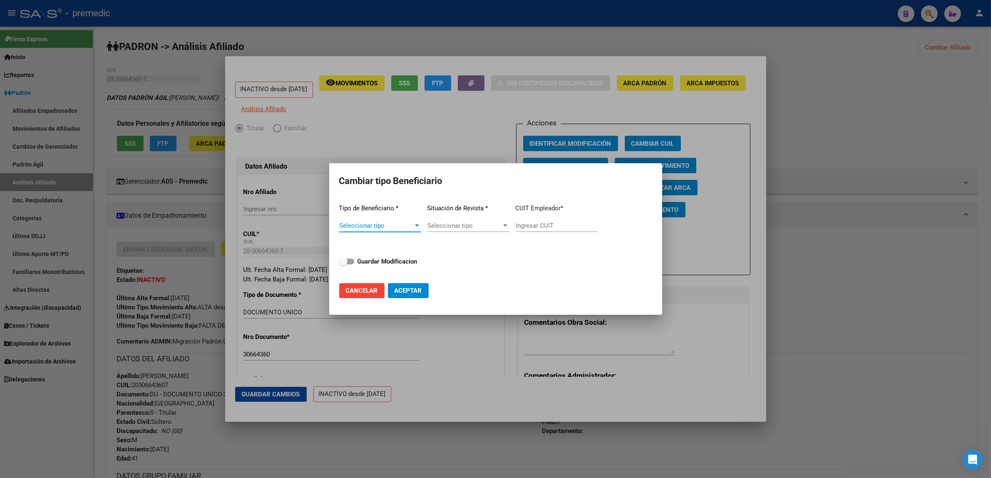
click at [352, 228] on span "Seleccionar tipo" at bounding box center [376, 225] width 74 height 7
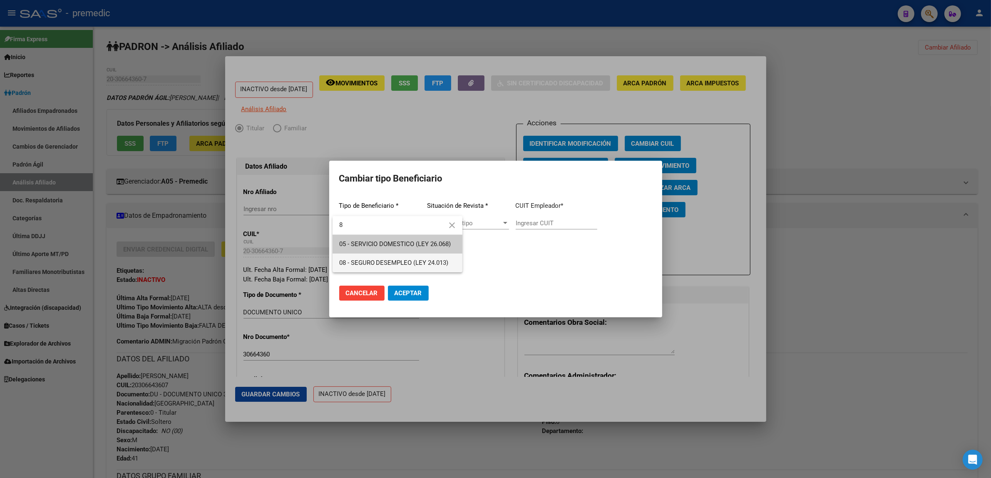
type input "8"
click at [411, 257] on span "08 - SEGURO DESEMPLEO (LEY 24.013)" at bounding box center [397, 262] width 117 height 19
type input "33-63761744-9"
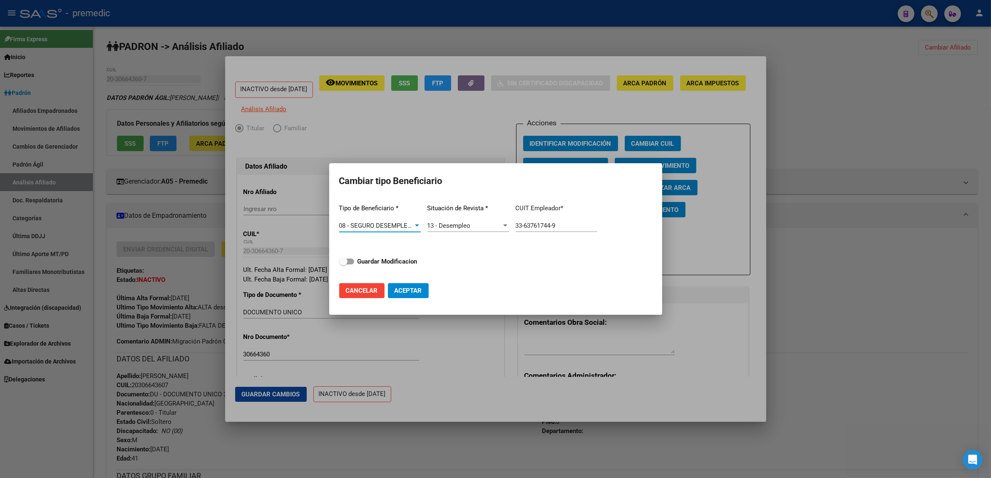
click at [385, 256] on span "Guardar Modificacion" at bounding box center [388, 261] width 60 height 10
click at [343, 264] on input "Guardar Modificacion" at bounding box center [343, 264] width 0 height 0
checkbox input "true"
click at [398, 287] on span "Aceptar" at bounding box center [408, 290] width 27 height 7
type input "33-63761744-9"
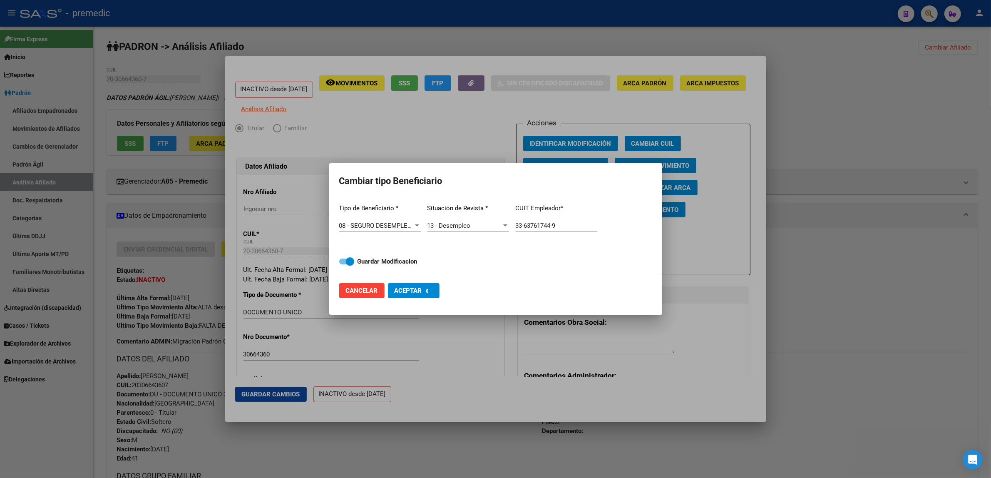
checkbox input "false"
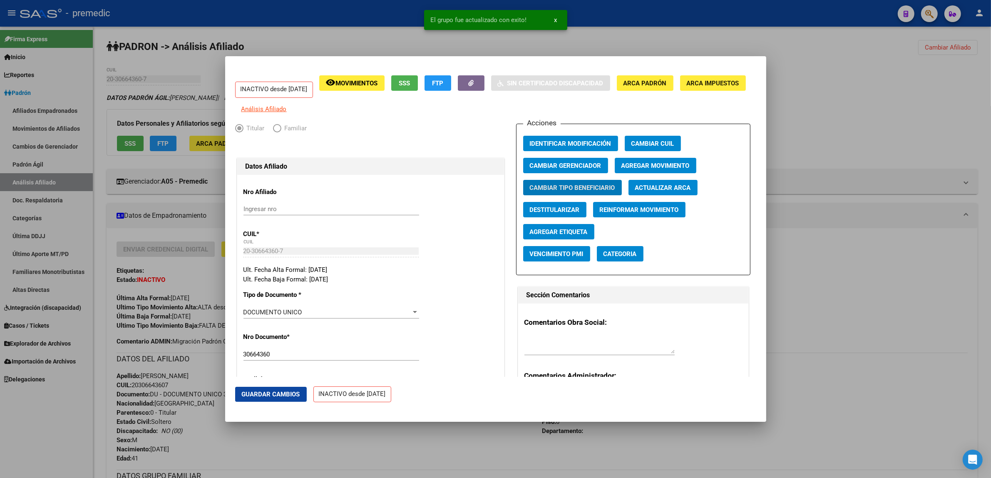
click at [637, 169] on span "Agregar Movimiento" at bounding box center [655, 165] width 68 height 7
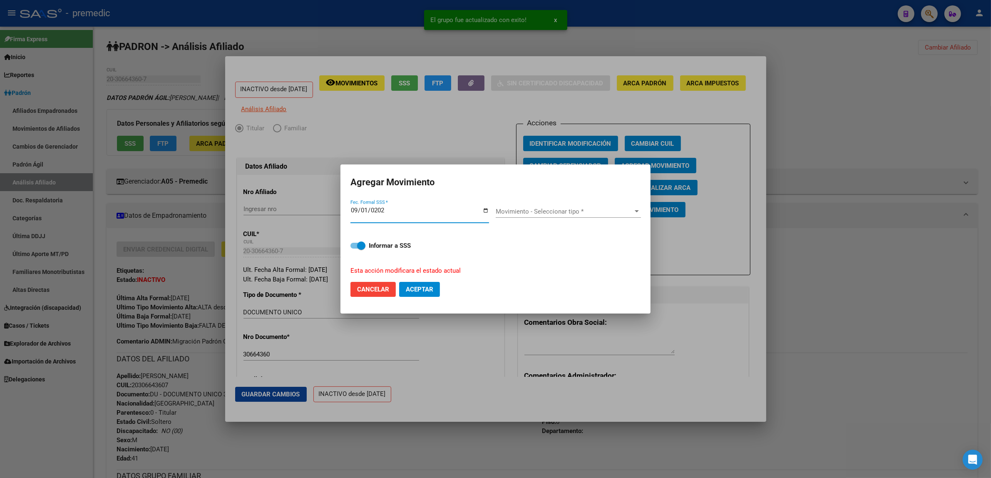
type input "2025-09-01"
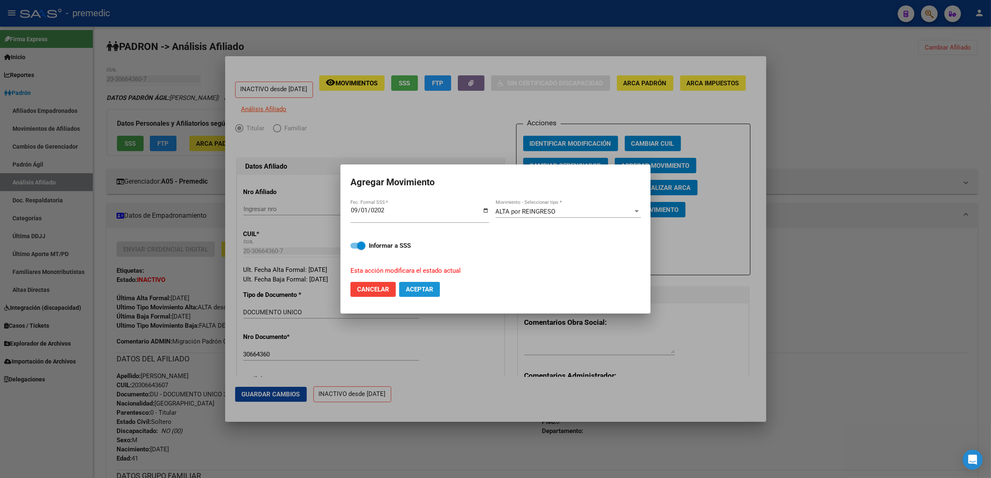
click at [407, 293] on button "Aceptar" at bounding box center [419, 289] width 41 height 15
checkbox input "false"
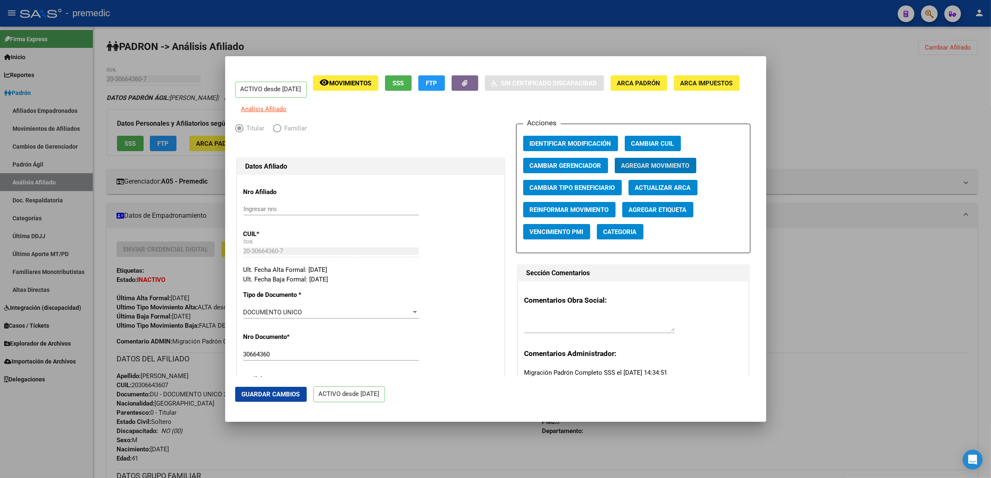
click at [409, 436] on div at bounding box center [495, 239] width 991 height 478
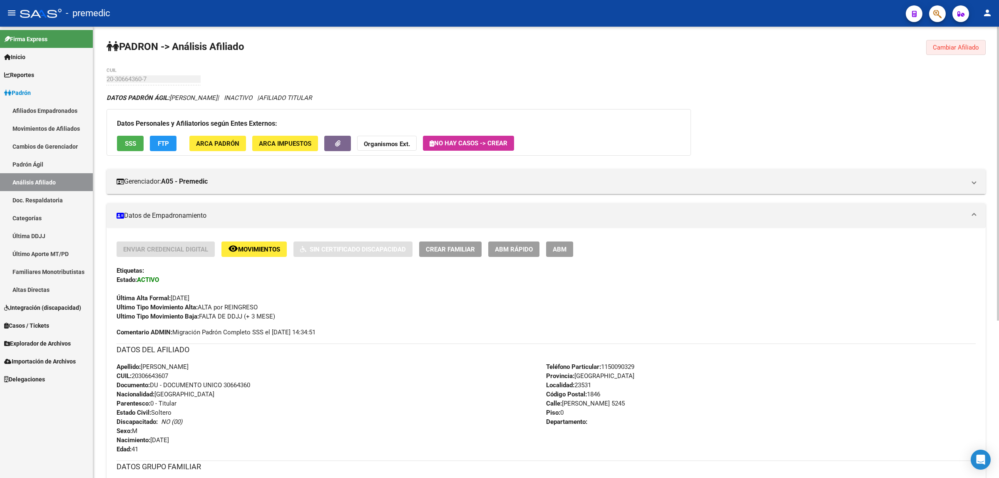
click at [942, 49] on span "Cambiar Afiliado" at bounding box center [956, 47] width 46 height 7
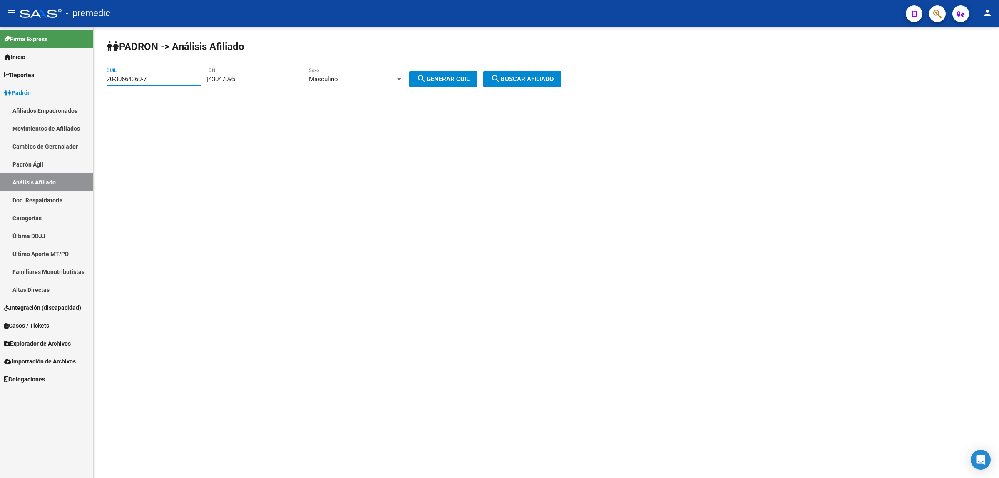
drag, startPoint x: 112, startPoint y: 86, endPoint x: 80, endPoint y: 88, distance: 32.9
click at [80, 88] on mat-sidenav-container "Firma Express Inicio Calendario SSS Instructivos Contacto OS Reportes Padrón Tr…" at bounding box center [499, 252] width 999 height 451
paste input "702968-6"
click at [520, 71] on button "search Buscar afiliado" at bounding box center [522, 79] width 78 height 17
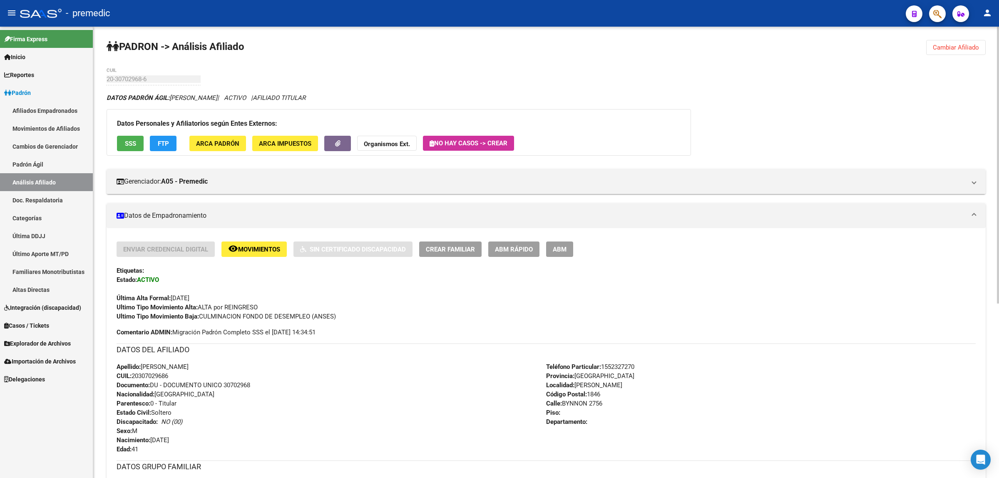
click at [936, 49] on span "Cambiar Afiliado" at bounding box center [956, 47] width 46 height 7
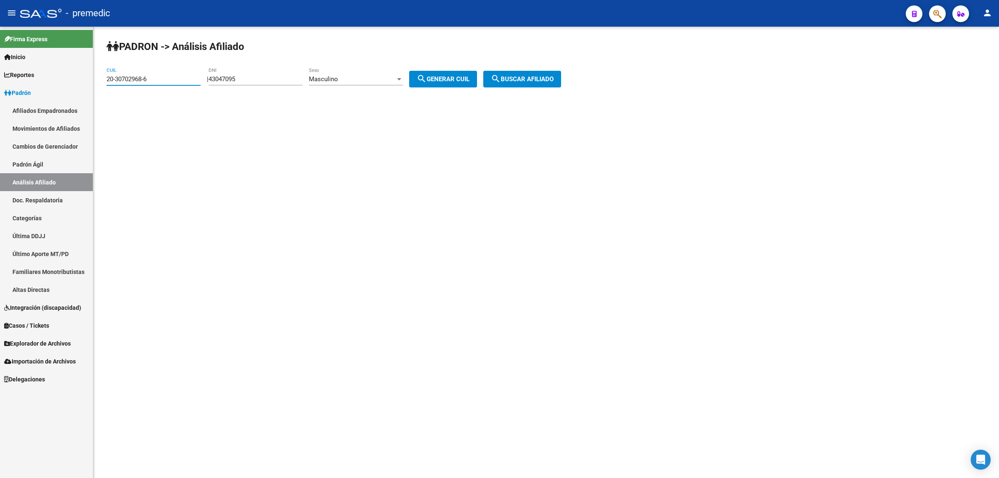
drag, startPoint x: 153, startPoint y: 78, endPoint x: 73, endPoint y: 80, distance: 79.5
click at [73, 80] on mat-sidenav-container "Firma Express Inicio Calendario SSS Instructivos Contacto OS Reportes Padrón Tr…" at bounding box center [499, 252] width 999 height 451
paste input "95859-8"
type input "20-30795859-8"
click at [536, 81] on span "search Buscar afiliado" at bounding box center [522, 78] width 63 height 7
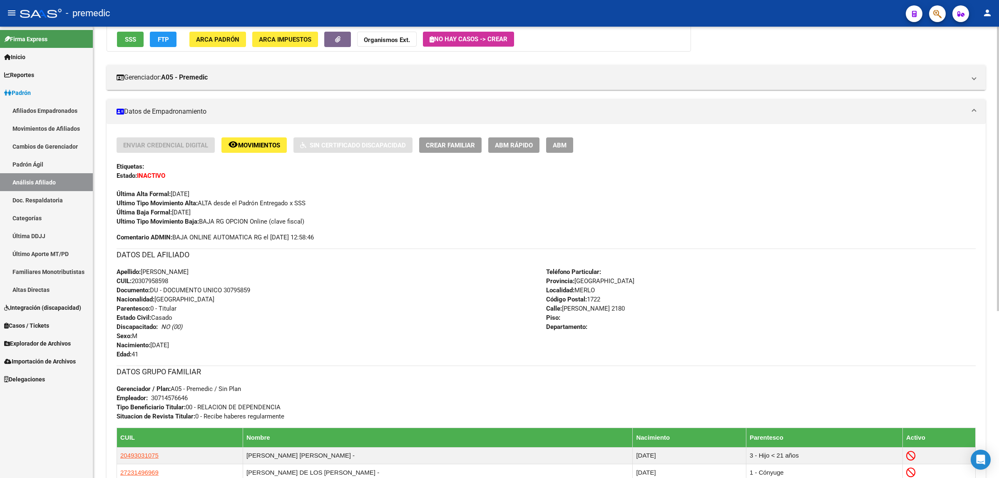
scroll to position [52, 0]
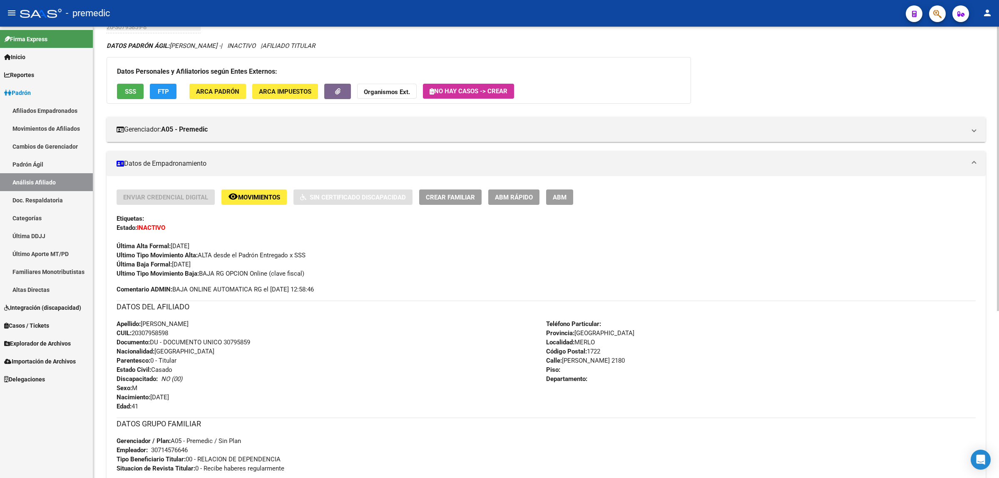
click at [696, 202] on div "Enviar Credencial Digital remove_red_eye Movimientos Sin Certificado Discapacid…" at bounding box center [546, 196] width 859 height 15
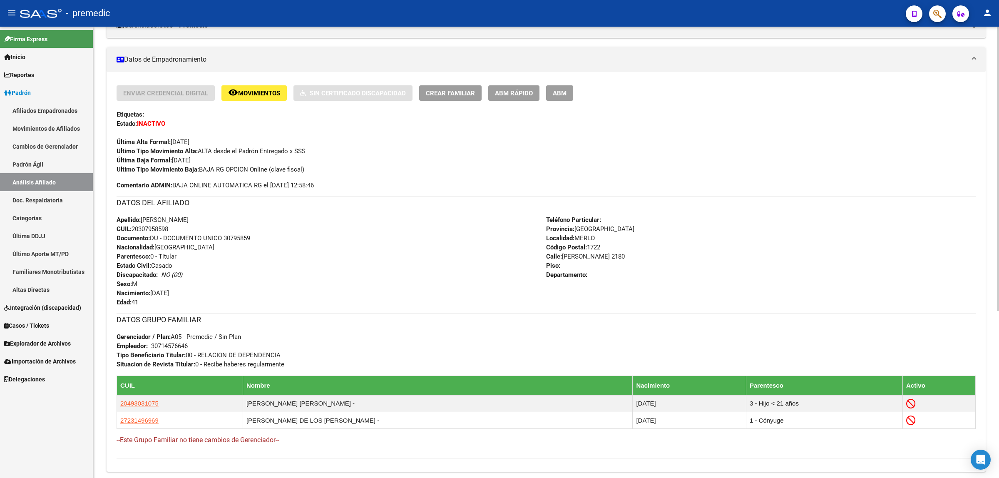
scroll to position [208, 0]
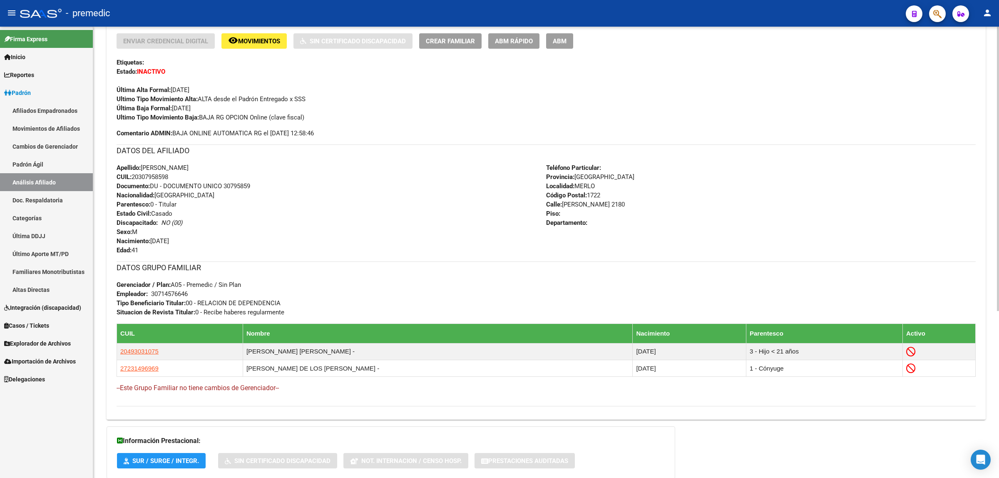
click at [539, 217] on div "Apellido: GATICA ROBERTO OMAR CUIL: 20307958598 Documento: DU - DOCUMENTO UNICO…" at bounding box center [332, 209] width 430 height 92
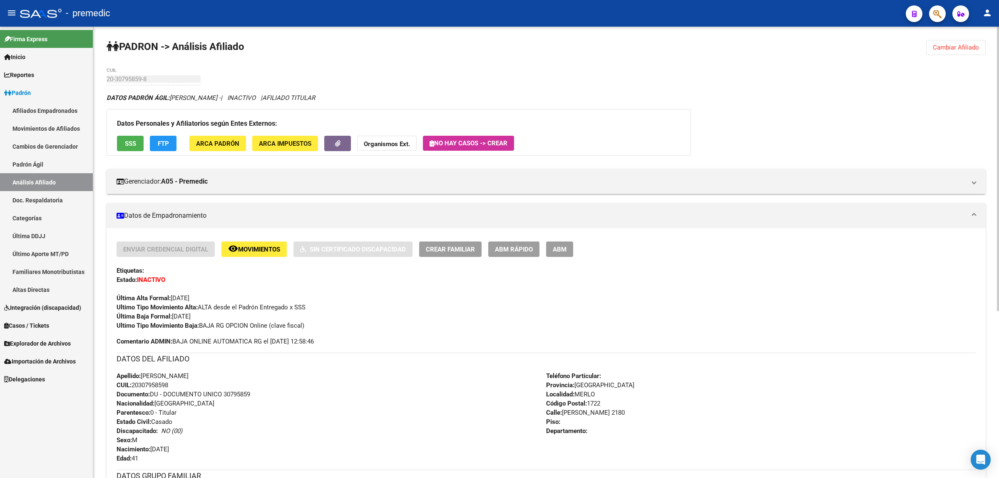
click at [513, 248] on span "ABM Rápido" at bounding box center [514, 249] width 38 height 7
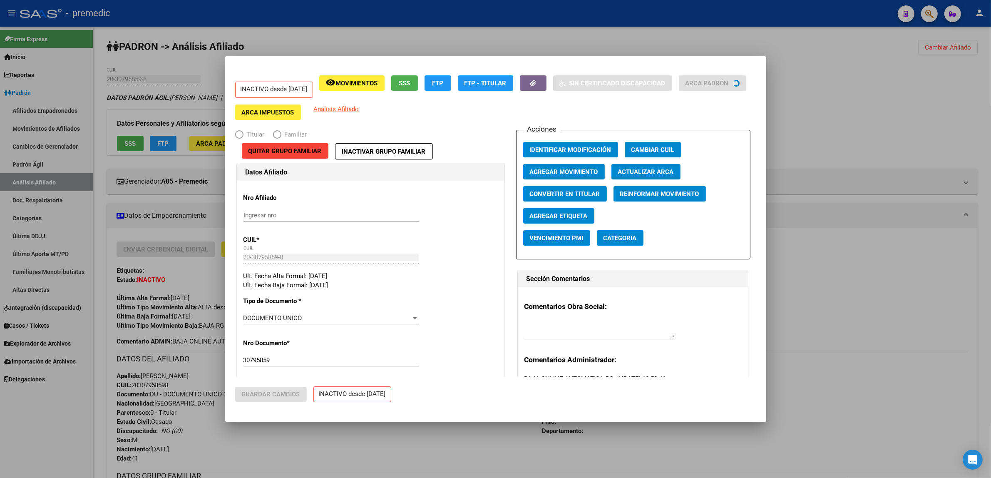
radio input "true"
type input "30-71457664-6"
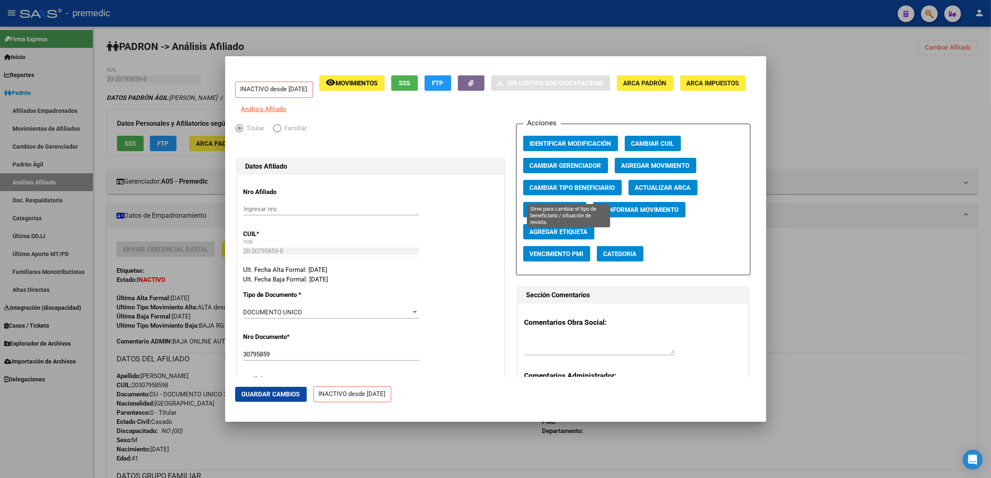
click at [587, 191] on span "Cambiar Tipo Beneficiario" at bounding box center [572, 187] width 85 height 7
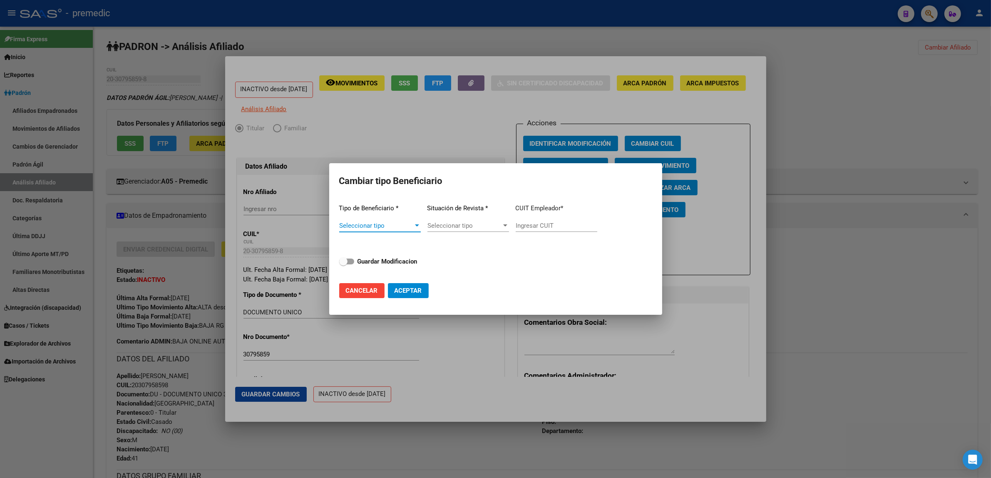
click at [409, 227] on span "Seleccionar tipo" at bounding box center [376, 225] width 74 height 7
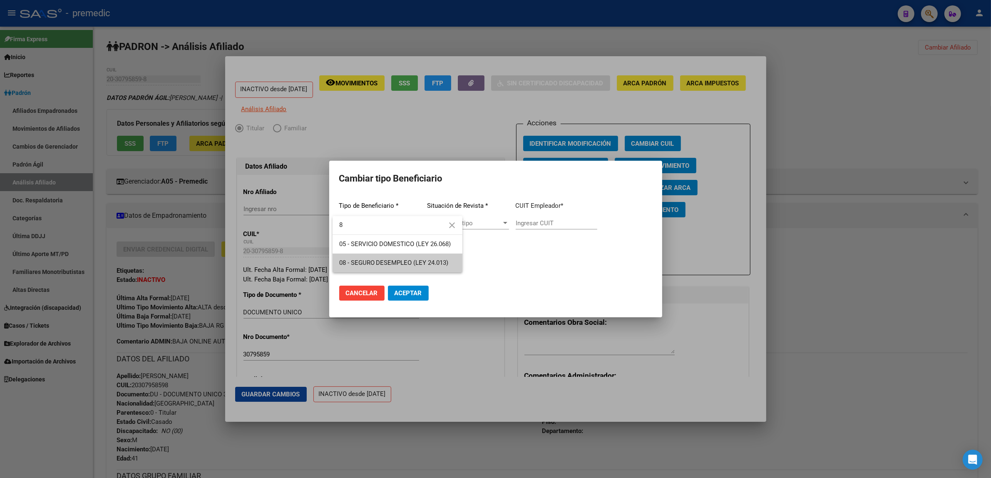
type input "8"
type input "33-63761744-9"
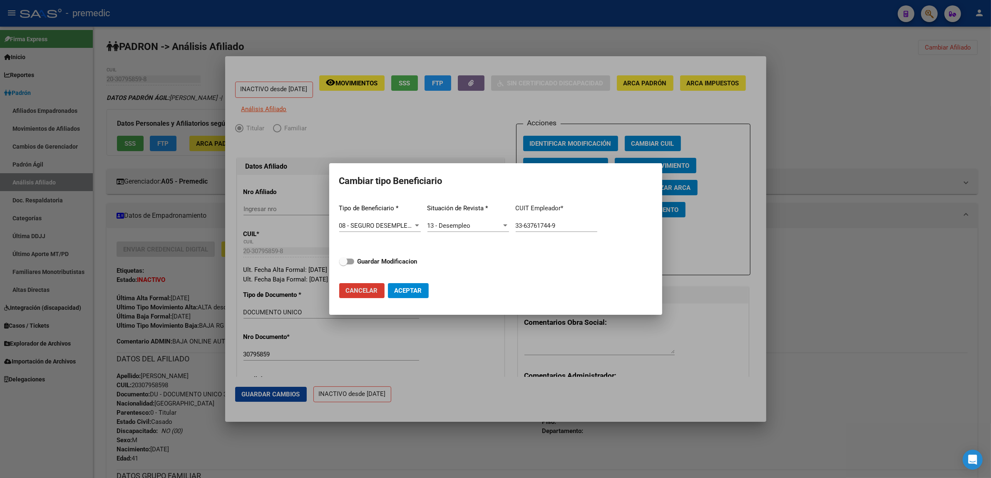
click at [347, 265] on span at bounding box center [343, 261] width 8 height 8
click at [343, 265] on input "Guardar Modificacion" at bounding box center [343, 264] width 0 height 0
checkbox input "true"
click at [425, 290] on button "Aceptar" at bounding box center [408, 290] width 41 height 15
type input "33-63761744-9"
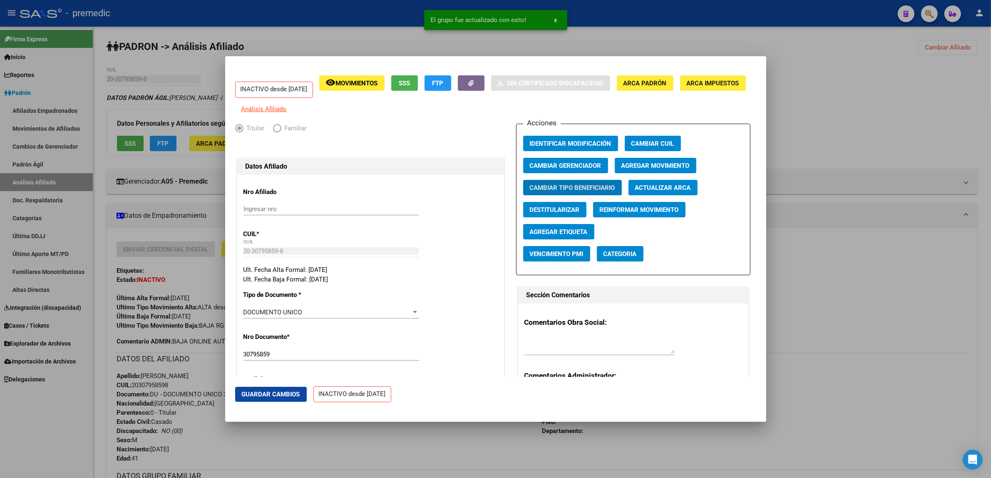
click at [646, 165] on button "Agregar Movimiento" at bounding box center [656, 165] width 82 height 15
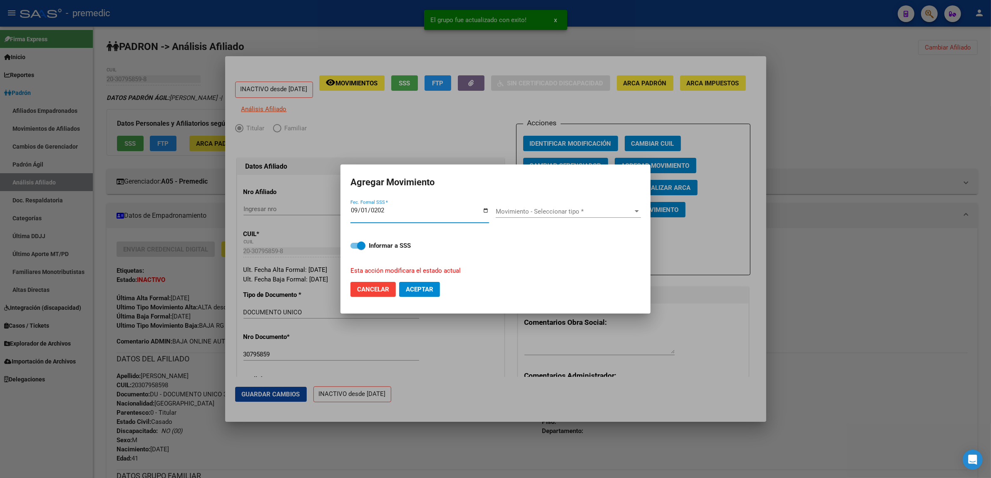
type input "2025-09-01"
click at [552, 208] on span "Movimiento - Seleccionar tipo *" at bounding box center [565, 211] width 138 height 7
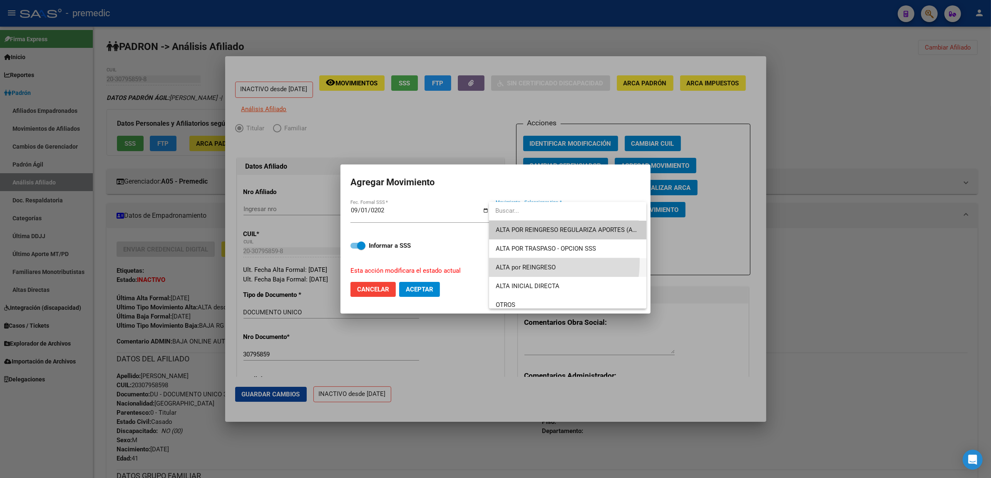
click at [526, 261] on span "ALTA por REINGRESO" at bounding box center [568, 267] width 144 height 19
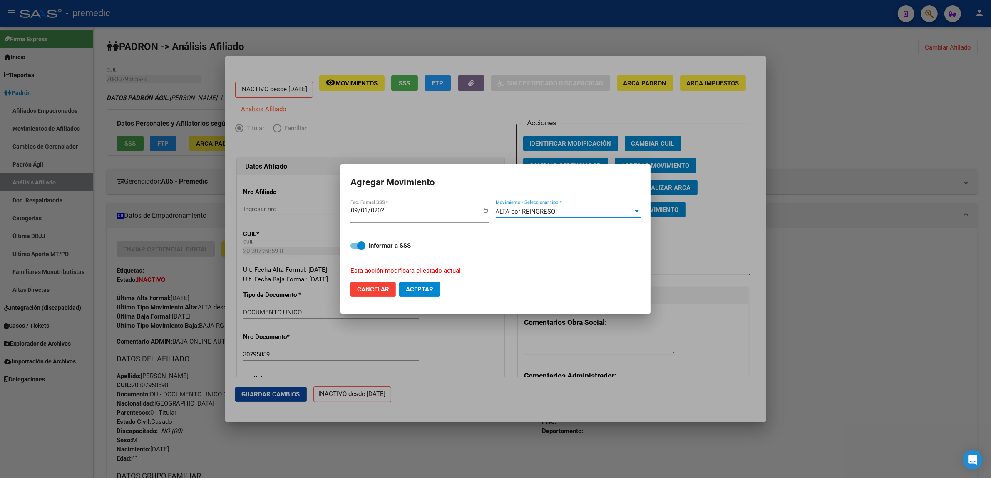
click at [408, 291] on span "Aceptar" at bounding box center [419, 289] width 27 height 7
checkbox input "false"
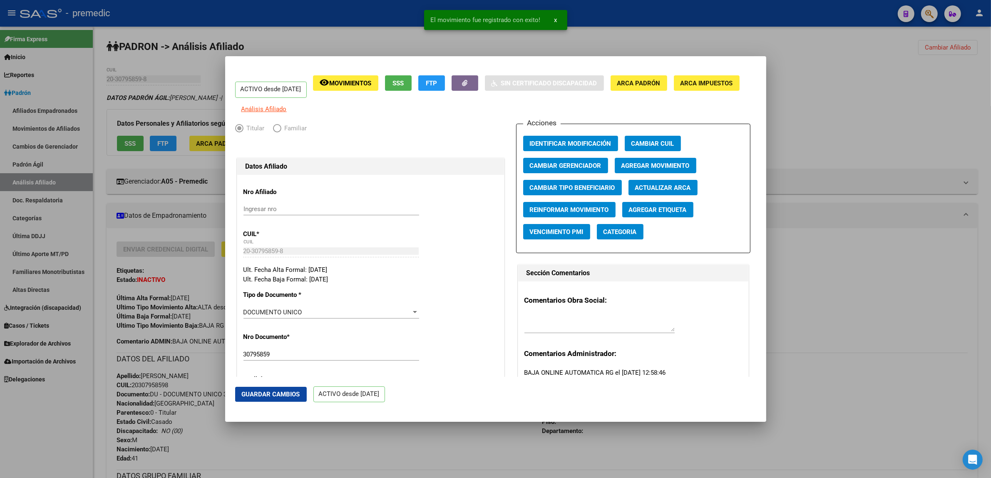
click at [404, 452] on div at bounding box center [495, 239] width 991 height 478
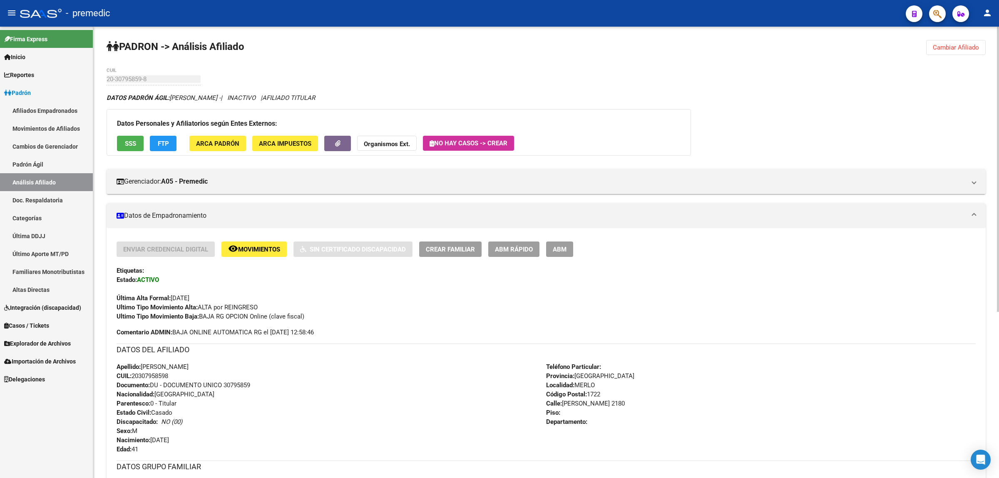
click at [952, 51] on button "Cambiar Afiliado" at bounding box center [956, 47] width 60 height 15
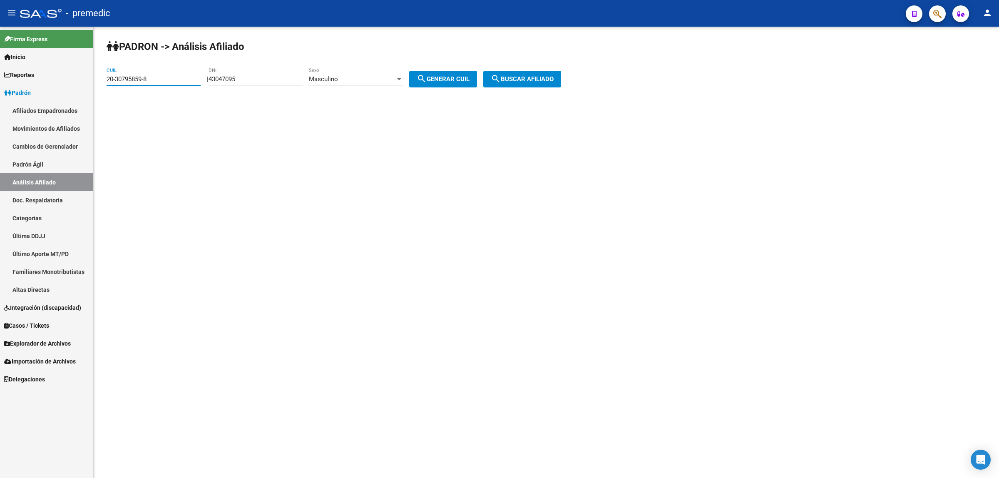
drag, startPoint x: 147, startPoint y: 80, endPoint x: 79, endPoint y: 82, distance: 67.5
click at [79, 82] on mat-sidenav-container "Firma Express Inicio Calendario SSS Instructivos Contacto OS Reportes Padrón Tr…" at bounding box center [499, 252] width 999 height 451
paste input "850434-5"
click at [510, 76] on span "search Buscar afiliado" at bounding box center [522, 78] width 63 height 7
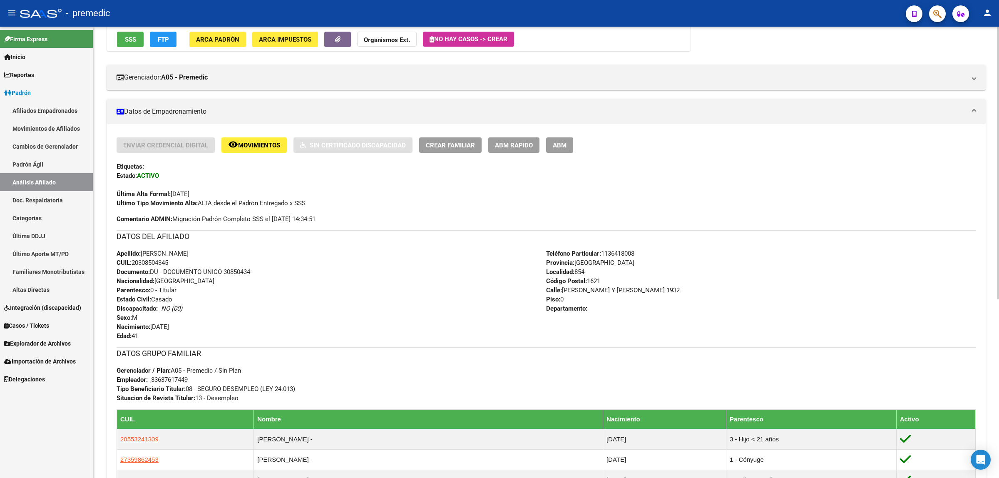
scroll to position [208, 0]
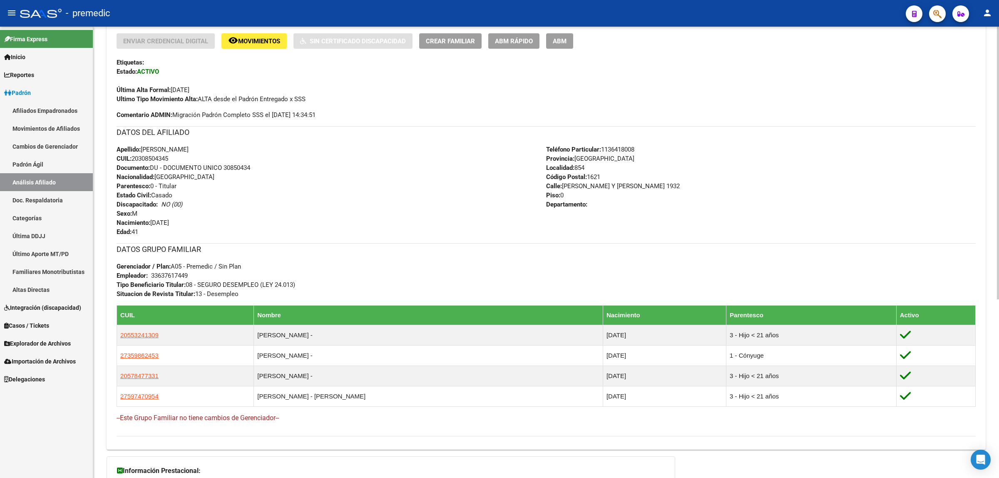
click at [896, 100] on div "Ultimo Tipo Movimiento Alta: ALTA desde el Padrón Entregado x SSS" at bounding box center [546, 98] width 859 height 9
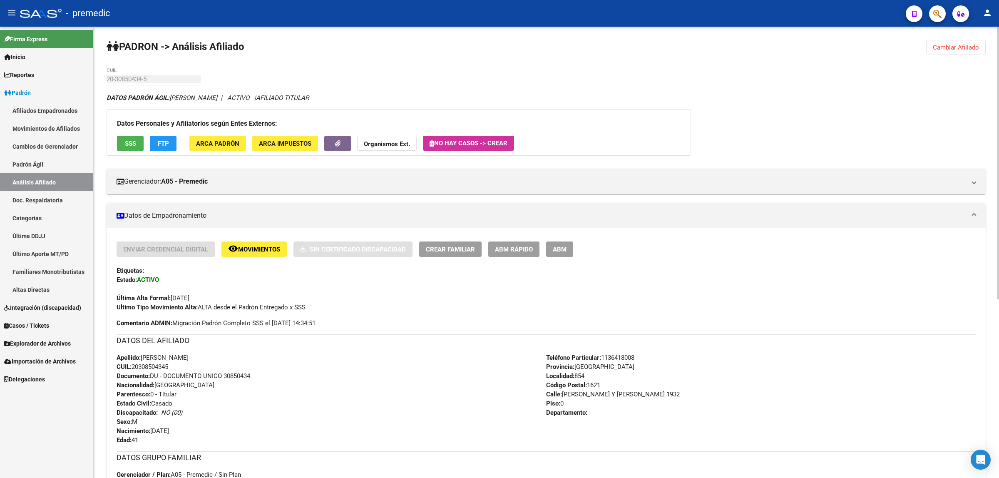
click at [946, 44] on span "Cambiar Afiliado" at bounding box center [956, 47] width 46 height 7
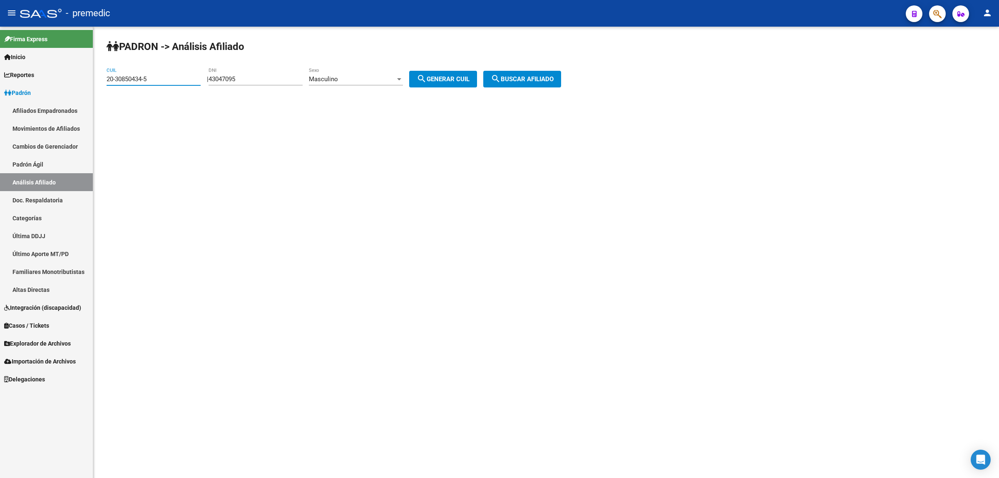
drag, startPoint x: 105, startPoint y: 80, endPoint x: 80, endPoint y: 82, distance: 25.9
click at [80, 82] on mat-sidenav-container "Firma Express Inicio Calendario SSS Instructivos Contacto OS Reportes Padrón Tr…" at bounding box center [499, 252] width 999 height 451
paste input "61563"
click at [520, 79] on span "search Buscar afiliado" at bounding box center [522, 78] width 63 height 7
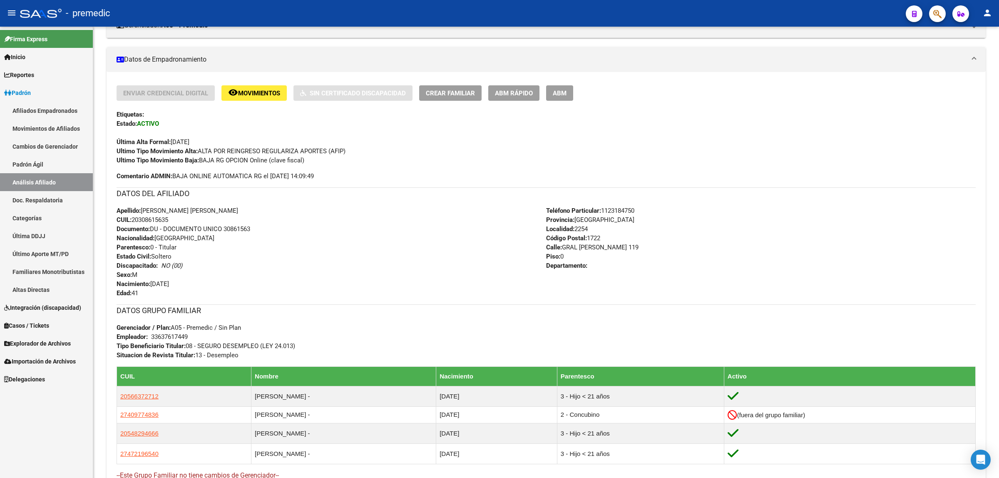
scroll to position [208, 0]
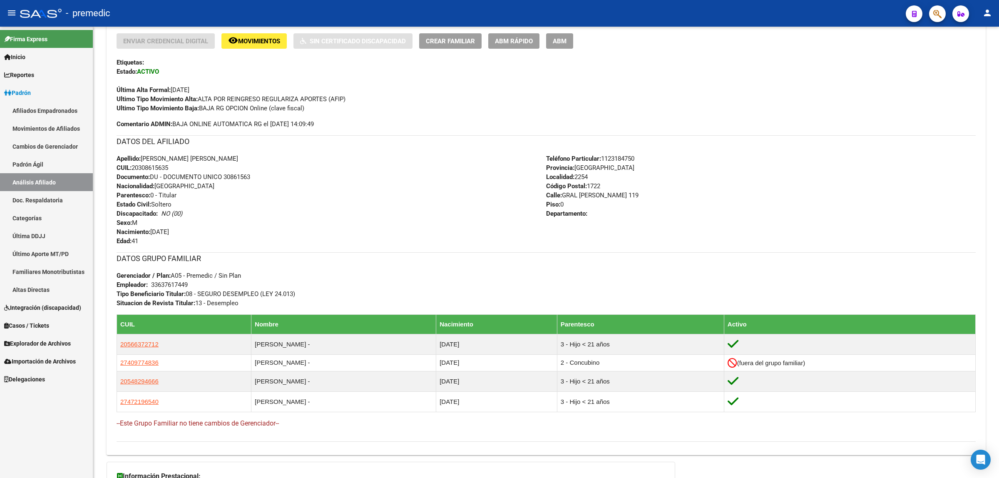
click at [766, 199] on div "Teléfono Particular: 1123184750 Provincia: Buenos Aires Localidad: 2254 Código …" at bounding box center [761, 200] width 430 height 92
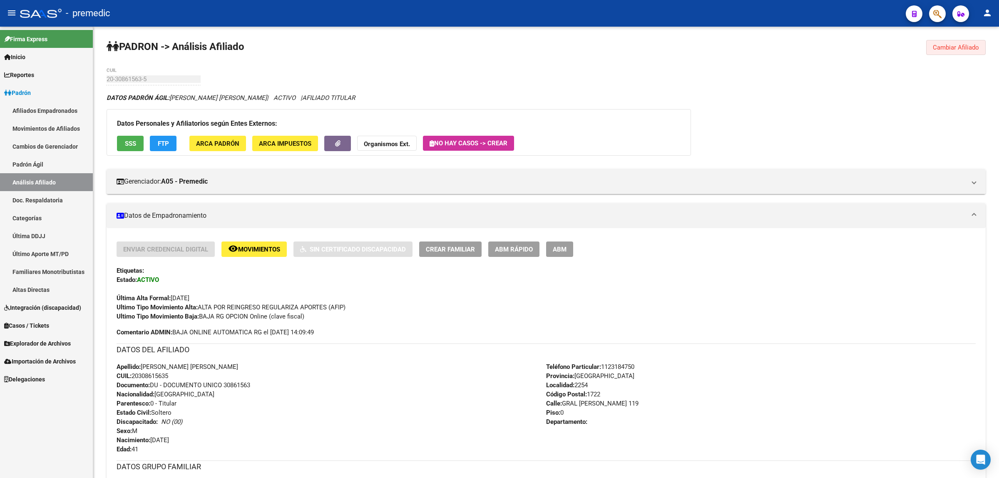
click at [946, 40] on button "Cambiar Afiliado" at bounding box center [956, 47] width 60 height 15
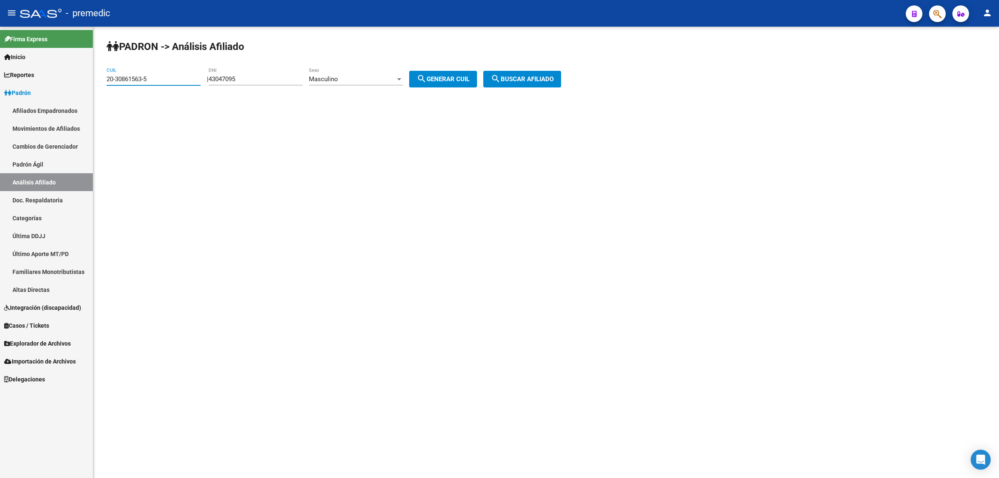
drag, startPoint x: 154, startPoint y: 80, endPoint x: 94, endPoint y: 82, distance: 59.6
click at [94, 82] on div "PADRON -> Análisis Afiliado 20-30861563-5 CUIL | 43047095 DNI Masculino Sexo se…" at bounding box center [546, 70] width 906 height 87
paste input "931493-0"
type input "20-30931493-0"
click at [519, 74] on button "search Buscar afiliado" at bounding box center [522, 79] width 78 height 17
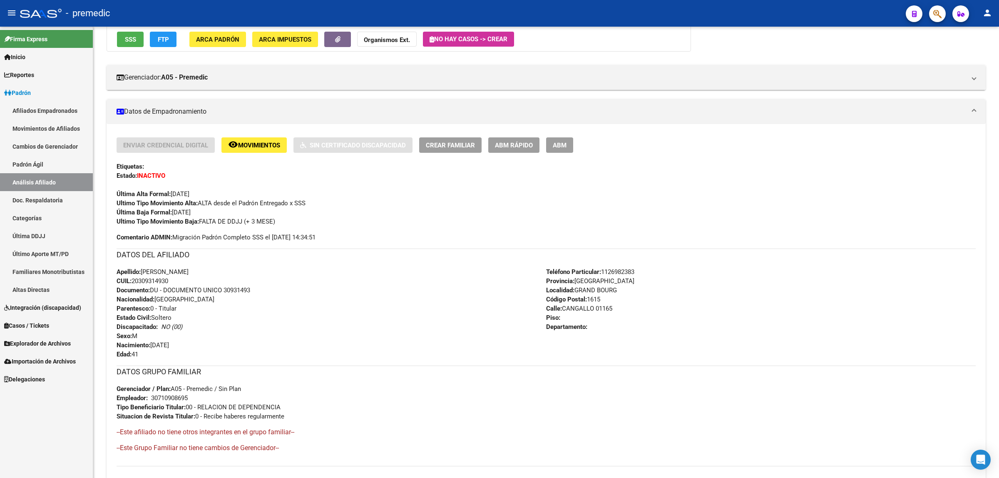
scroll to position [52, 0]
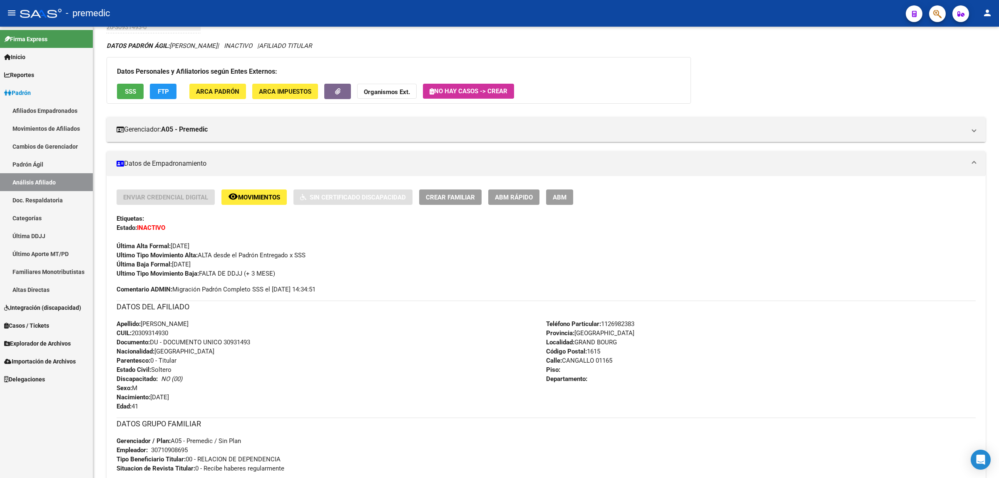
click at [755, 94] on div "DATOS PADRÓN ÁGIL: NOGUERA FERNANDO NICOLAS | INACTIVO | AFILIADO TITULAR Datos…" at bounding box center [546, 333] width 879 height 585
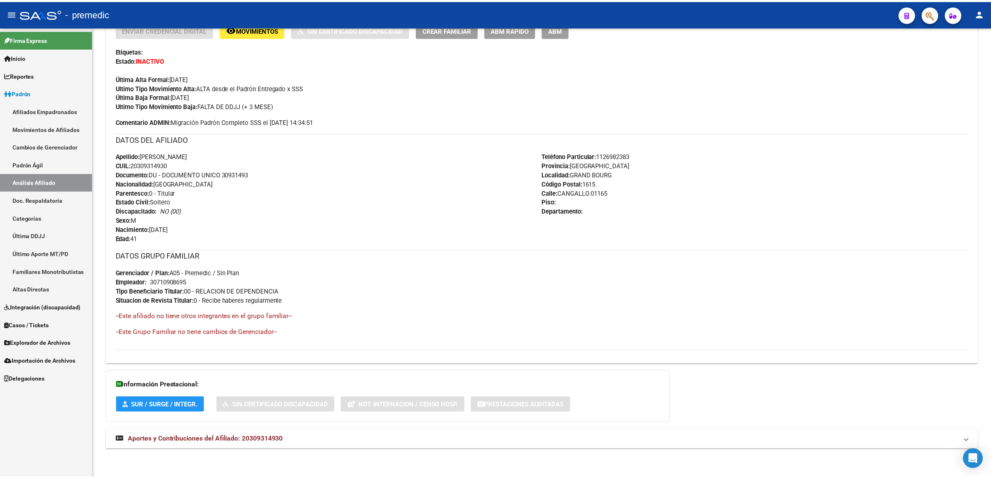
scroll to position [0, 0]
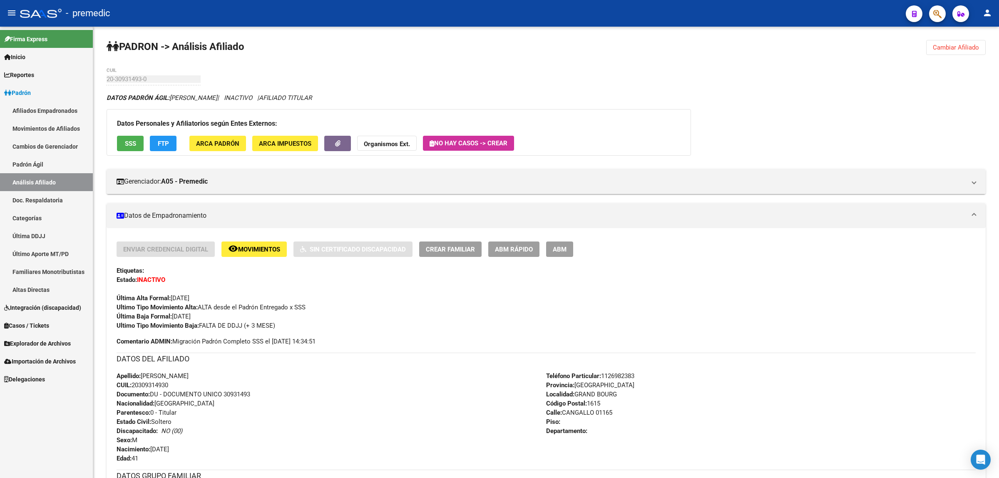
click at [520, 248] on span "ABM Rápido" at bounding box center [514, 249] width 38 height 7
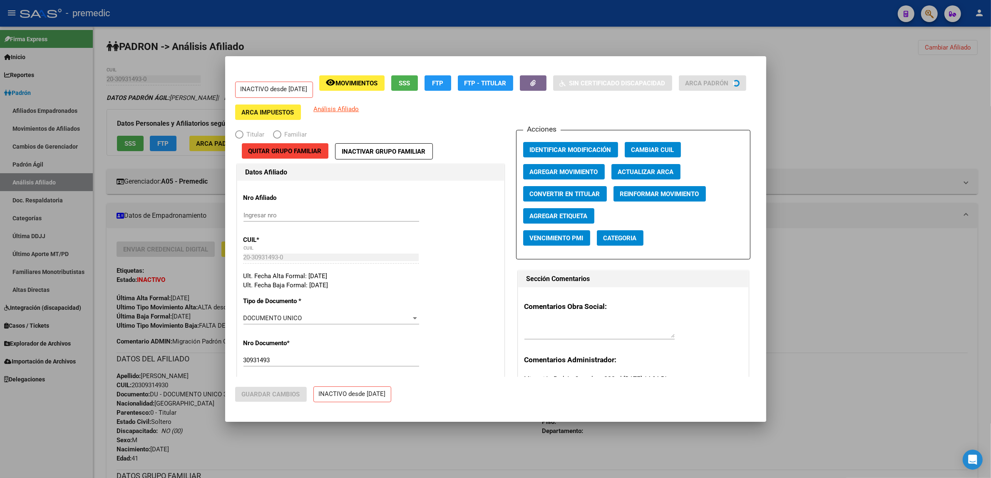
radio input "true"
type input "30-71090869-5"
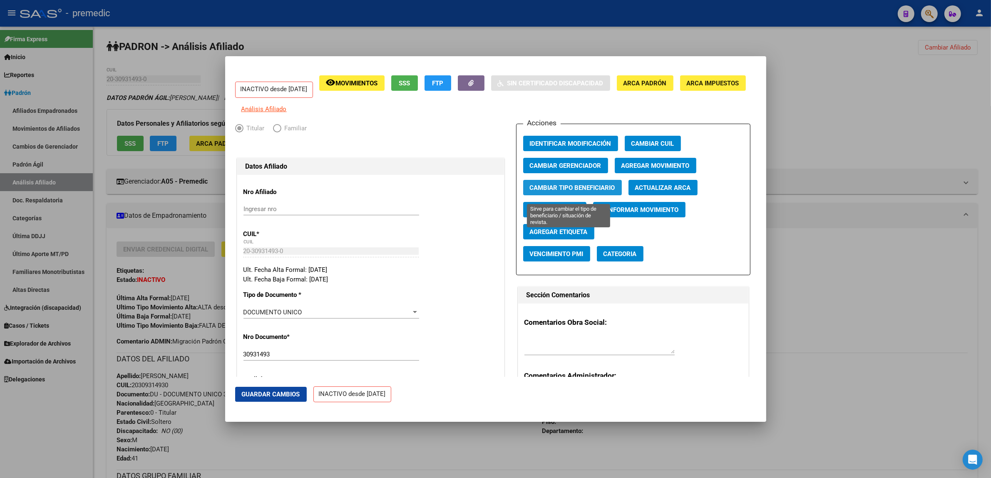
click at [563, 191] on span "Cambiar Tipo Beneficiario" at bounding box center [572, 187] width 85 height 7
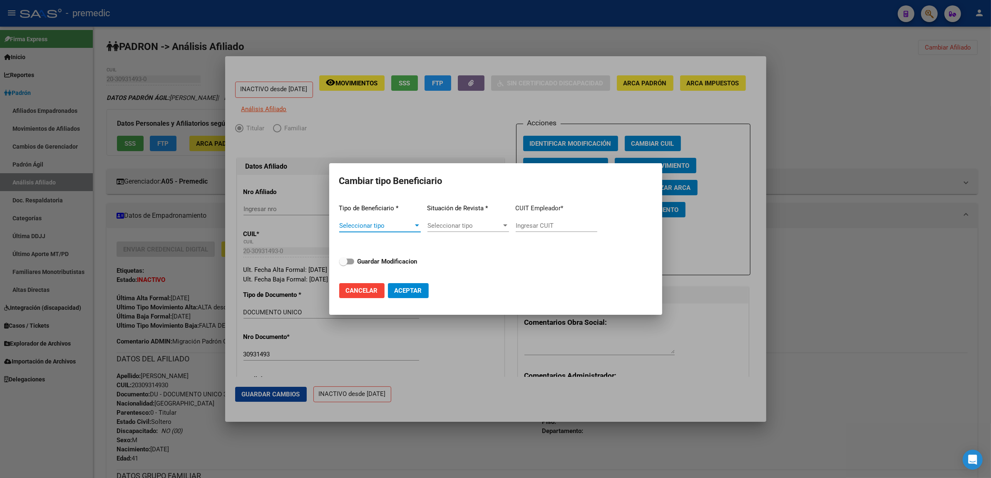
click at [382, 230] on div "Seleccionar tipo Seleccionar tipo" at bounding box center [380, 229] width 82 height 20
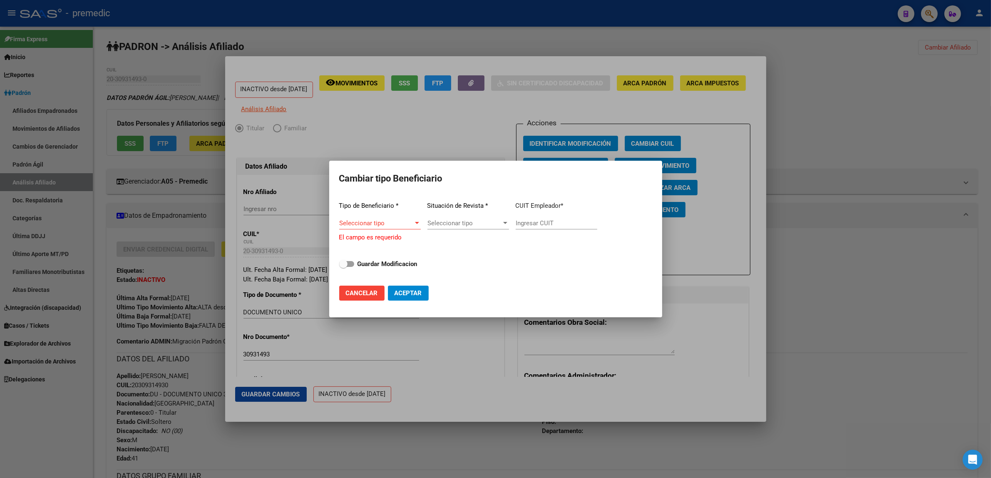
click at [404, 221] on span "Seleccionar tipo" at bounding box center [376, 222] width 74 height 7
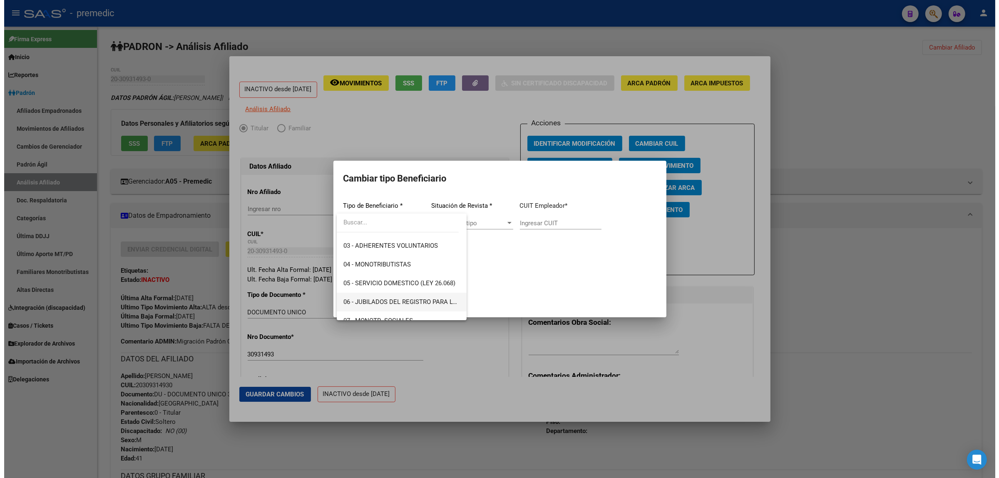
scroll to position [104, 0]
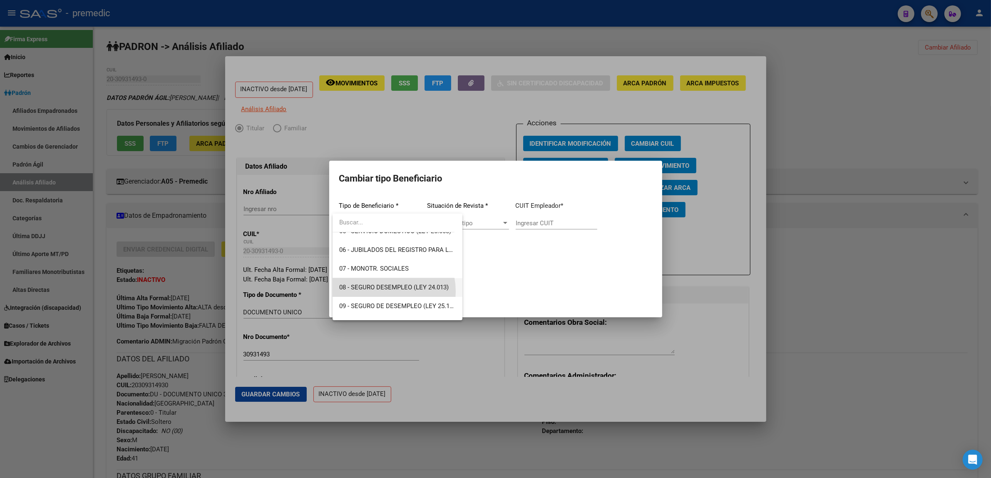
click at [382, 291] on span "08 - SEGURO DESEMPLEO (LEY 24.013)" at bounding box center [397, 287] width 117 height 19
type input "33-63761744-9"
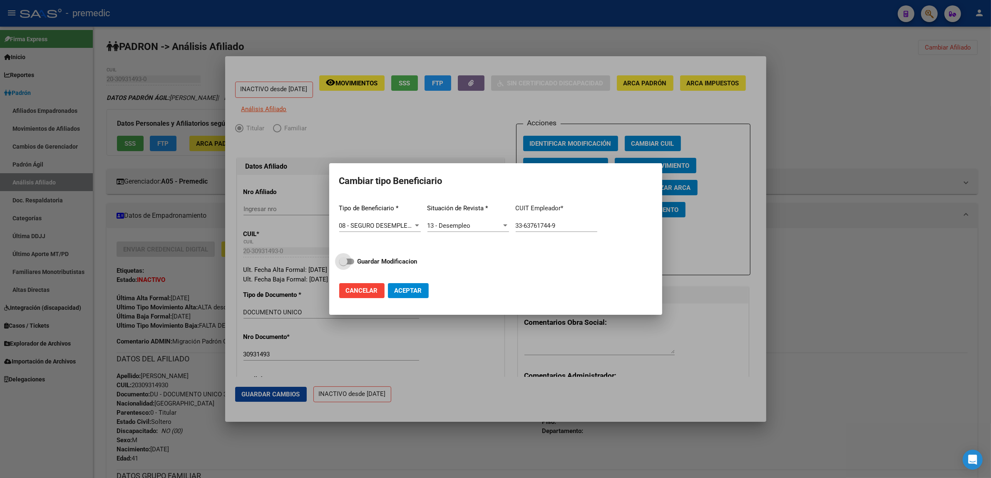
click at [364, 263] on strong "Guardar Modificacion" at bounding box center [388, 261] width 60 height 7
click at [343, 264] on input "Guardar Modificacion" at bounding box center [343, 264] width 0 height 0
checkbox input "true"
click at [411, 288] on span "Aceptar" at bounding box center [408, 290] width 27 height 7
type input "33-63761744-9"
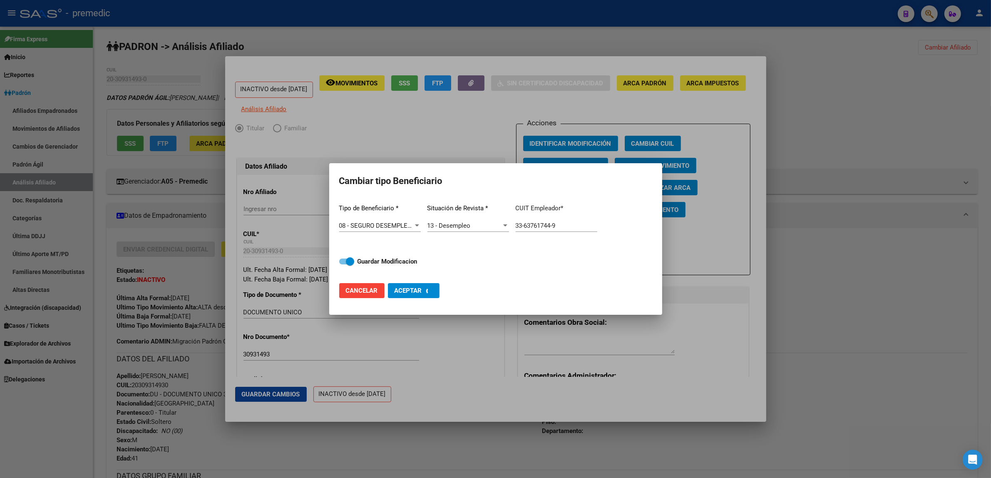
checkbox input "false"
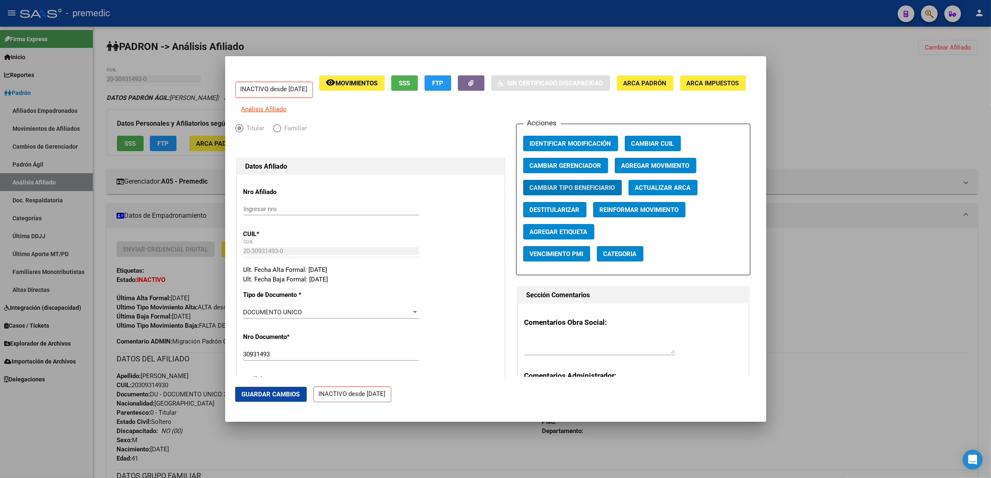
click at [633, 167] on span "Agregar Movimiento" at bounding box center [655, 165] width 68 height 7
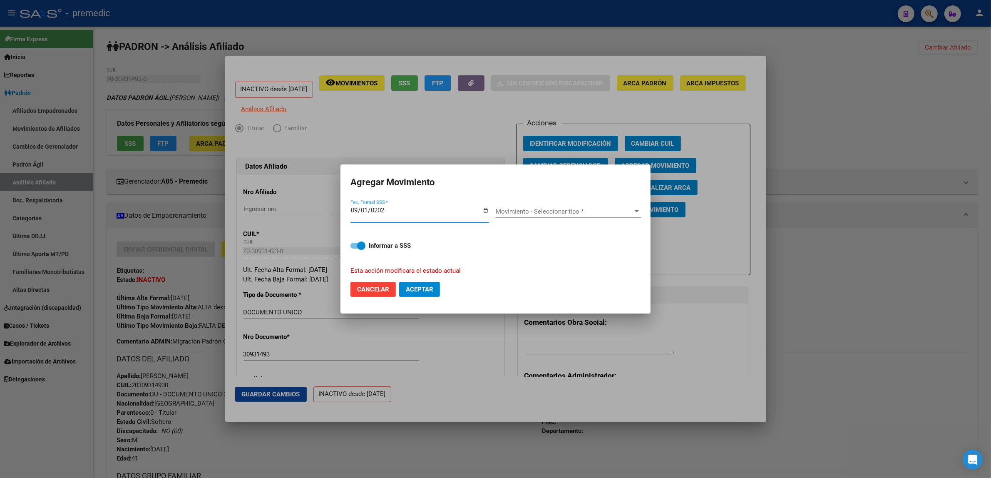
type input "2025-09-01"
click at [547, 213] on span "Movimiento - Seleccionar tipo *" at bounding box center [565, 211] width 138 height 7
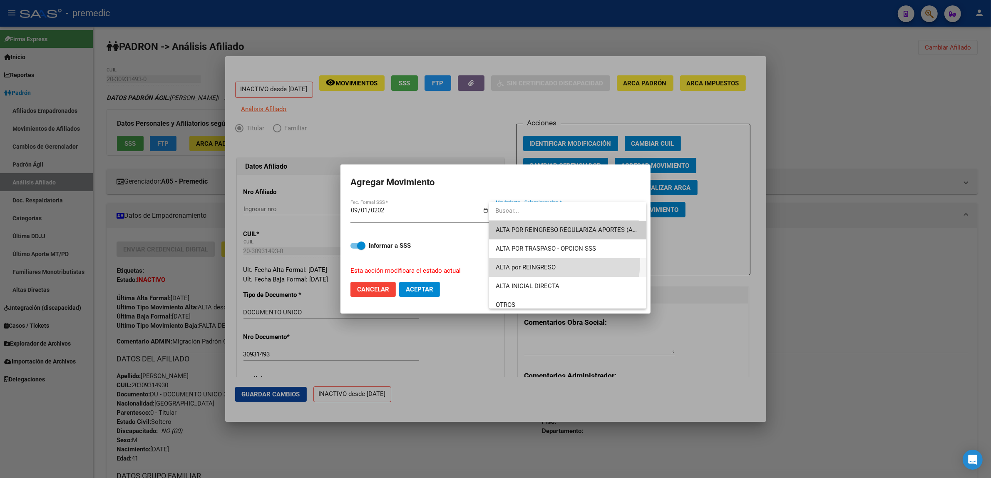
click at [529, 261] on span "ALTA por REINGRESO" at bounding box center [568, 267] width 144 height 19
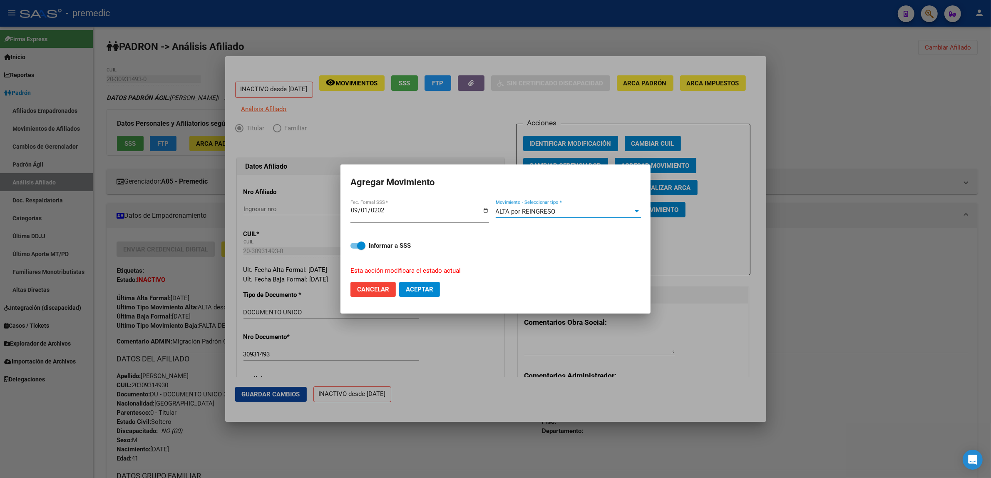
click at [356, 241] on label "Informar a SSS" at bounding box center [495, 246] width 290 height 10
click at [355, 249] on input "Informar a SSS" at bounding box center [354, 249] width 0 height 0
checkbox input "false"
click at [433, 286] on span "Aceptar" at bounding box center [419, 289] width 27 height 7
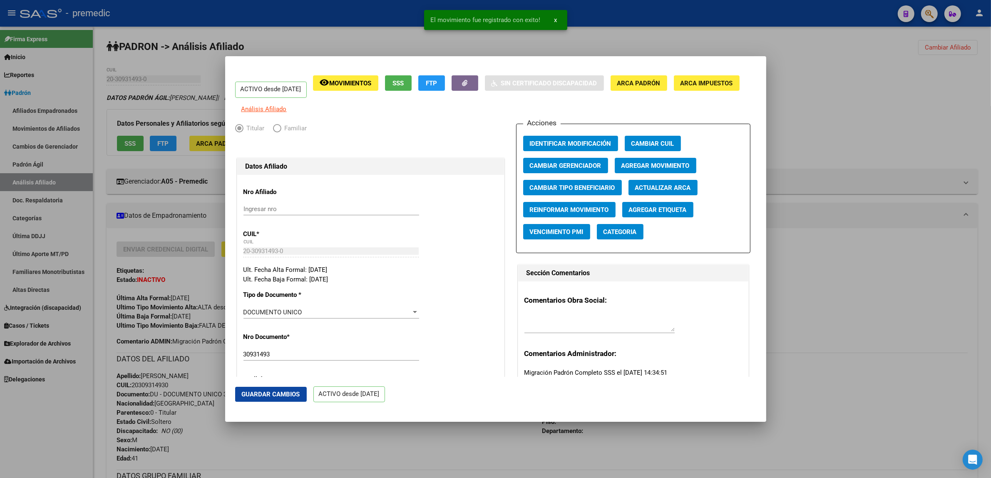
click at [406, 459] on div at bounding box center [495, 239] width 991 height 478
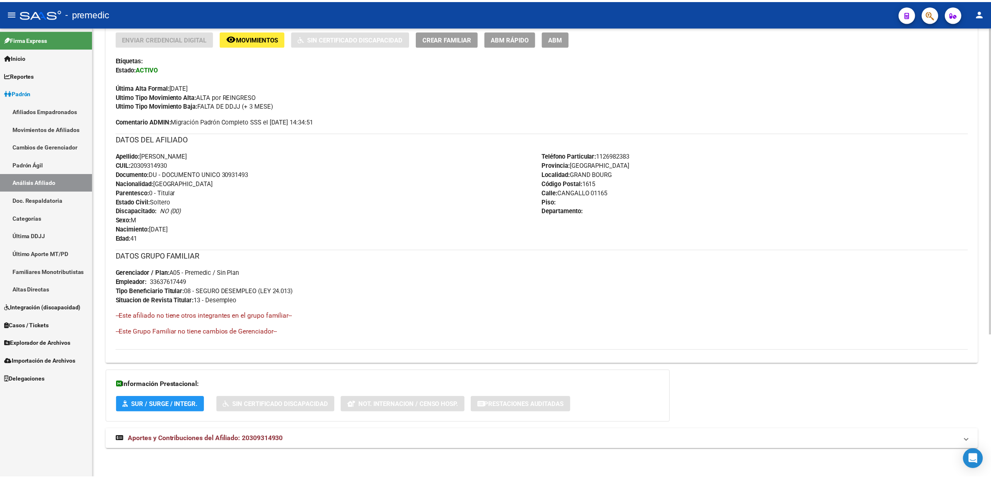
scroll to position [2, 0]
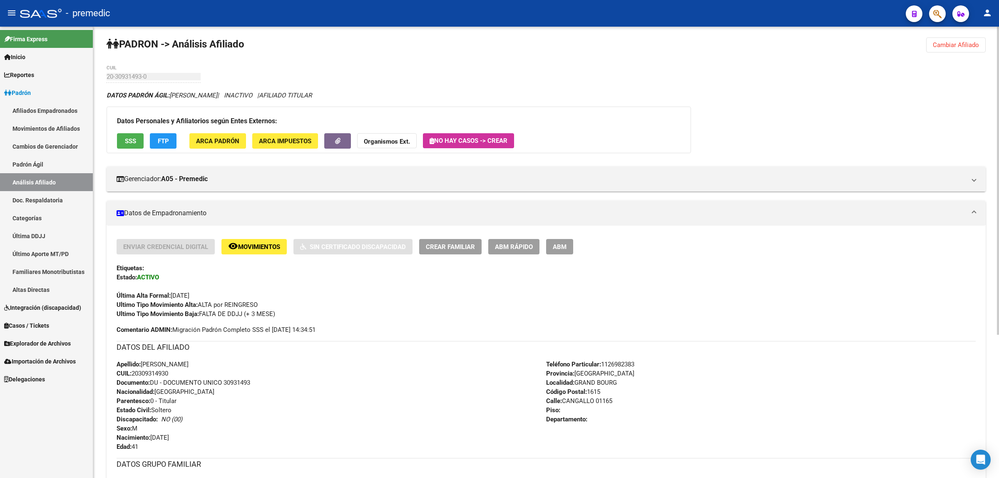
click at [496, 245] on span "ABM Rápido" at bounding box center [514, 246] width 38 height 7
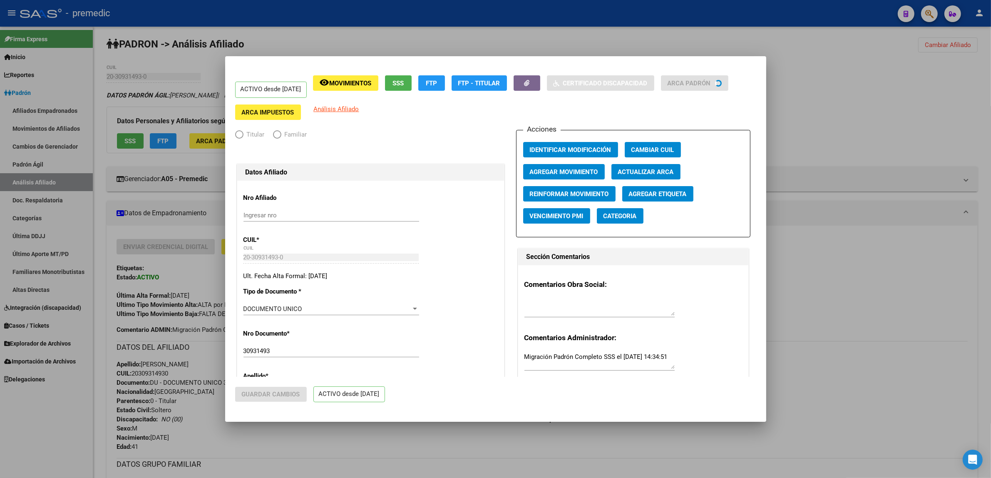
radio input "true"
type input "33-63761744-9"
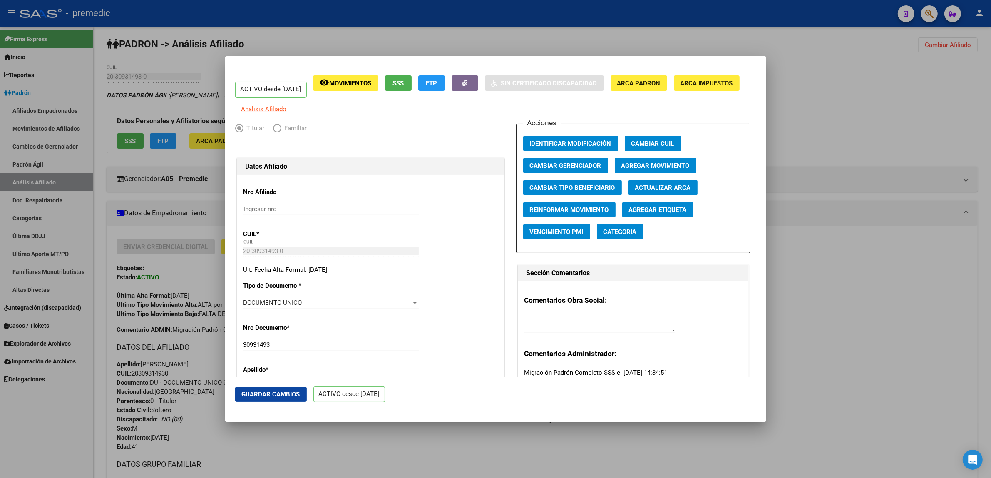
click at [457, 446] on div at bounding box center [495, 239] width 991 height 478
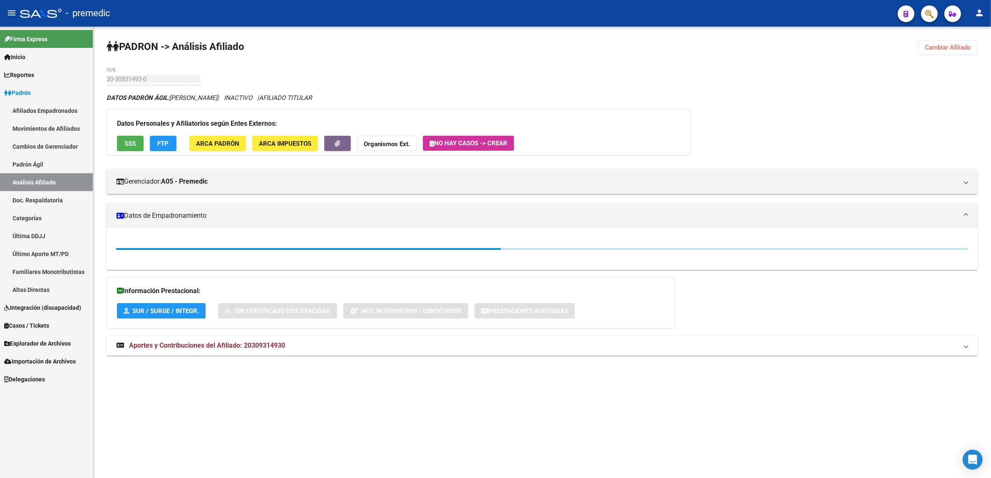
scroll to position [0, 0]
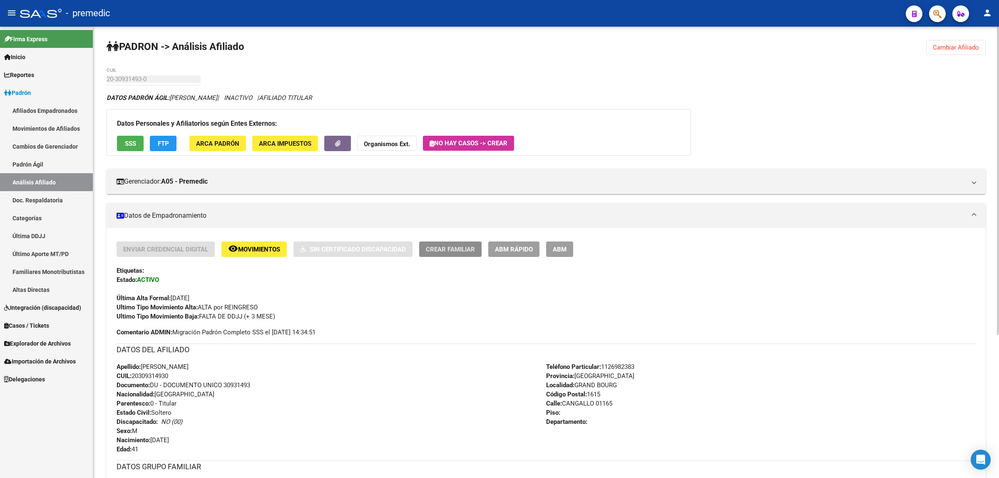
click at [425, 250] on button "Crear Familiar" at bounding box center [450, 248] width 62 height 15
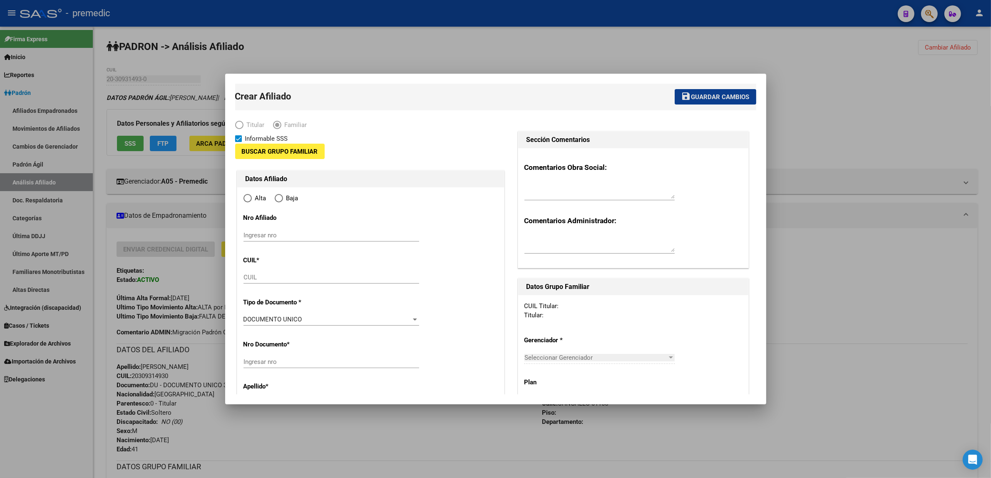
type input "33-63761744-9"
type input "GRAND BOURG"
type input "1615"
type input "CANGALLO"
type input "01165"
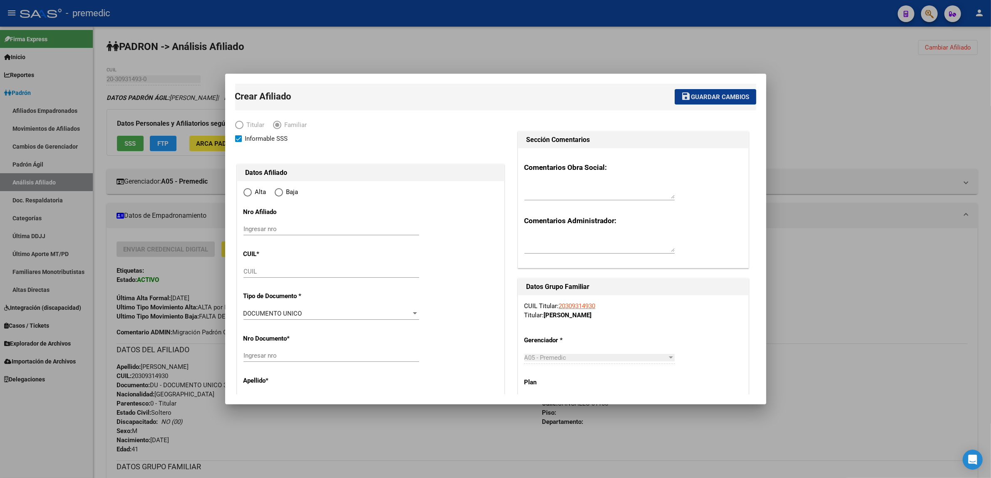
radio input "true"
click at [266, 276] on div "CUIL" at bounding box center [332, 271] width 176 height 12
type input "33-63761744-9"
paste input "20-47118524-9"
type input "20-47118524-9"
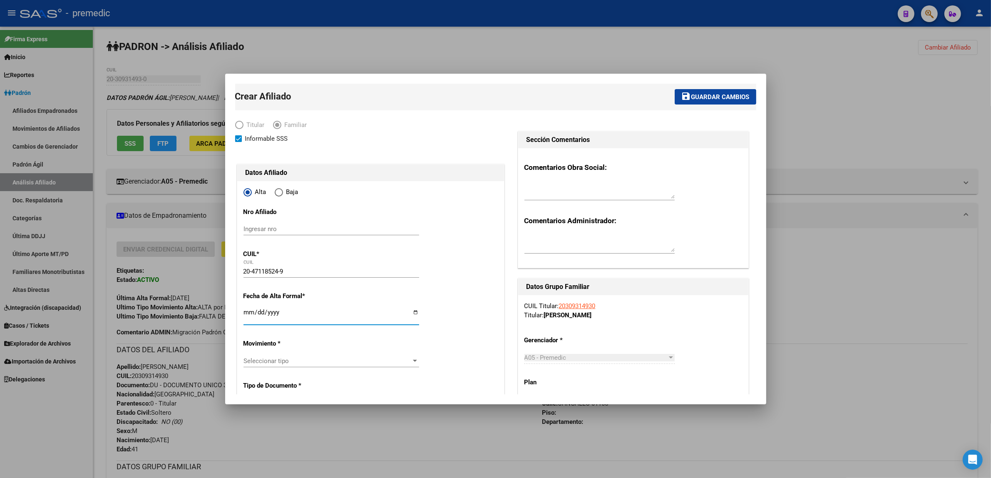
type input "47118524"
type input "NOGUERA"
type input "NORBERTO AGUSTIN"
type input "2006-01-24"
type input "GRAND BOURG"
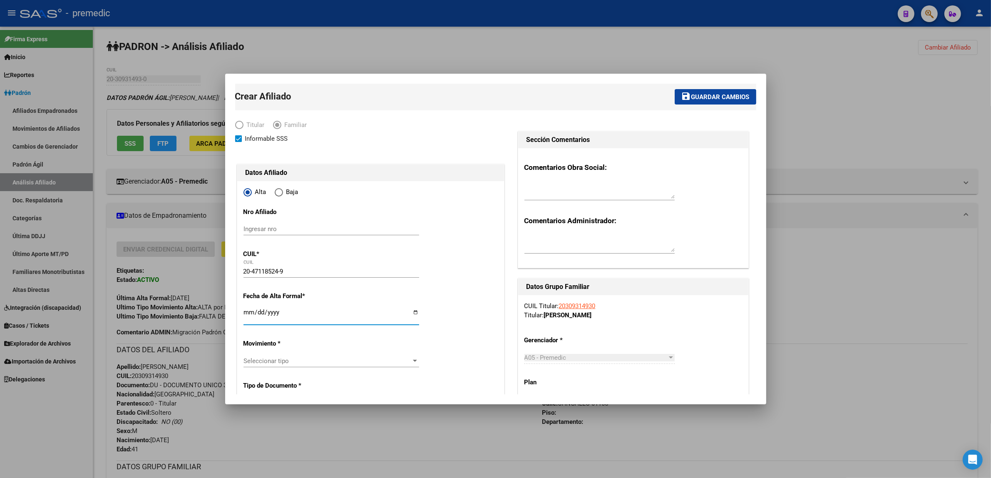
type input "ATLANTICO"
type input "341"
type input "2025-09-01"
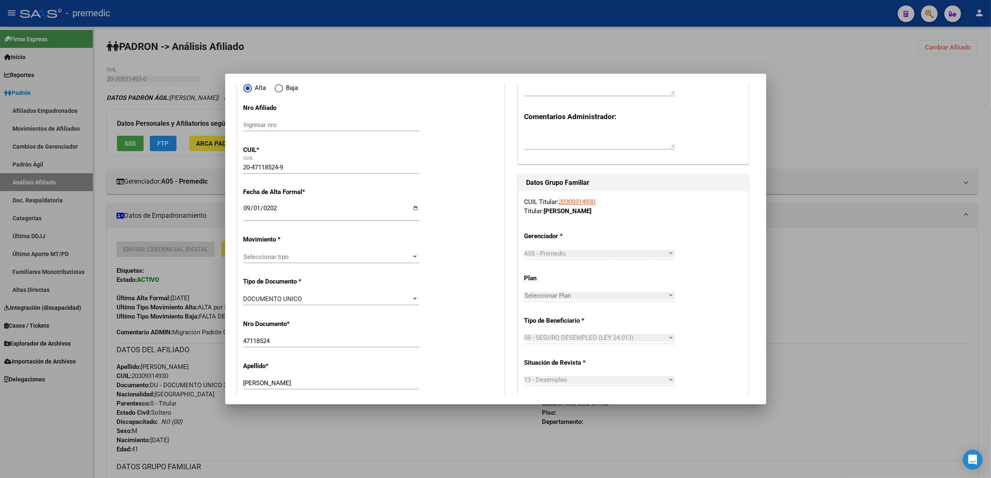
click at [334, 256] on span "Seleccionar tipo" at bounding box center [328, 256] width 168 height 7
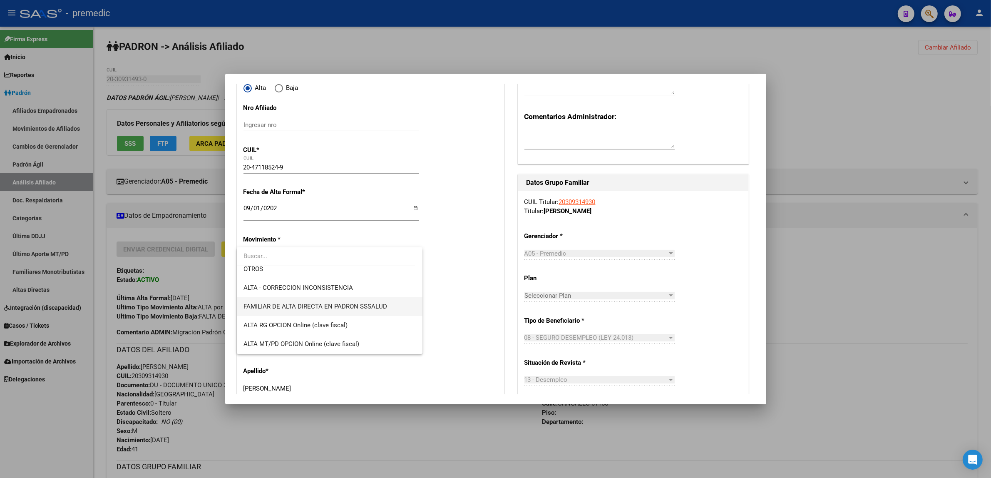
click at [346, 301] on span "FAMILIAR DE ALTA DIRECTA EN PADRON SSSALUD" at bounding box center [330, 306] width 173 height 19
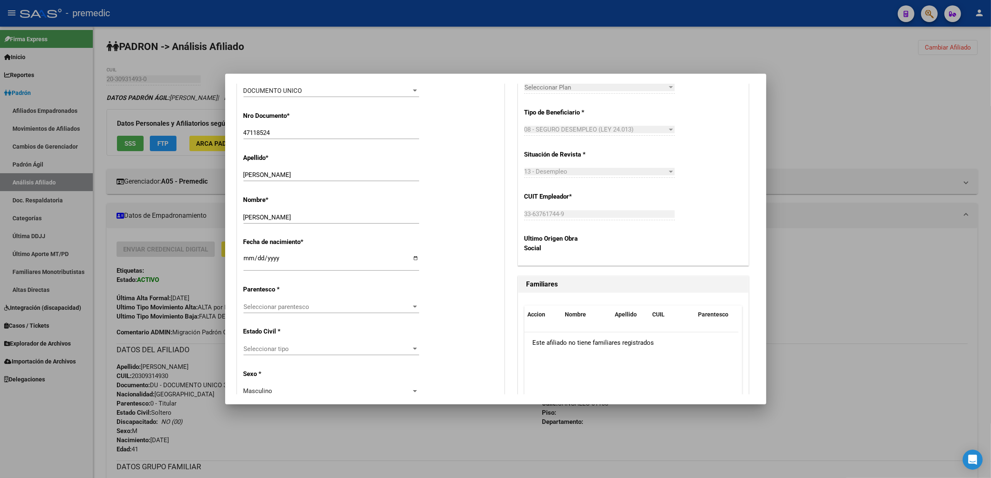
scroll to position [364, 0]
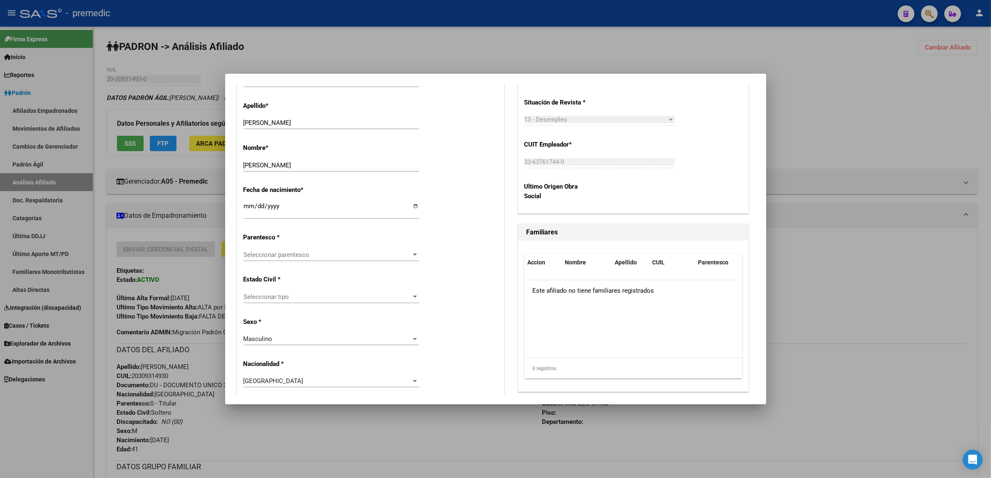
click at [323, 256] on span "Seleccionar parentesco" at bounding box center [328, 254] width 168 height 7
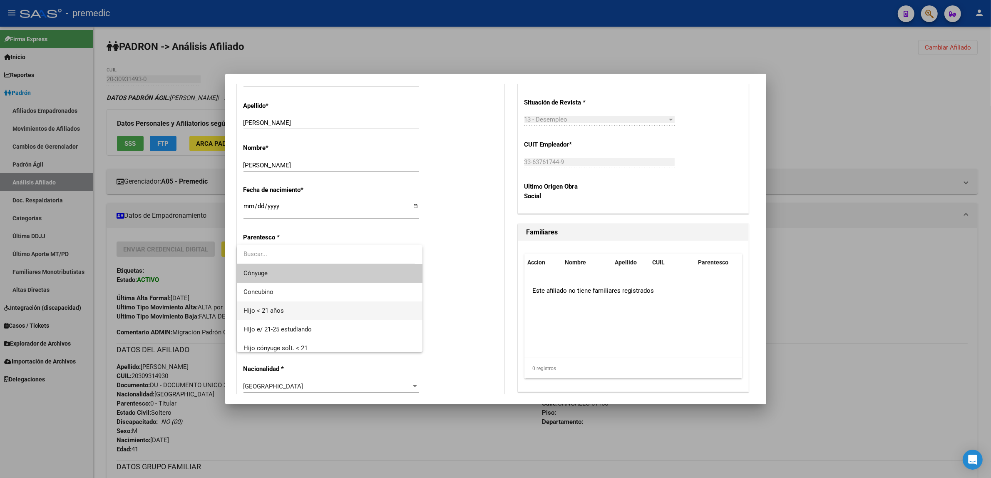
click at [305, 312] on span "Hijo < 21 años" at bounding box center [330, 310] width 173 height 19
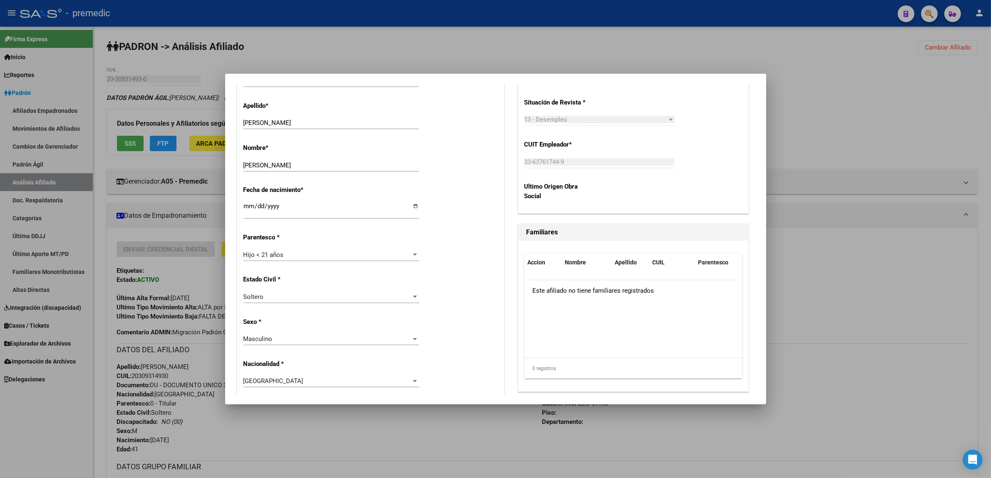
click at [311, 314] on div "Alta Baja Nro Afiliado Ingresar nro CUIL * 20-47118524-9 CUIL ARCA Padrón Fecha…" at bounding box center [370, 411] width 267 height 1189
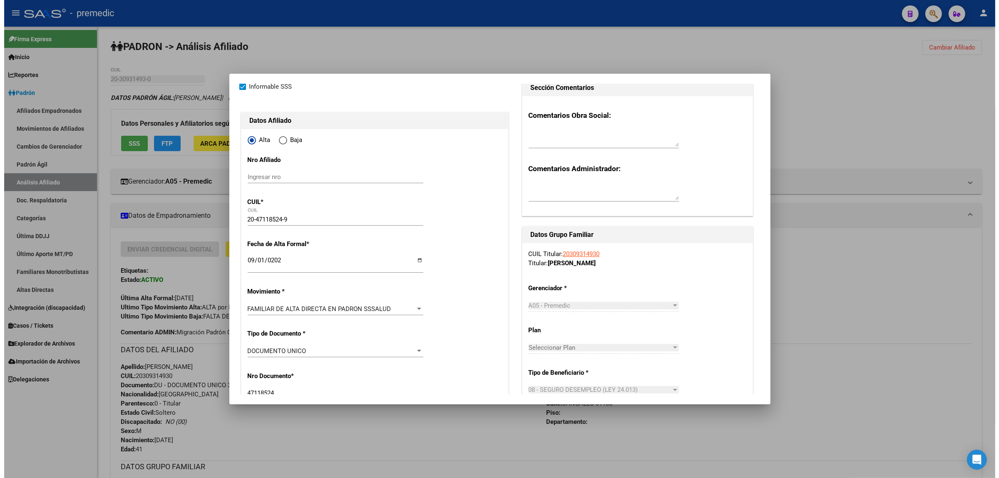
scroll to position [0, 0]
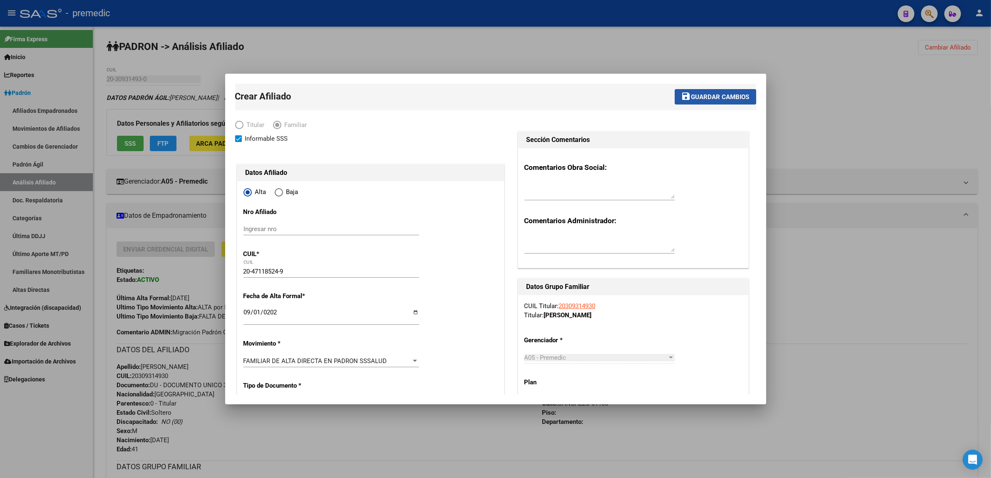
click at [691, 95] on span "Guardar cambios" at bounding box center [720, 96] width 58 height 7
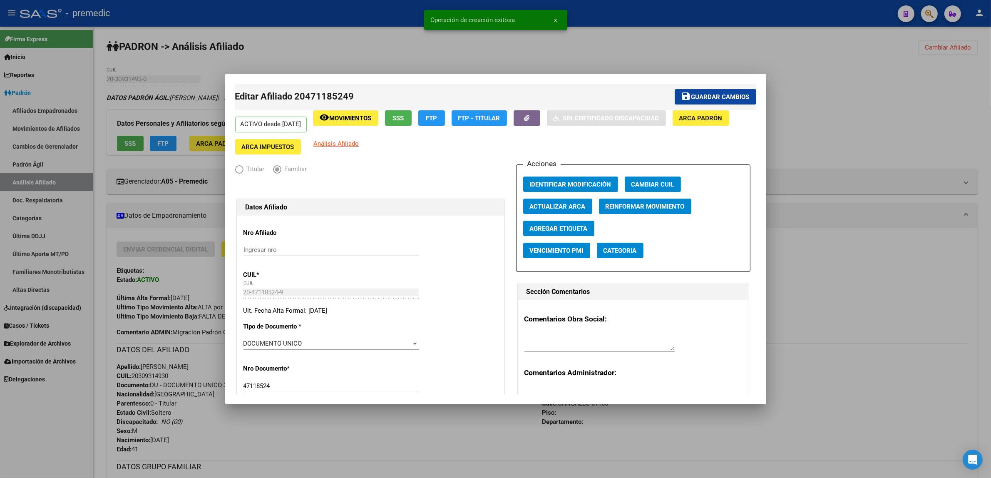
click at [644, 49] on div at bounding box center [495, 239] width 991 height 478
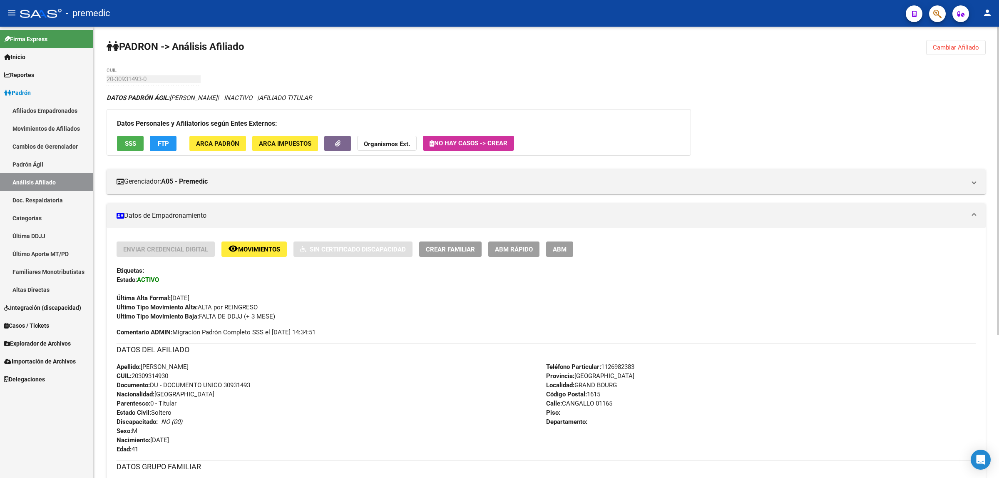
click at [846, 94] on div "DATOS PADRÓN ÁGIL: NOGUERA FERNANDO NICOLAS | INACTIVO | AFILIADO TITULAR" at bounding box center [546, 97] width 879 height 9
click at [960, 47] on span "Cambiar Afiliado" at bounding box center [956, 47] width 46 height 7
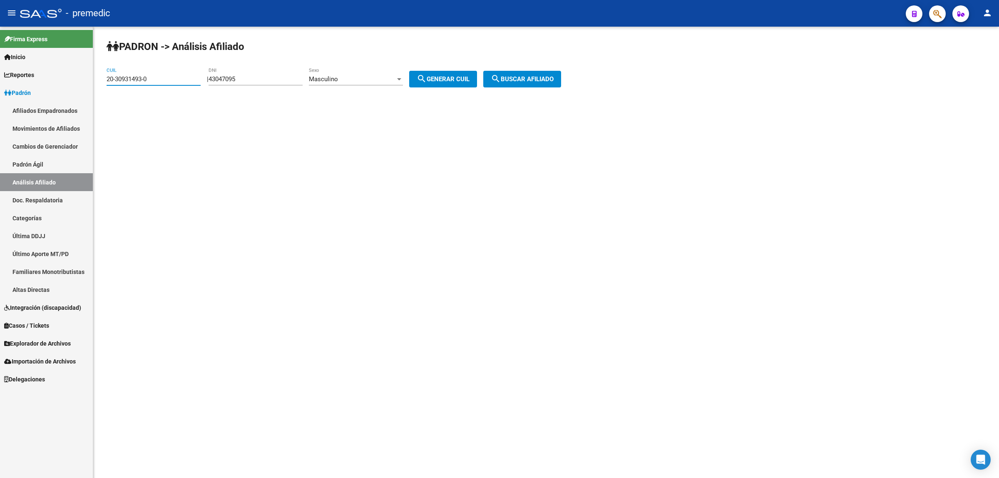
drag, startPoint x: 169, startPoint y: 76, endPoint x: 84, endPoint y: 82, distance: 84.7
click at [84, 82] on mat-sidenav-container "Firma Express Inicio Calendario SSS Instructivos Contacto OS Reportes Padrón Tr…" at bounding box center [499, 252] width 999 height 451
paste input "3445-1"
click at [513, 77] on span "search Buscar afiliado" at bounding box center [522, 78] width 63 height 7
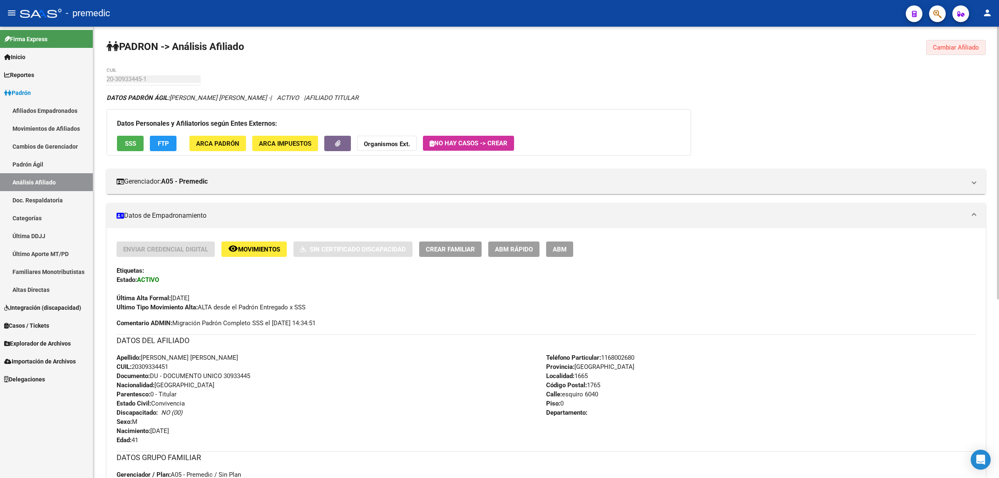
click at [958, 49] on span "Cambiar Afiliado" at bounding box center [956, 47] width 46 height 7
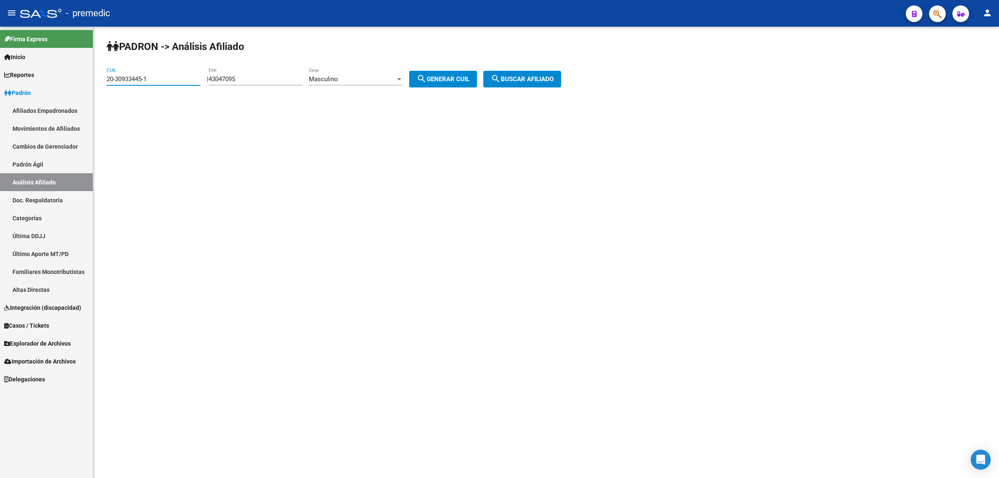
drag, startPoint x: 136, startPoint y: 79, endPoint x: 92, endPoint y: 84, distance: 44.4
click at [92, 84] on mat-sidenav-container "Firma Express Inicio Calendario SSS Instructivos Contacto OS Reportes Padrón Tr…" at bounding box center [499, 252] width 999 height 451
paste input "68775-3"
click at [533, 74] on button "search Buscar afiliado" at bounding box center [522, 79] width 78 height 17
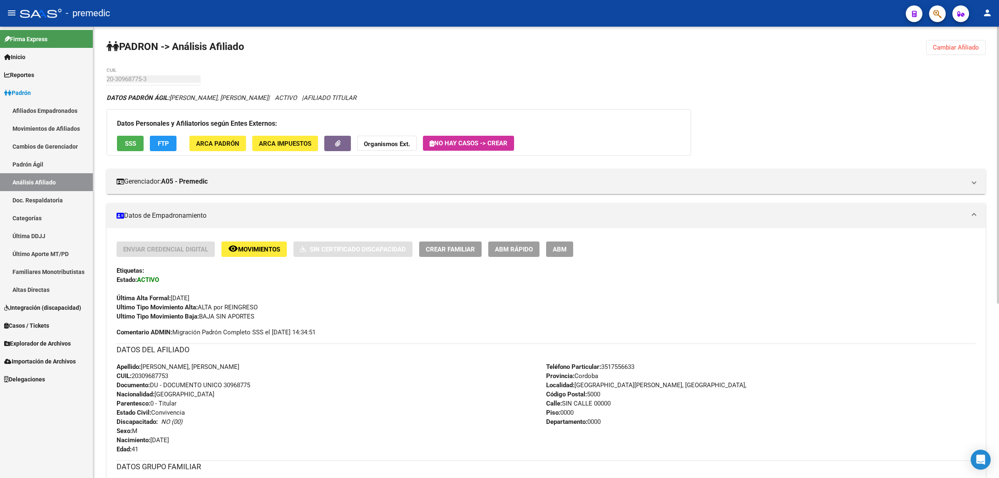
click at [947, 51] on button "Cambiar Afiliado" at bounding box center [956, 47] width 60 height 15
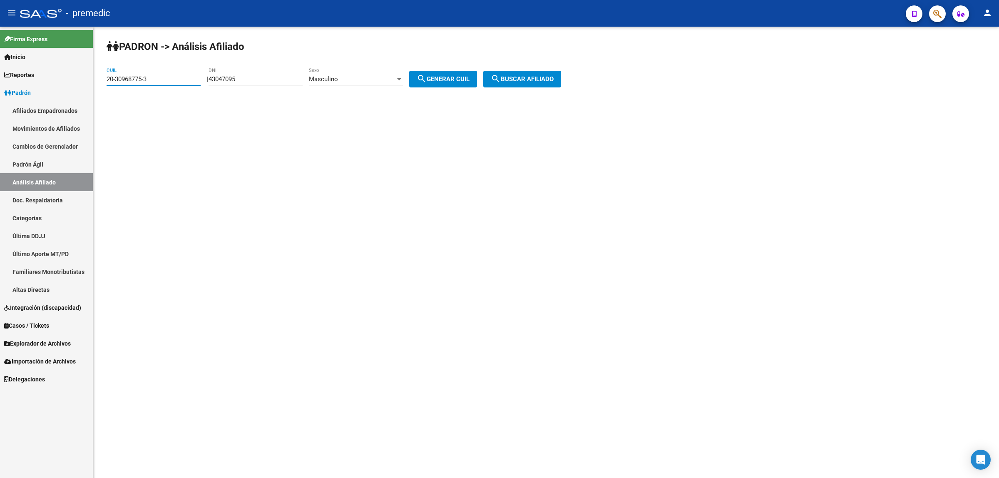
drag, startPoint x: 159, startPoint y: 76, endPoint x: 102, endPoint y: 85, distance: 57.8
click at [92, 84] on mat-sidenav-container "Firma Express Inicio Calendario SSS Instructivos Contacto OS Reportes Padrón Tr…" at bounding box center [499, 252] width 999 height 451
paste input "1089626-9"
click at [504, 83] on button "search Buscar afiliado" at bounding box center [522, 79] width 78 height 17
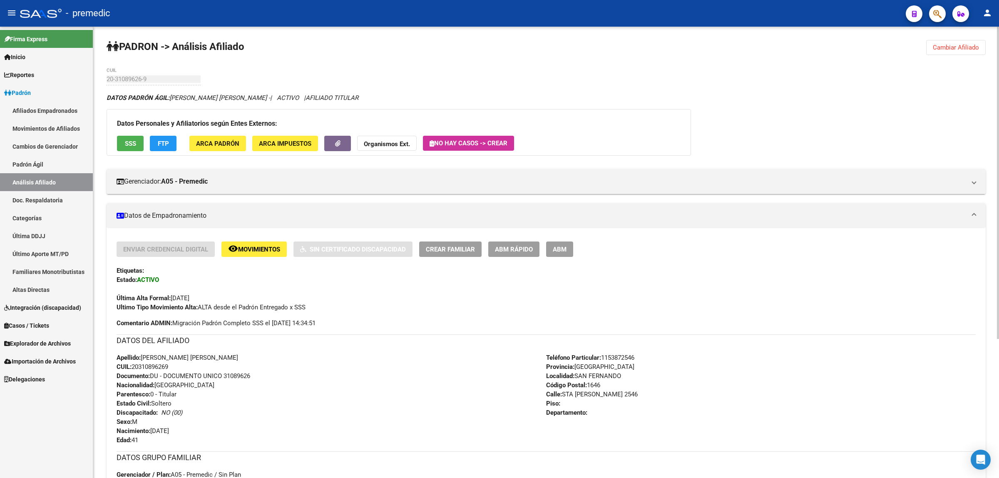
click at [970, 45] on span "Cambiar Afiliado" at bounding box center [956, 47] width 46 height 7
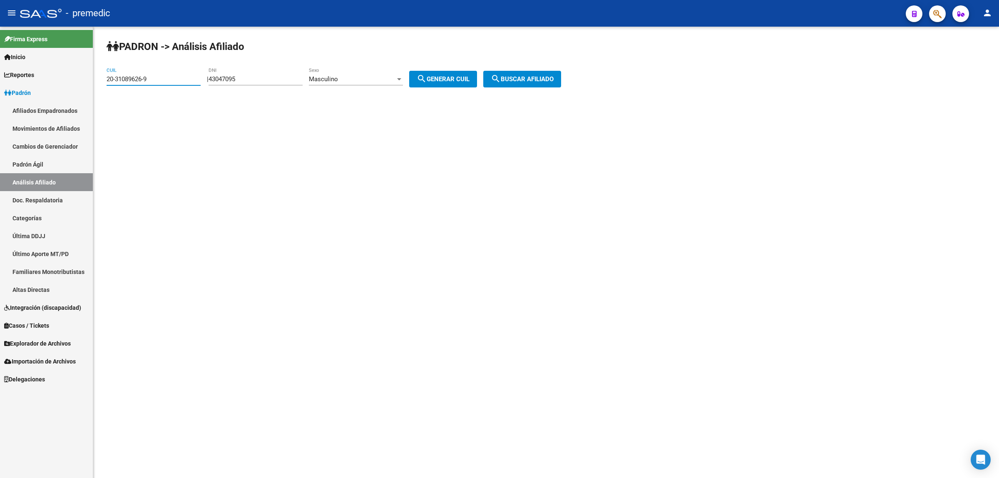
drag, startPoint x: 153, startPoint y: 79, endPoint x: 94, endPoint y: 84, distance: 59.3
click at [94, 84] on div "PADRON -> Análisis Afiliado 20-31089626-9 CUIL | 43047095 DNI Masculino Sexo se…" at bounding box center [546, 70] width 906 height 87
paste input "119868"
type input "20-31119868-9"
click at [533, 73] on button "search Buscar afiliado" at bounding box center [522, 79] width 78 height 17
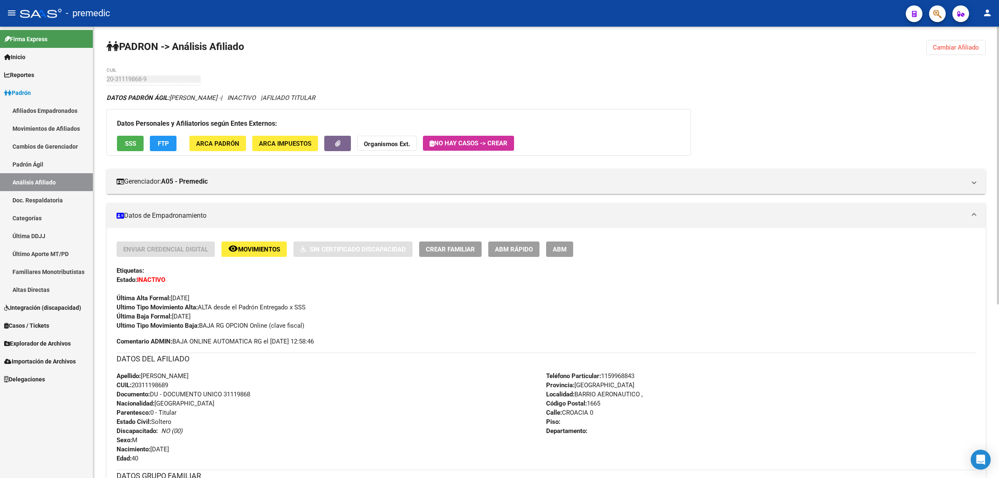
click at [510, 247] on span "ABM Rápido" at bounding box center [514, 249] width 38 height 7
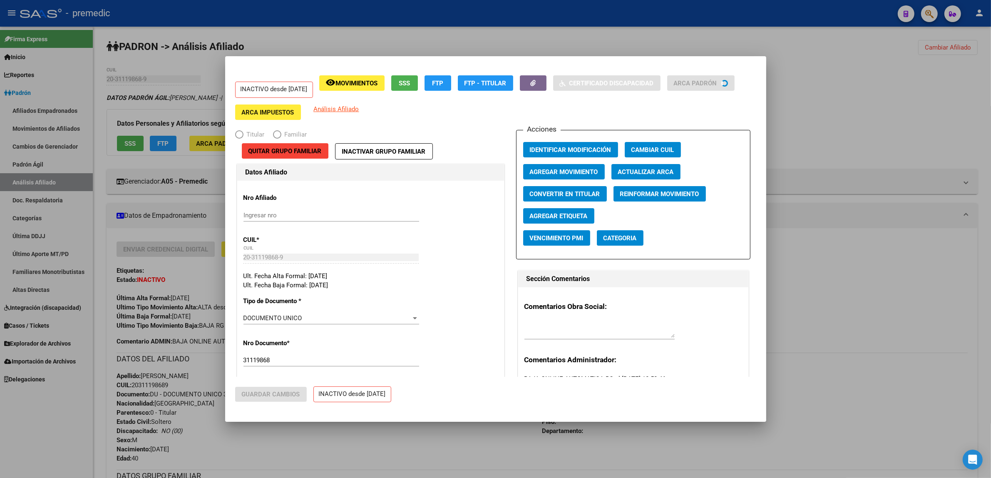
radio input "true"
type input "30-71577953-2"
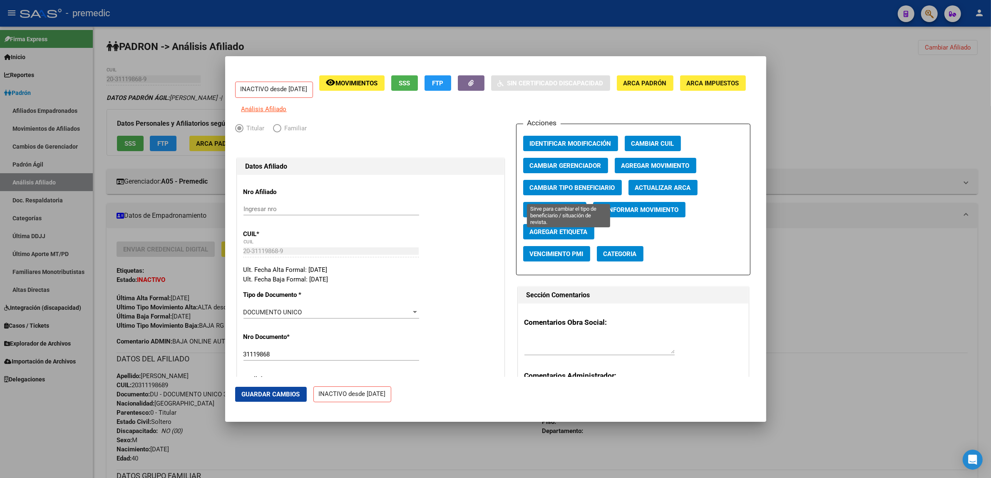
click at [542, 188] on button "Cambiar Tipo Beneficiario" at bounding box center [572, 187] width 99 height 15
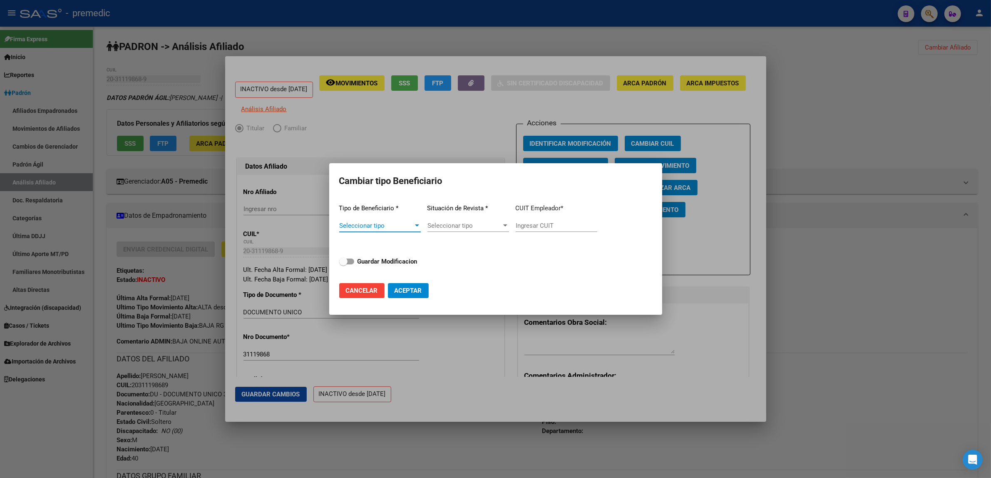
click at [359, 226] on span "Seleccionar tipo" at bounding box center [376, 225] width 74 height 7
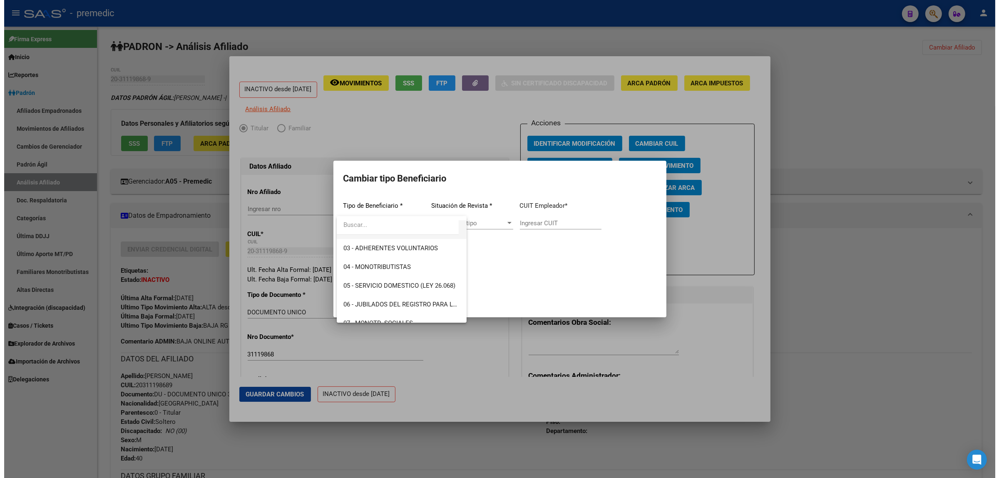
scroll to position [104, 0]
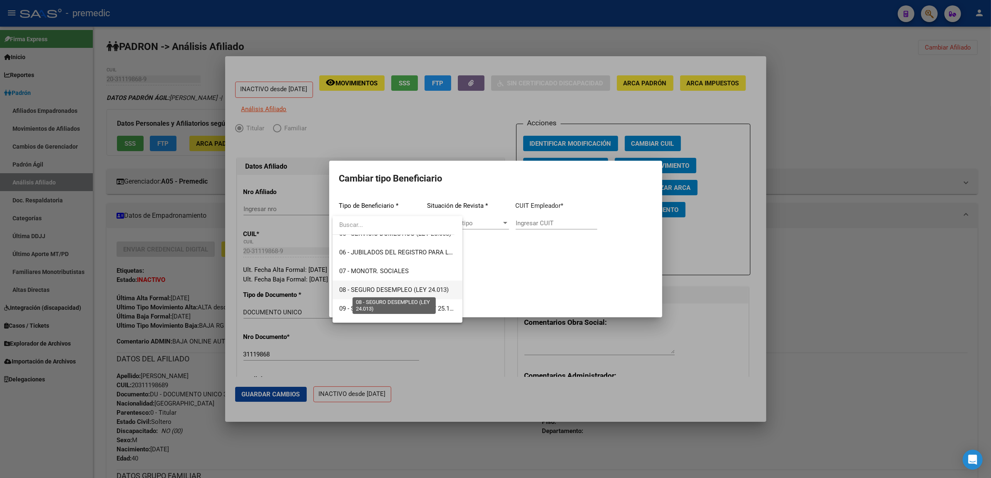
click at [363, 288] on span "08 - SEGURO DESEMPLEO (LEY 24.013)" at bounding box center [393, 289] width 109 height 7
type input "33-63761744-9"
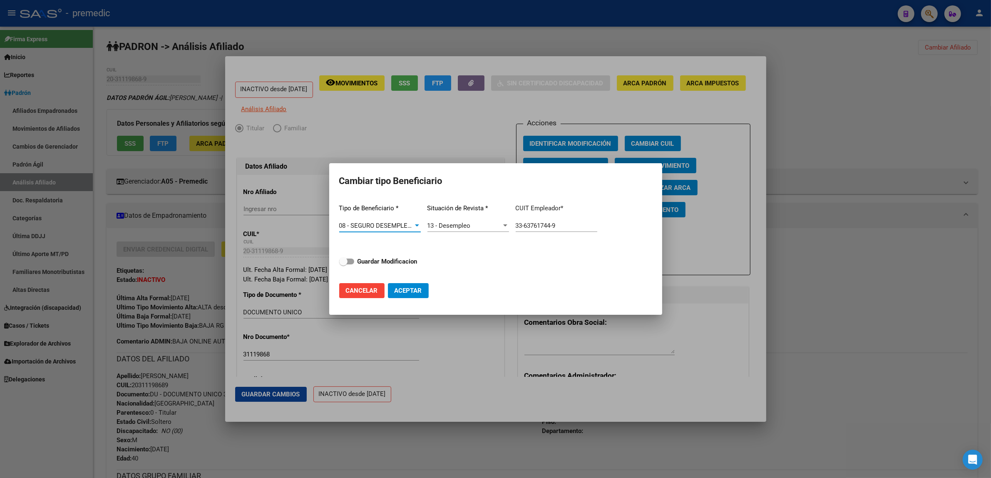
click at [371, 259] on strong "Guardar Modificacion" at bounding box center [388, 261] width 60 height 7
click at [343, 264] on input "Guardar Modificacion" at bounding box center [343, 264] width 0 height 0
checkbox input "true"
click at [410, 292] on span "Aceptar" at bounding box center [408, 290] width 27 height 7
type input "33-63761744-9"
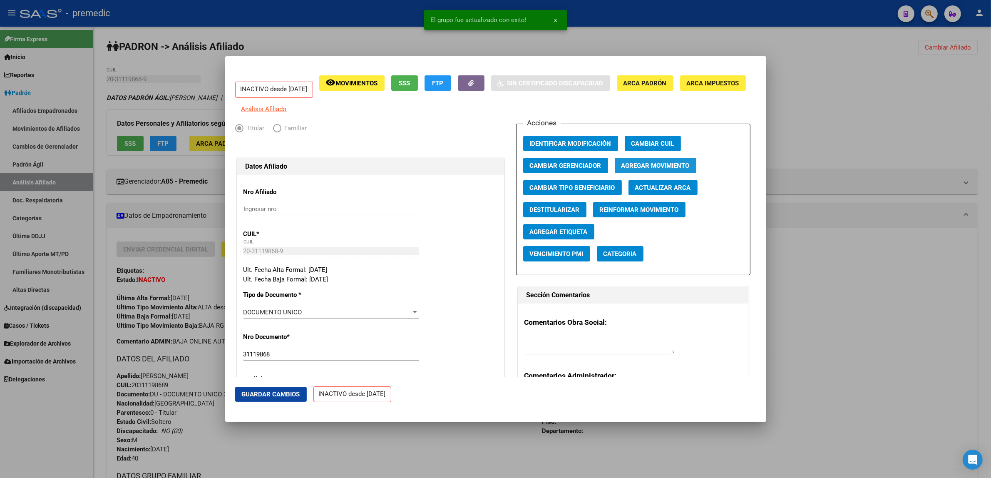
click at [656, 169] on span "Agregar Movimiento" at bounding box center [655, 165] width 68 height 7
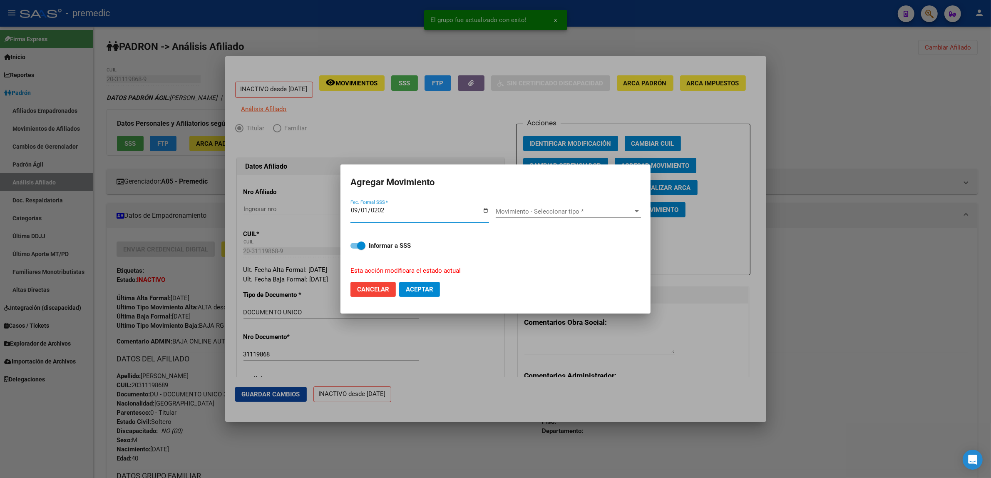
type input "2025-09-01"
click at [522, 200] on div "Movimiento - Seleccionar tipo * Movimiento - Seleccionar tipo *" at bounding box center [568, 215] width 145 height 32
click at [540, 212] on span "Movimiento - Seleccionar tipo *" at bounding box center [565, 211] width 138 height 7
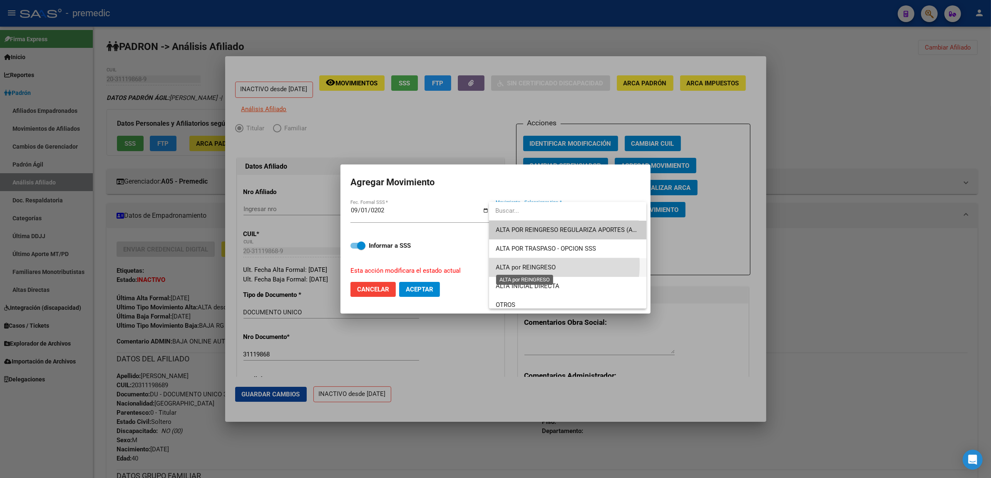
click at [547, 265] on span "ALTA por REINGRESO" at bounding box center [526, 266] width 60 height 7
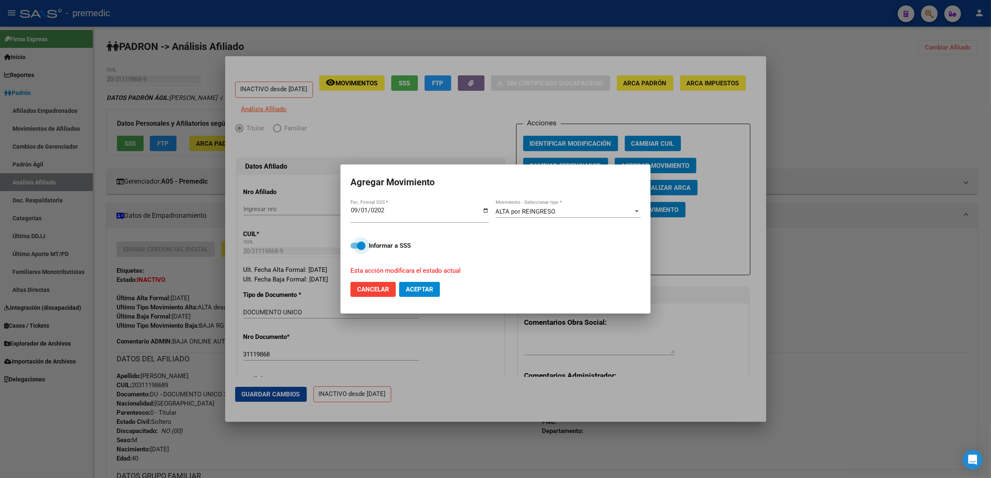
click at [352, 244] on span at bounding box center [357, 246] width 15 height 6
click at [354, 249] on input "Informar a SSS" at bounding box center [354, 249] width 0 height 0
checkbox input "false"
click at [415, 286] on span "Aceptar" at bounding box center [419, 289] width 27 height 7
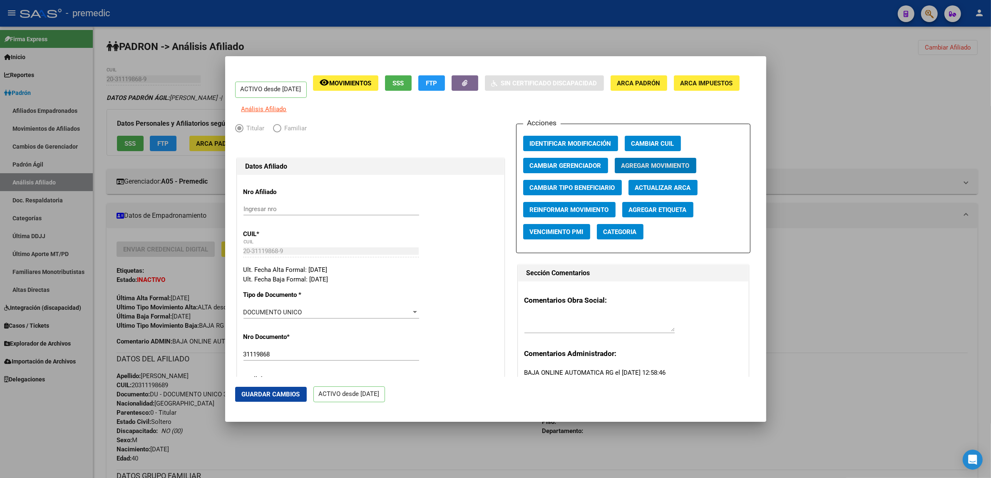
click at [797, 121] on div at bounding box center [495, 239] width 991 height 478
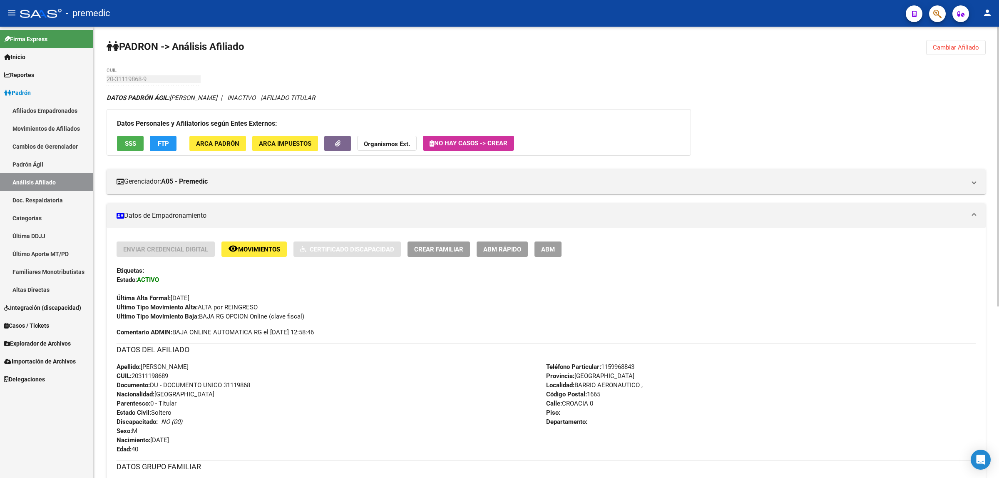
click at [944, 46] on span "Cambiar Afiliado" at bounding box center [956, 47] width 46 height 7
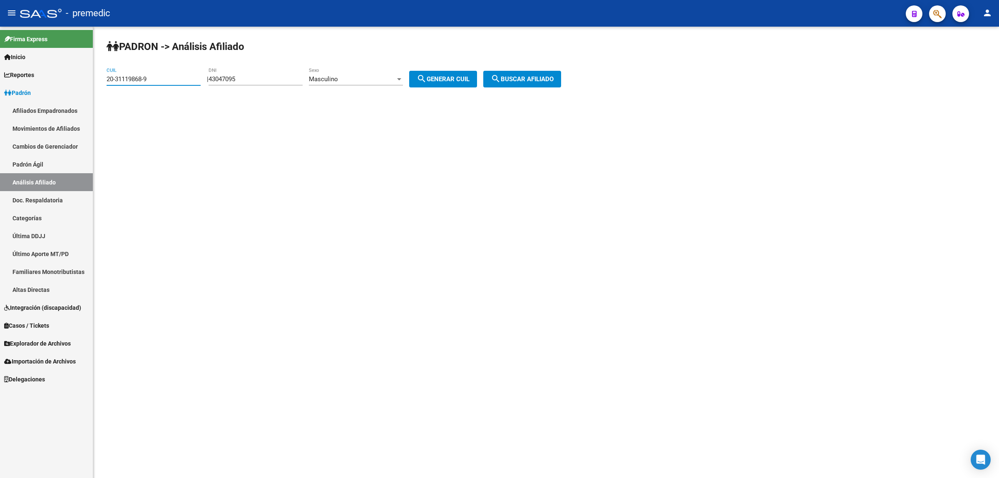
drag, startPoint x: 159, startPoint y: 80, endPoint x: 84, endPoint y: 80, distance: 74.5
click at [84, 80] on mat-sidenav-container "Firma Express Inicio Calendario SSS Instructivos Contacto OS Reportes Padrón Tr…" at bounding box center [499, 252] width 999 height 451
paste input "204072-8"
click at [518, 78] on span "search Buscar afiliado" at bounding box center [522, 78] width 63 height 7
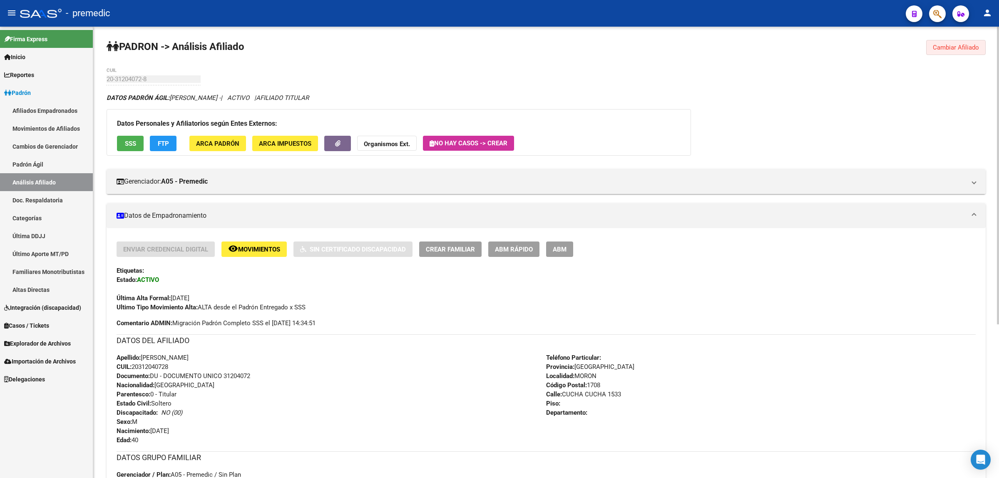
click at [944, 48] on span "Cambiar Afiliado" at bounding box center [956, 47] width 46 height 7
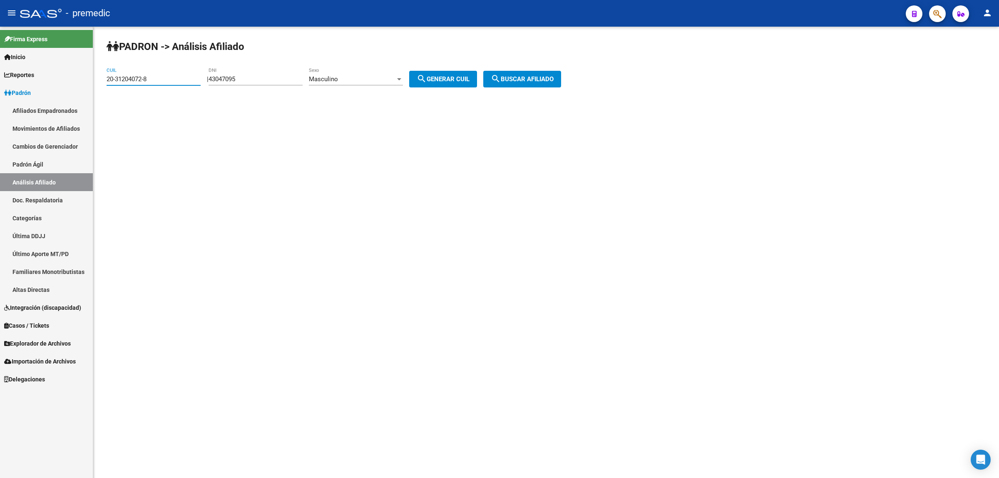
drag, startPoint x: 167, startPoint y: 77, endPoint x: 98, endPoint y: 80, distance: 68.3
click at [98, 80] on div "PADRON -> Análisis Afiliado 20-31204072-8 CUIL | 43047095 DNI Masculino Sexo se…" at bounding box center [546, 70] width 906 height 87
paste input "61979-3"
click at [539, 80] on span "search Buscar afiliado" at bounding box center [522, 78] width 63 height 7
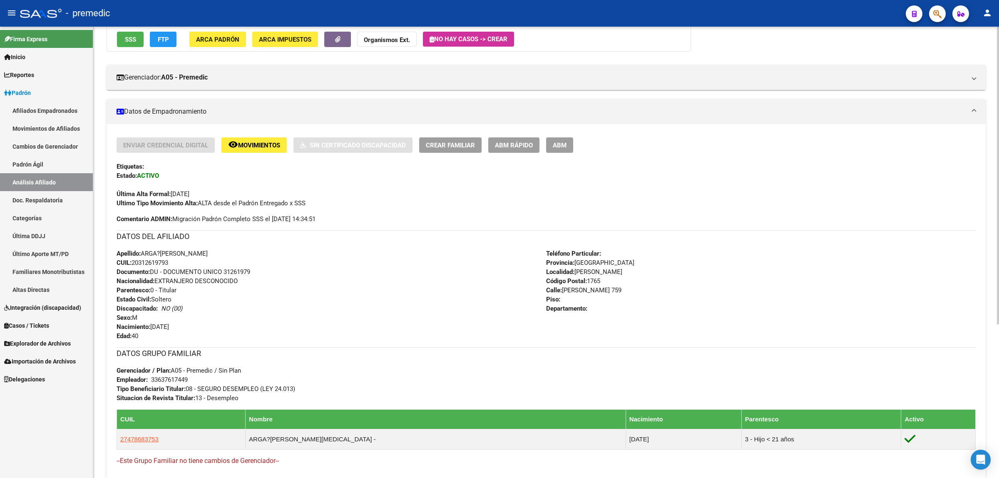
scroll to position [156, 0]
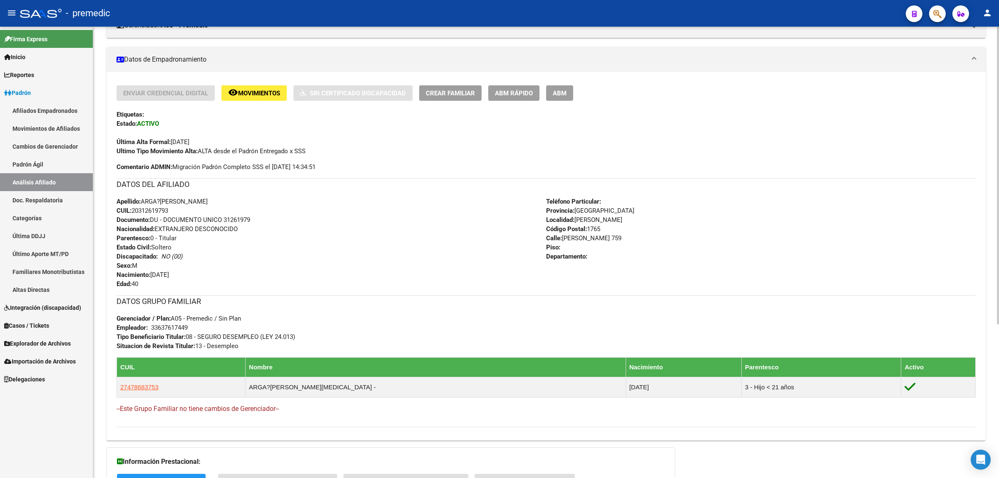
click at [864, 84] on div "Enviar Credencial Digital remove_red_eye Movimientos Sin Certificado Discapacid…" at bounding box center [546, 256] width 879 height 368
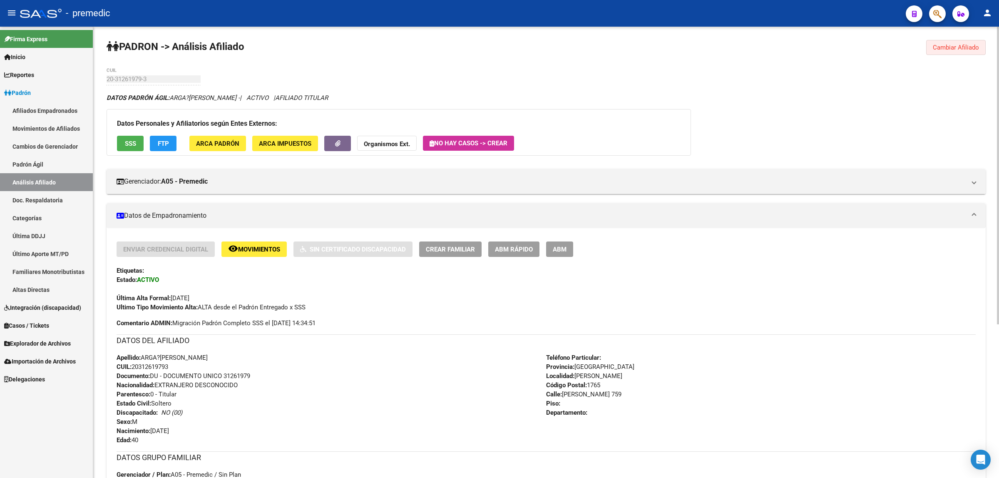
click at [949, 49] on span "Cambiar Afiliado" at bounding box center [956, 47] width 46 height 7
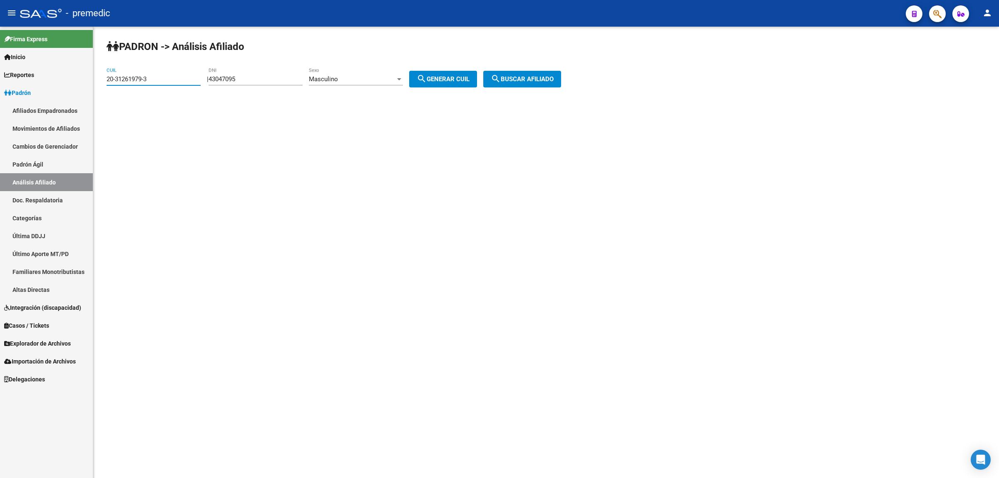
drag, startPoint x: 162, startPoint y: 76, endPoint x: 92, endPoint y: 79, distance: 70.0
click at [92, 78] on mat-sidenav-container "Firma Express Inicio Calendario SSS Instructivos Contacto OS Reportes Padrón Tr…" at bounding box center [499, 252] width 999 height 451
paste input "329746"
click at [500, 80] on button "search Buscar afiliado" at bounding box center [522, 79] width 78 height 17
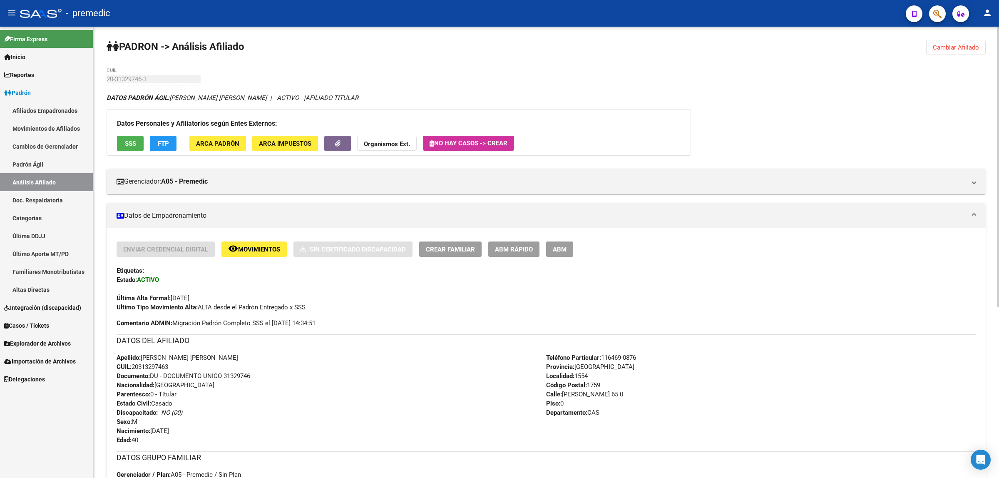
scroll to position [52, 0]
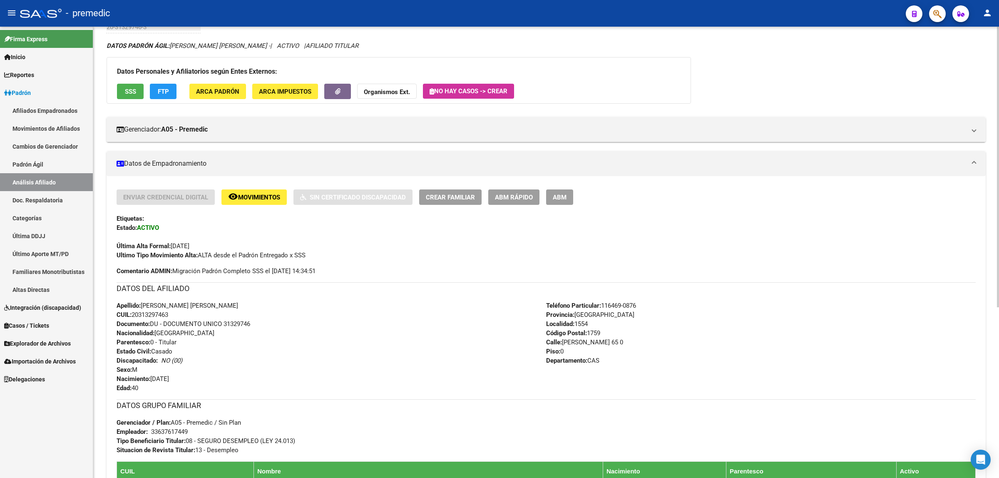
click at [777, 280] on div "Enviar Credencial Digital remove_red_eye Movimientos Sin Certificado Discapacid…" at bounding box center [546, 380] width 859 height 383
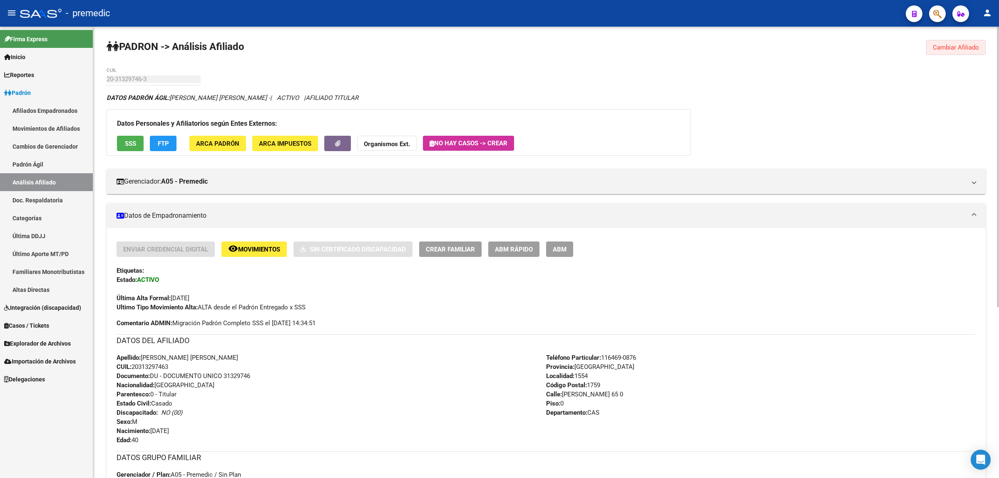
click at [952, 52] on button "Cambiar Afiliado" at bounding box center [956, 47] width 60 height 15
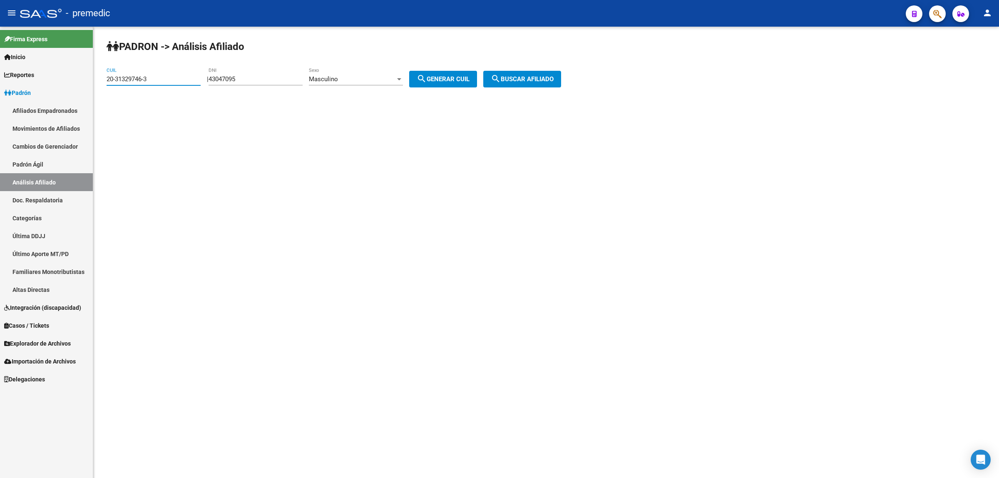
drag, startPoint x: 159, startPoint y: 79, endPoint x: 101, endPoint y: 79, distance: 57.9
click at [101, 79] on div "PADRON -> Análisis Afiliado 20-31329746-3 CUIL | 43047095 DNI Masculino Sexo se…" at bounding box center [546, 70] width 906 height 87
paste input "3355350-4"
click at [536, 84] on button "search Buscar afiliado" at bounding box center [522, 79] width 78 height 17
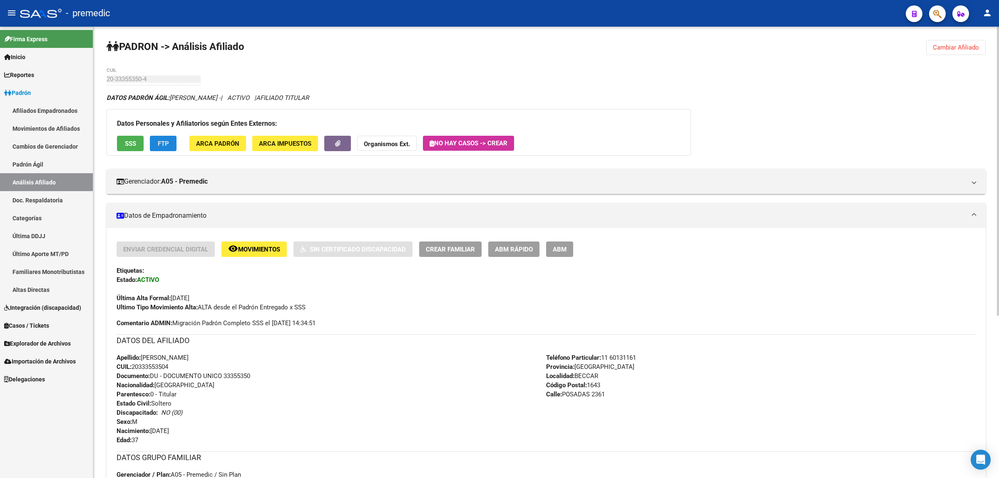
click at [169, 142] on button "FTP" at bounding box center [163, 143] width 27 height 15
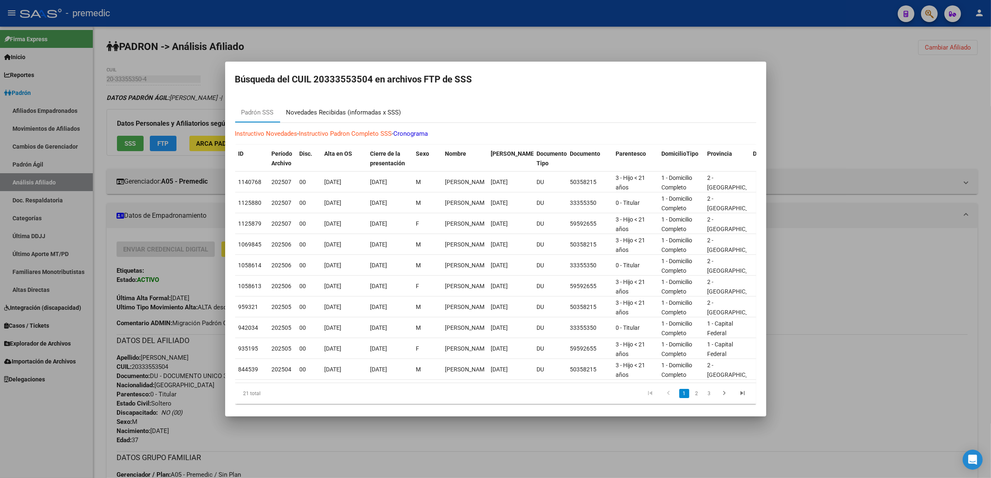
click at [301, 117] on div "Novedades Recibidas (informadas x SSS)" at bounding box center [343, 112] width 127 height 20
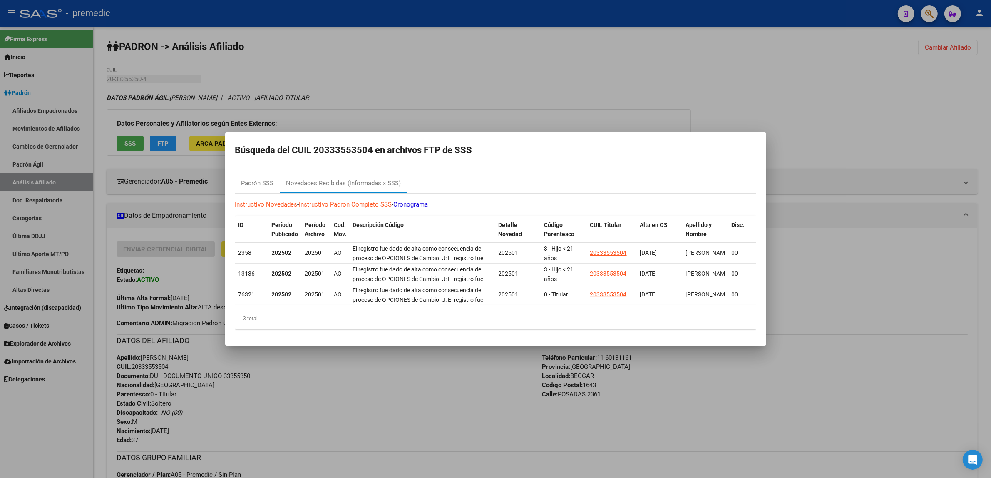
click at [628, 162] on mat-dialog-container "Búsqueda del CUIL 20333553504 en archivos FTP de SSS Padrón SSS Novedades Recib…" at bounding box center [495, 238] width 541 height 213
drag, startPoint x: 325, startPoint y: 147, endPoint x: 367, endPoint y: 148, distance: 42.0
click at [367, 148] on h2 "Búsqueda del CUIL 20333553504 en archivos FTP de SSS" at bounding box center [495, 150] width 521 height 16
copy h2 "33355350"
click at [525, 69] on div at bounding box center [495, 239] width 991 height 478
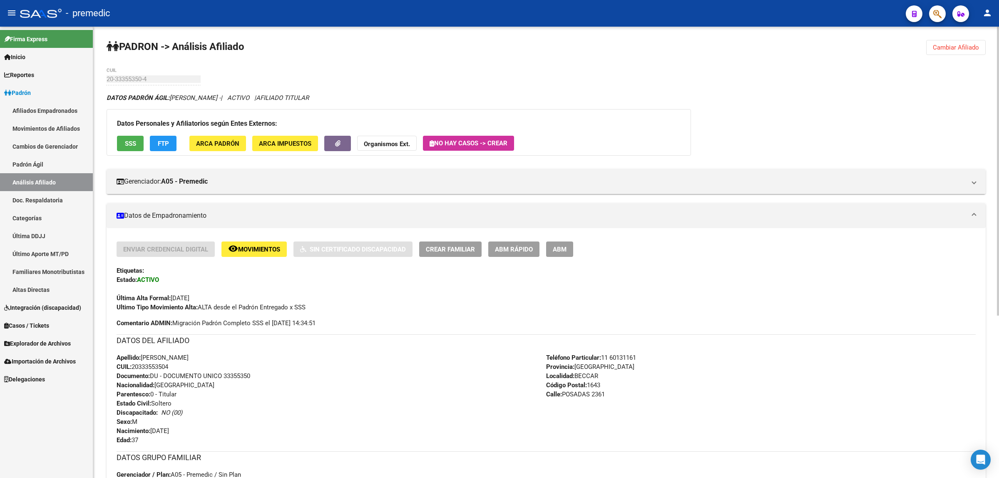
click at [957, 46] on span "Cambiar Afiliado" at bounding box center [956, 47] width 46 height 7
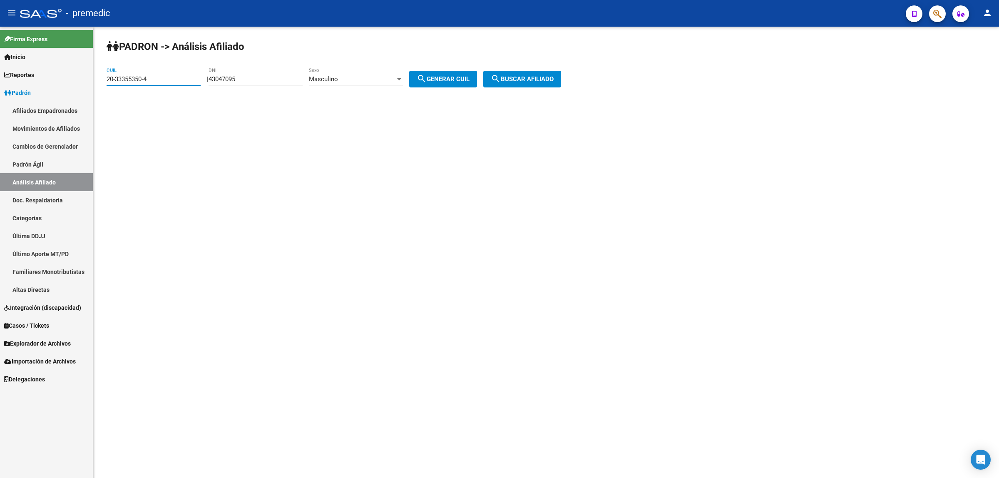
drag, startPoint x: 162, startPoint y: 80, endPoint x: 87, endPoint y: 80, distance: 74.9
click at [87, 80] on mat-sidenav-container "Firma Express Inicio Calendario SSS Instructivos Contacto OS Reportes Padrón Tr…" at bounding box center [499, 252] width 999 height 451
paste input "7-33140029-2"
type input "27-33140029-2"
click at [530, 78] on span "search Buscar afiliado" at bounding box center [522, 78] width 63 height 7
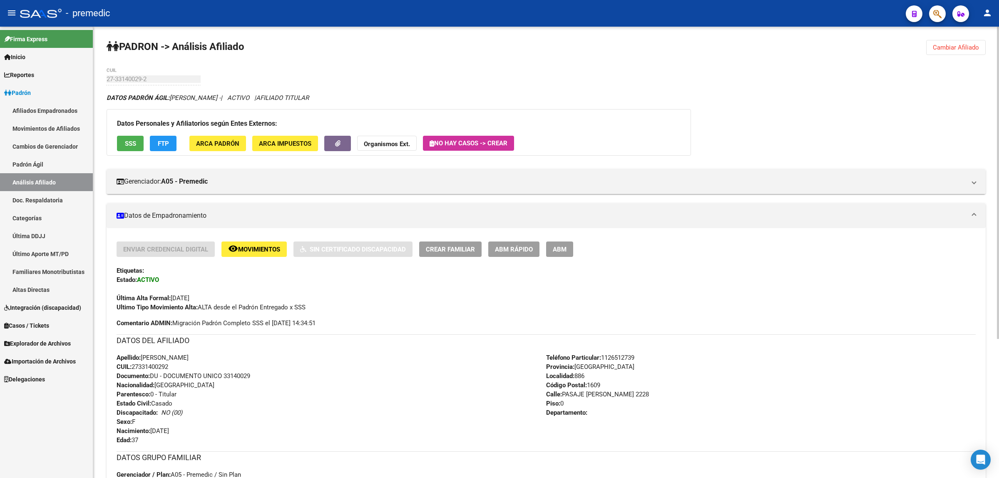
click at [157, 137] on button "FTP" at bounding box center [163, 143] width 27 height 15
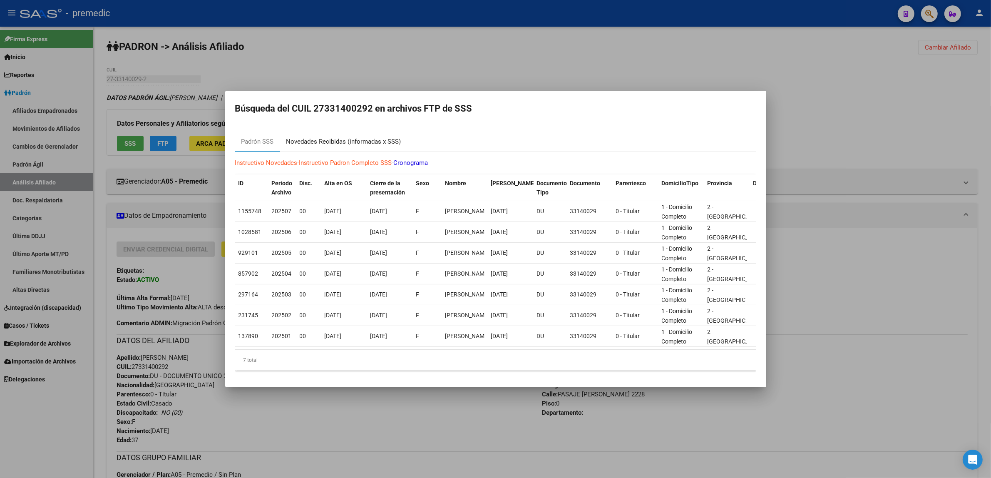
click at [329, 142] on div "Novedades Recibidas (informadas x SSS)" at bounding box center [343, 142] width 127 height 20
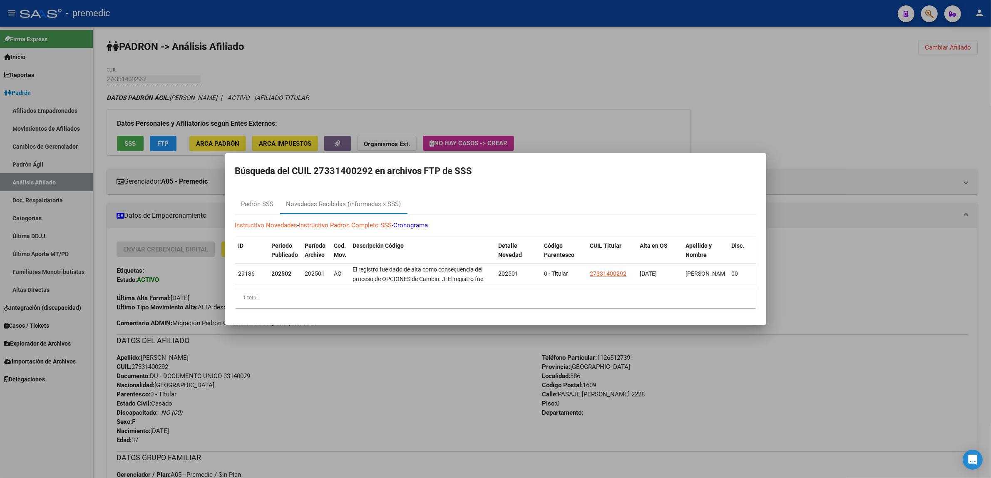
click at [345, 361] on div at bounding box center [495, 239] width 991 height 478
